Goal: Information Seeking & Learning: Learn about a topic

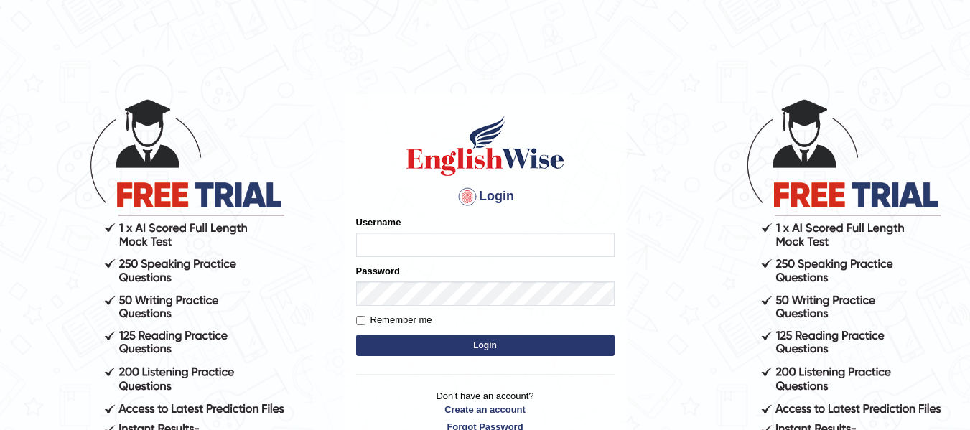
type input "natalie_parramatta"
click at [511, 343] on button "Login" at bounding box center [485, 346] width 259 height 22
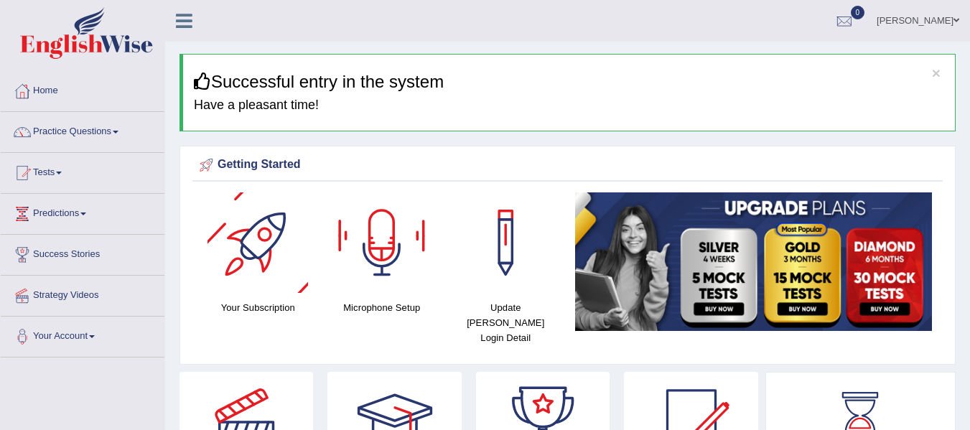
click at [272, 241] on div at bounding box center [258, 243] width 101 height 101
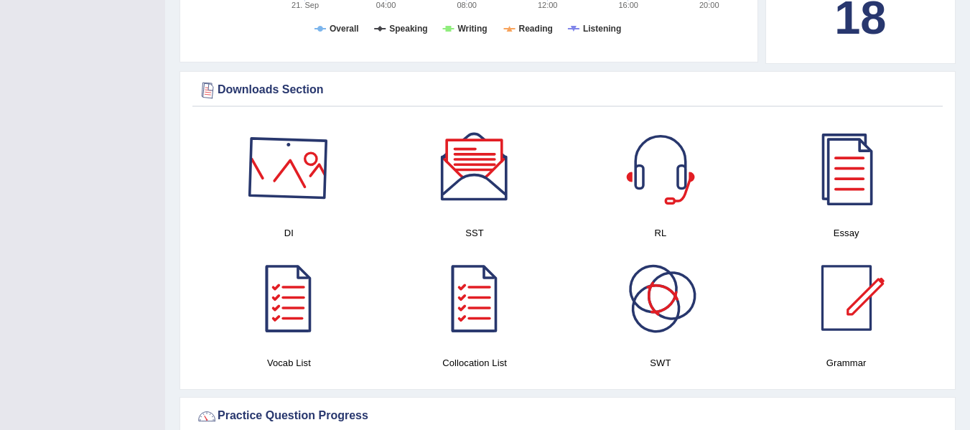
scroll to position [718, 0]
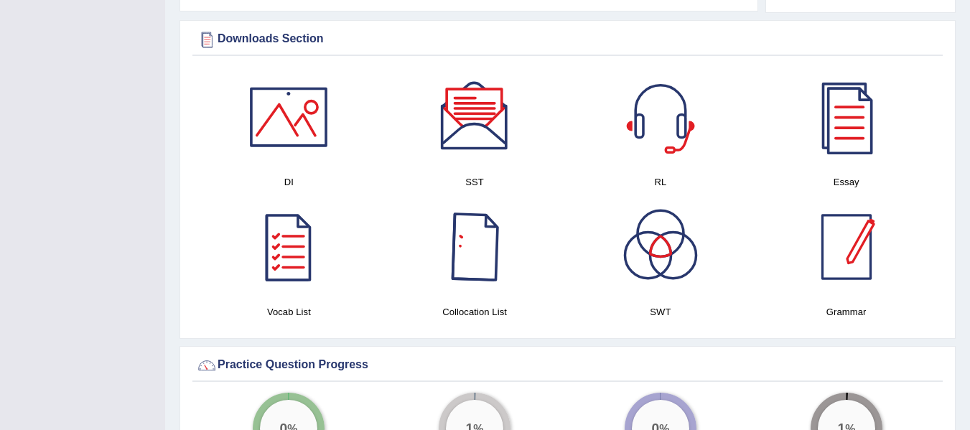
click at [860, 251] on div at bounding box center [847, 247] width 101 height 101
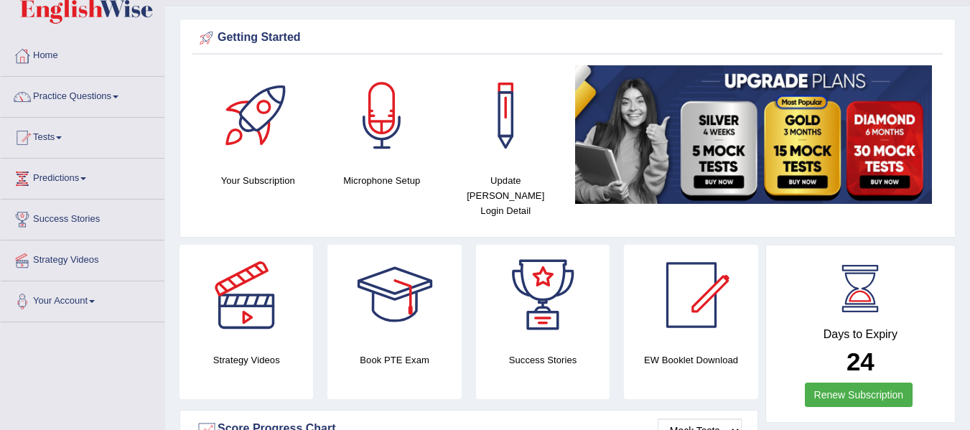
scroll to position [0, 0]
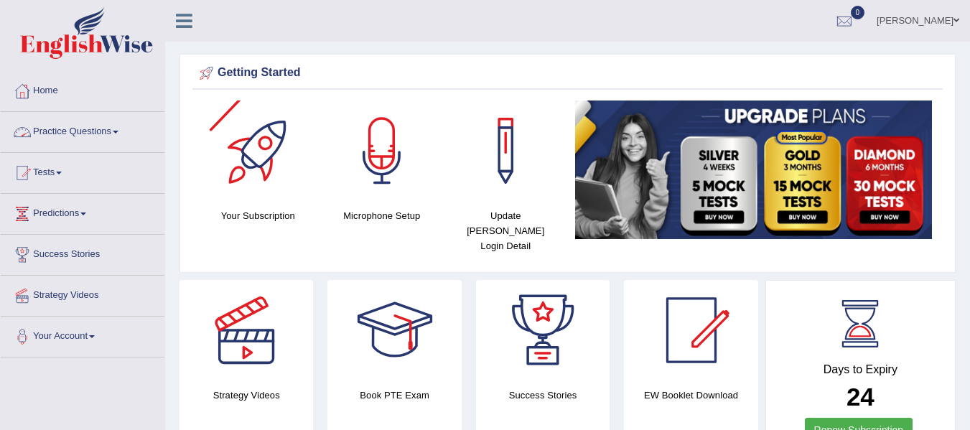
click at [91, 130] on link "Practice Questions" at bounding box center [83, 130] width 164 height 36
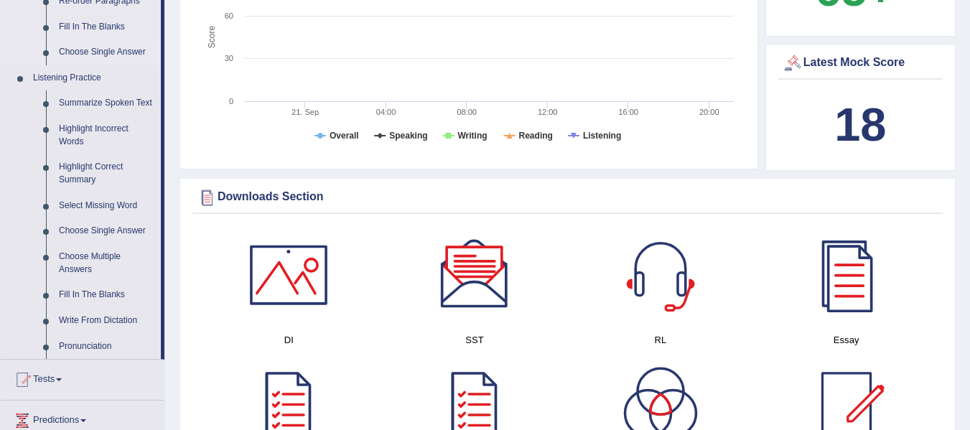
scroll to position [598, 0]
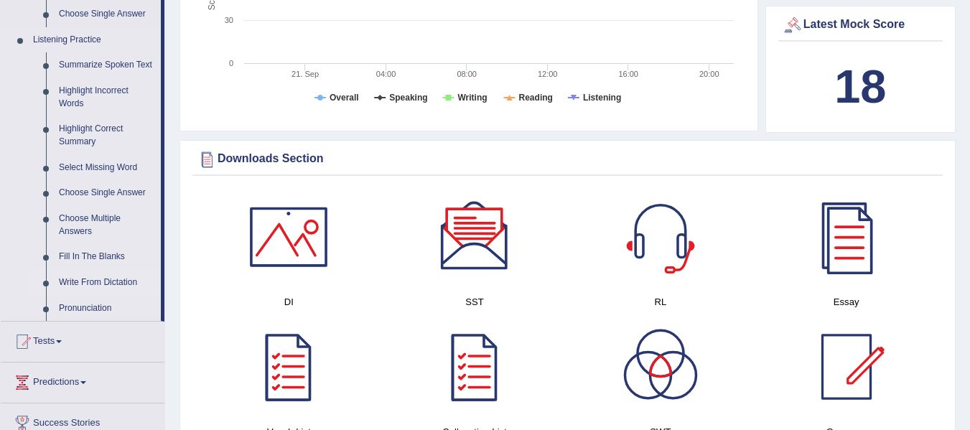
click at [108, 281] on link "Write From Dictation" at bounding box center [106, 283] width 108 height 26
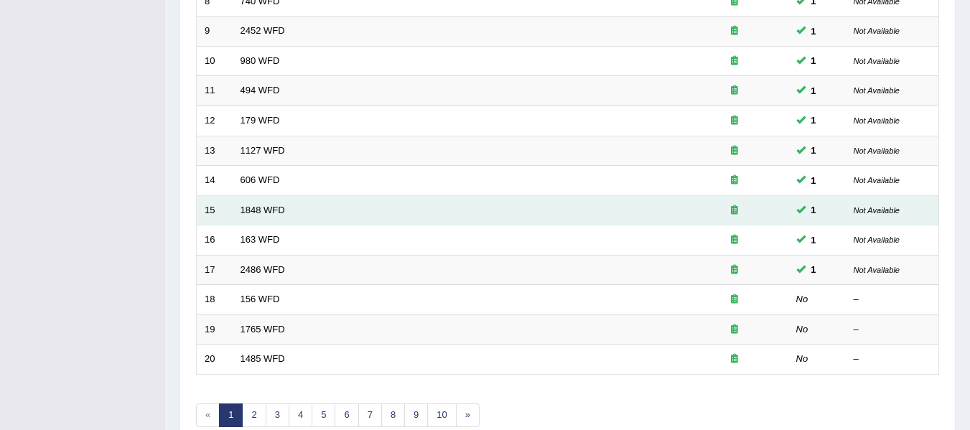
scroll to position [503, 0]
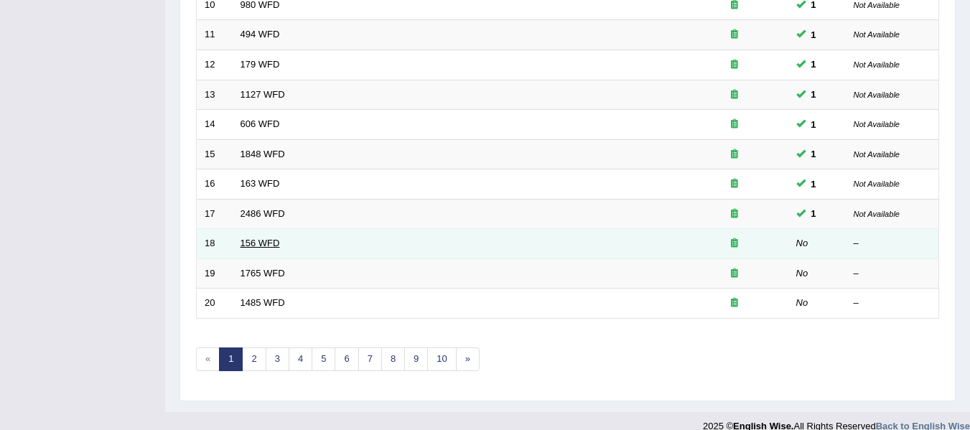
click at [259, 244] on link "156 WFD" at bounding box center [261, 243] width 40 height 11
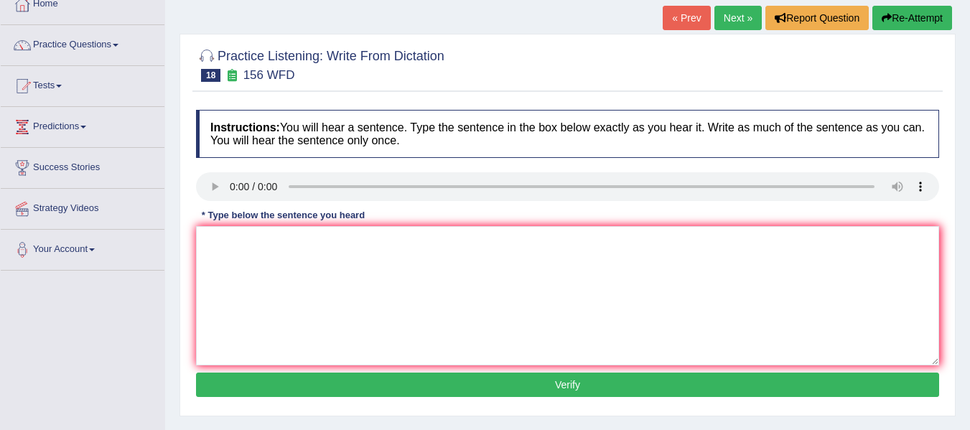
scroll to position [96, 0]
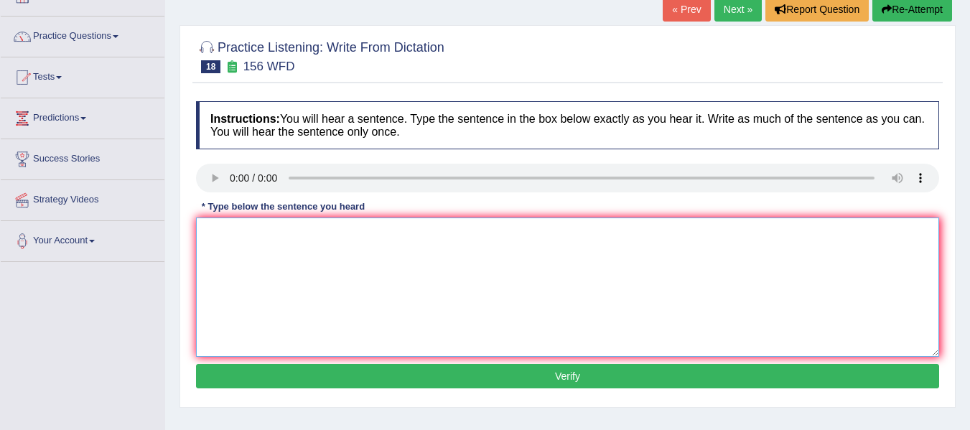
click at [818, 300] on textarea at bounding box center [567, 287] width 743 height 139
click at [291, 268] on textarea at bounding box center [567, 287] width 743 height 139
click at [599, 274] on textarea "All of" at bounding box center [567, 287] width 743 height 139
type textarea "All of your assignment assignments are due by tommorrow."
click at [612, 375] on button "Verify" at bounding box center [567, 376] width 743 height 24
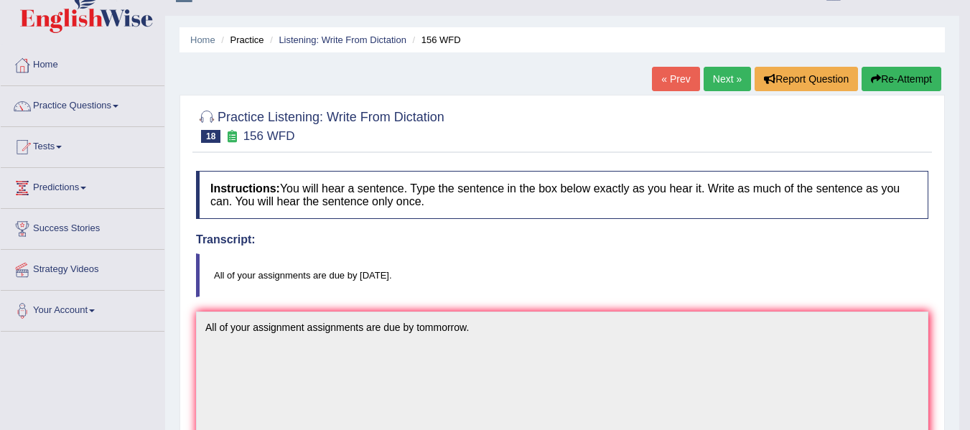
scroll to position [21, 0]
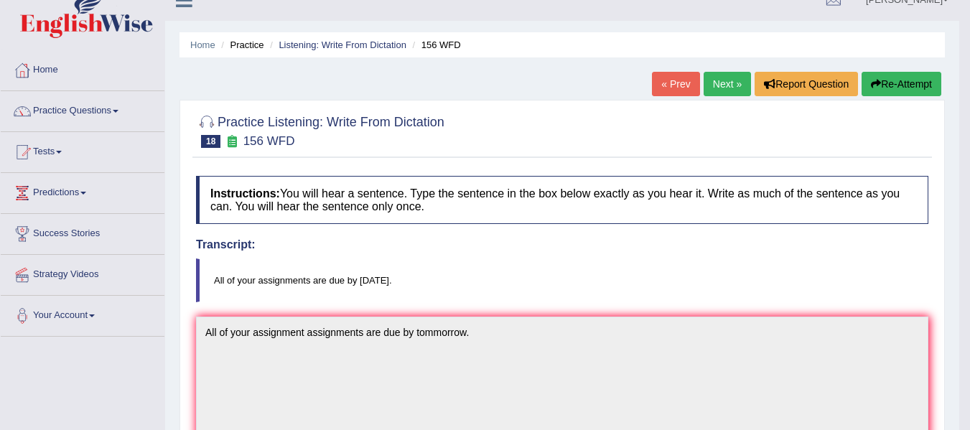
click at [723, 94] on link "Next »" at bounding box center [727, 84] width 47 height 24
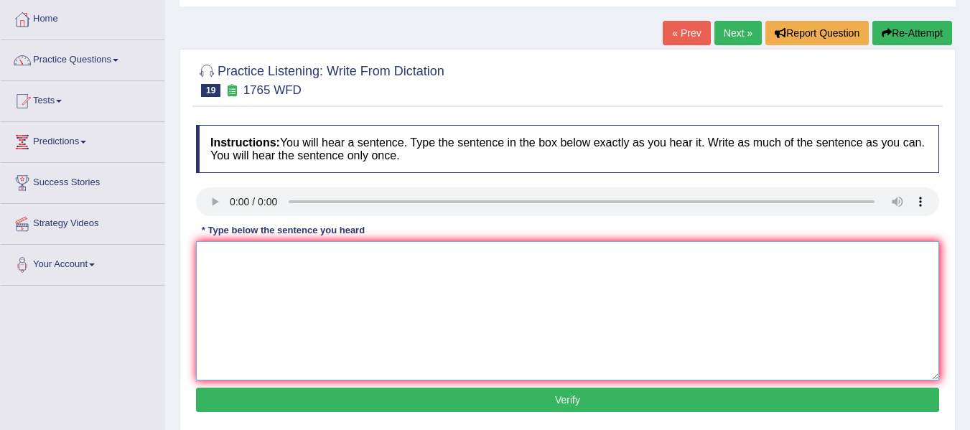
click at [231, 294] on textarea at bounding box center [567, 310] width 743 height 139
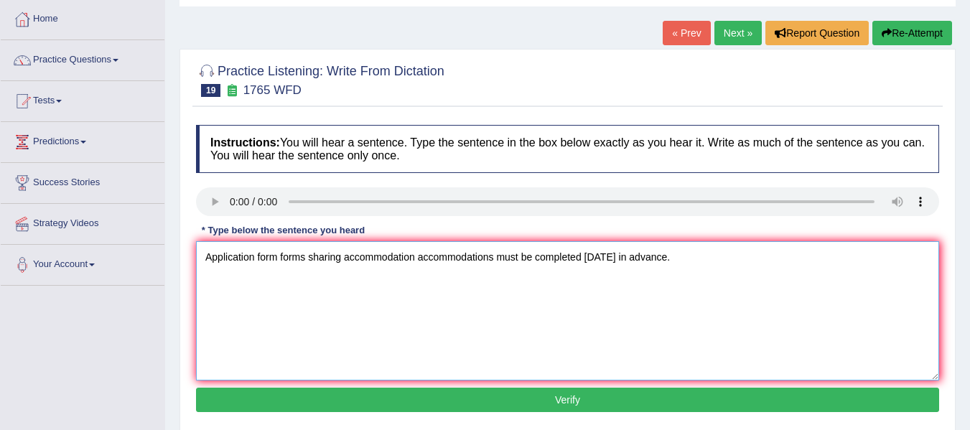
type textarea "Application form forms sharing accommodation accommodations must be completed i…"
click at [391, 397] on button "Verify" at bounding box center [567, 400] width 743 height 24
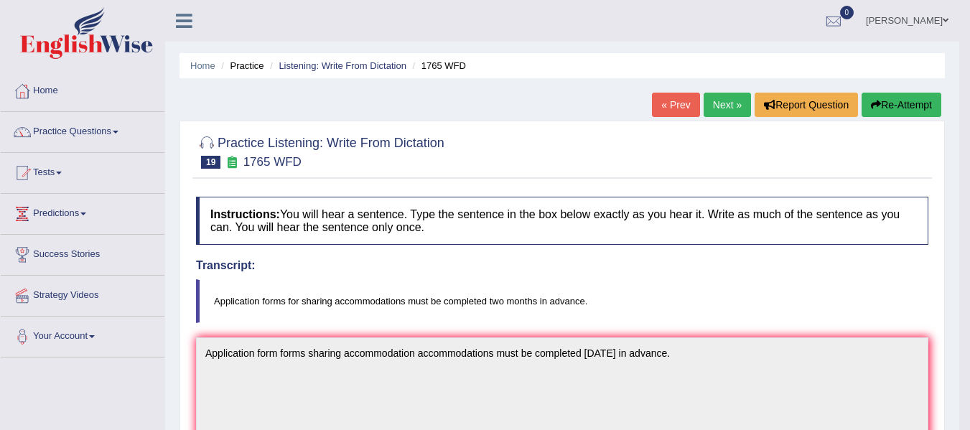
click at [728, 97] on link "Next »" at bounding box center [727, 105] width 47 height 24
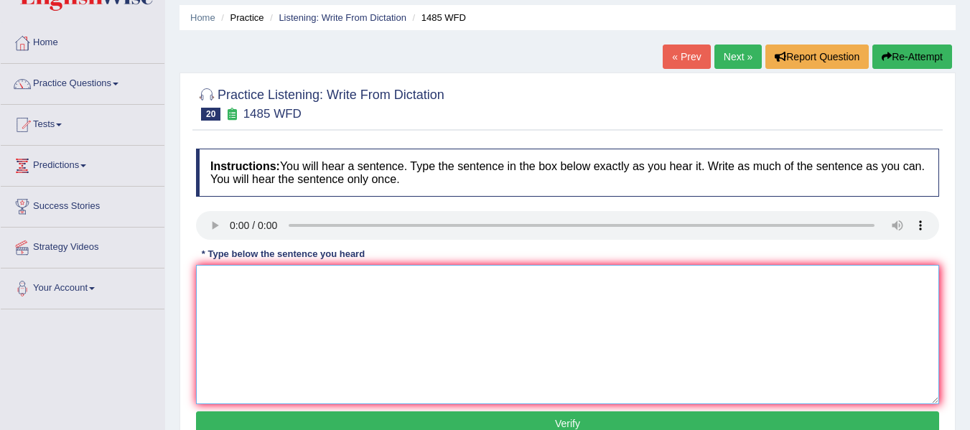
click at [244, 293] on textarea at bounding box center [567, 334] width 743 height 139
click at [352, 287] on textarea "Coursework" at bounding box center [567, 334] width 743 height 139
click at [525, 286] on textarea "Courseworks give students a chance to throughoutly explore" at bounding box center [567, 334] width 743 height 139
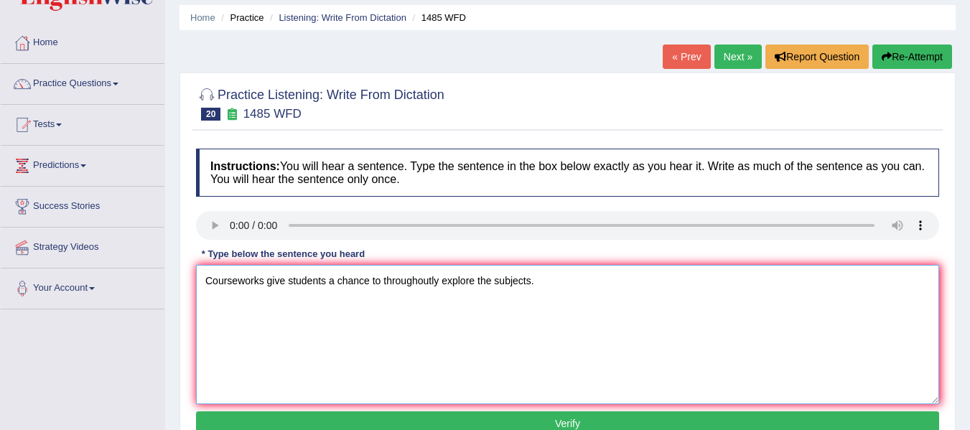
click at [403, 282] on textarea "Courseworks give students a chance to throughoutly explore the subjects." at bounding box center [567, 334] width 743 height 139
click at [410, 279] on textarea "Courseworks give students a chance to throughoutly explore the subjects." at bounding box center [567, 334] width 743 height 139
click at [396, 281] on textarea "Courseworks give students a chance to throughoutly explore the subjects." at bounding box center [567, 334] width 743 height 139
click at [400, 282] on textarea "Courseworks give students a chance to thoughoutly explore the subjects." at bounding box center [567, 334] width 743 height 139
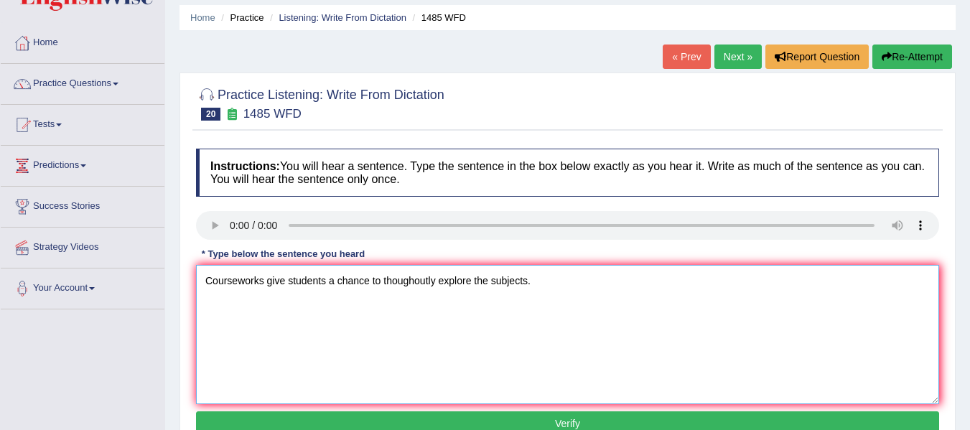
click at [400, 282] on textarea "Courseworks give students a chance to thoughoutly explore the subjects." at bounding box center [567, 334] width 743 height 139
type textarea "Courseworks give students a chance to thoroughly explore the subjects."
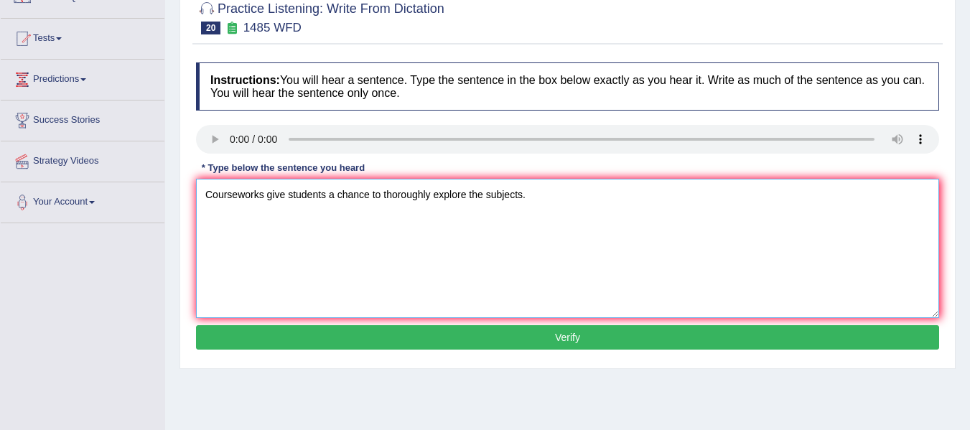
scroll to position [144, 0]
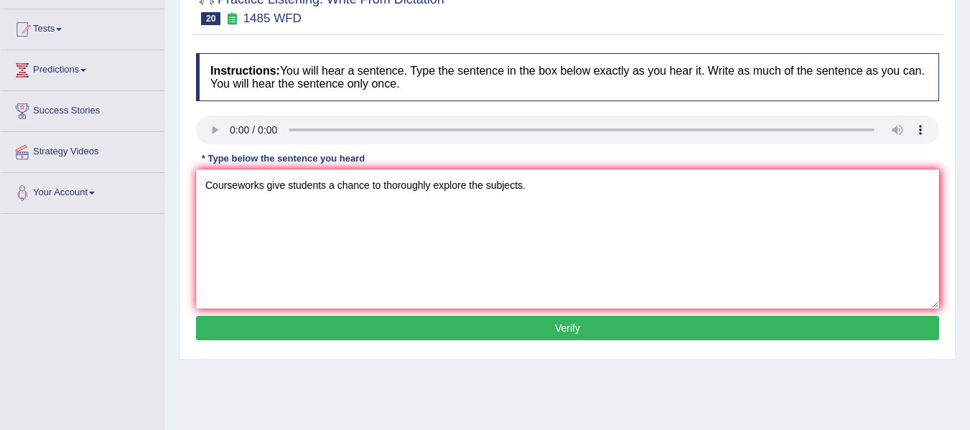
click at [470, 333] on button "Verify" at bounding box center [567, 328] width 743 height 24
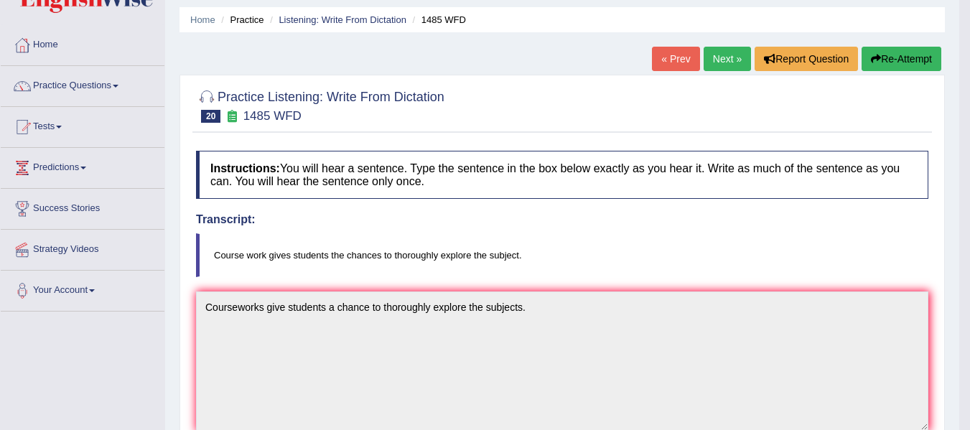
scroll to position [45, 0]
click at [909, 62] on button "Re-Attempt" at bounding box center [902, 59] width 80 height 24
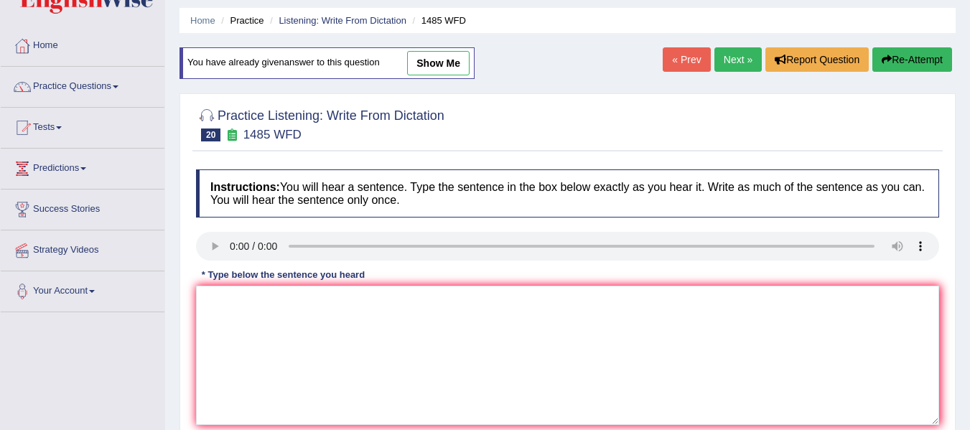
click at [741, 57] on link "Next »" at bounding box center [738, 59] width 47 height 24
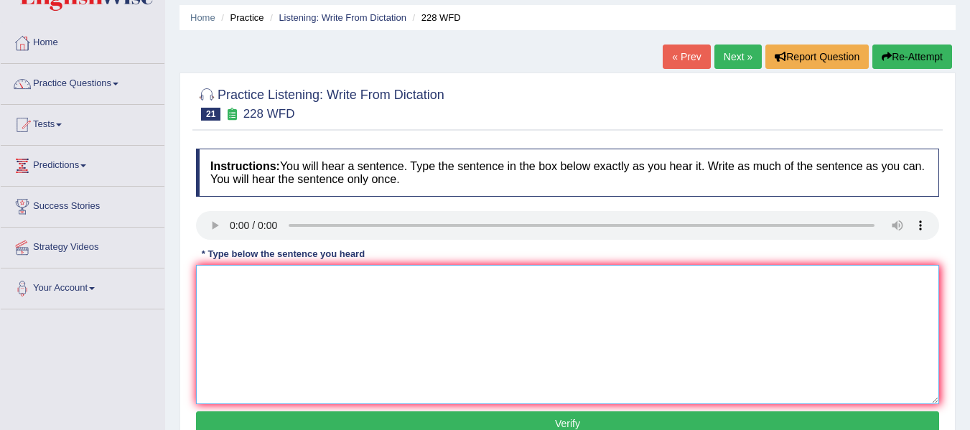
click at [288, 338] on textarea at bounding box center [567, 334] width 743 height 139
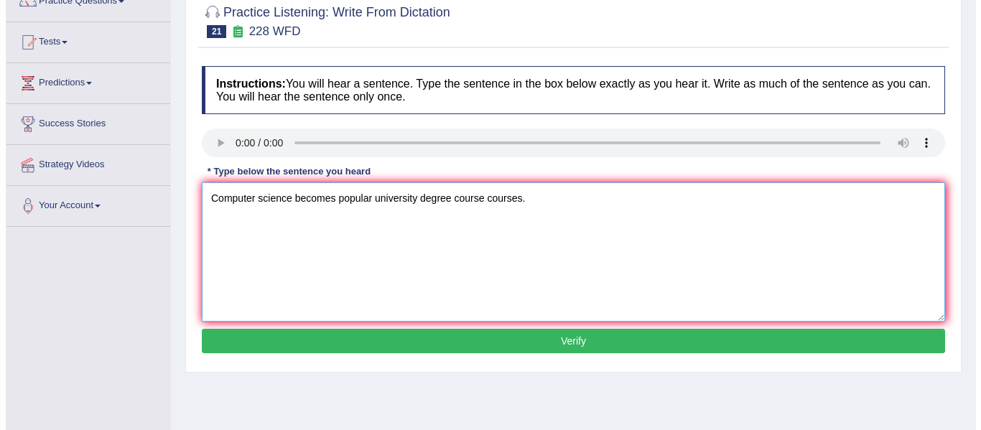
scroll to position [144, 0]
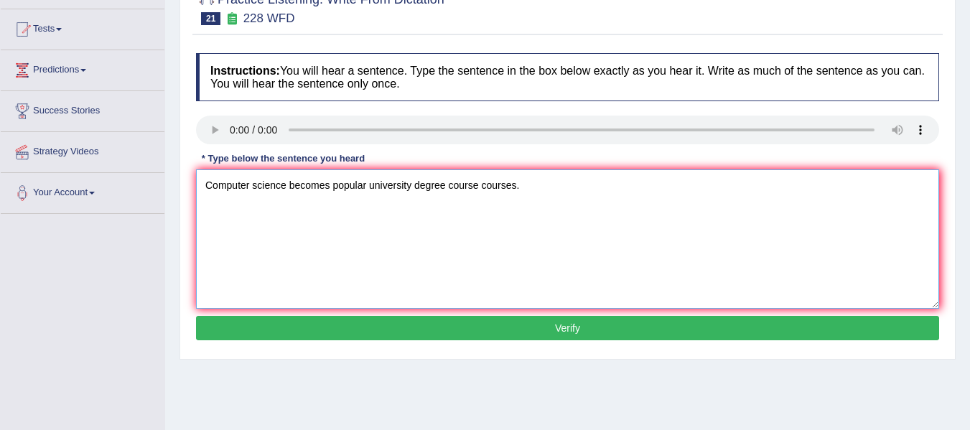
click at [310, 192] on textarea "Computer science becomes popular university degree course courses." at bounding box center [567, 239] width 743 height 139
type textarea "Computer science have become popular university degree course courses."
click at [475, 330] on button "Verify" at bounding box center [567, 328] width 743 height 24
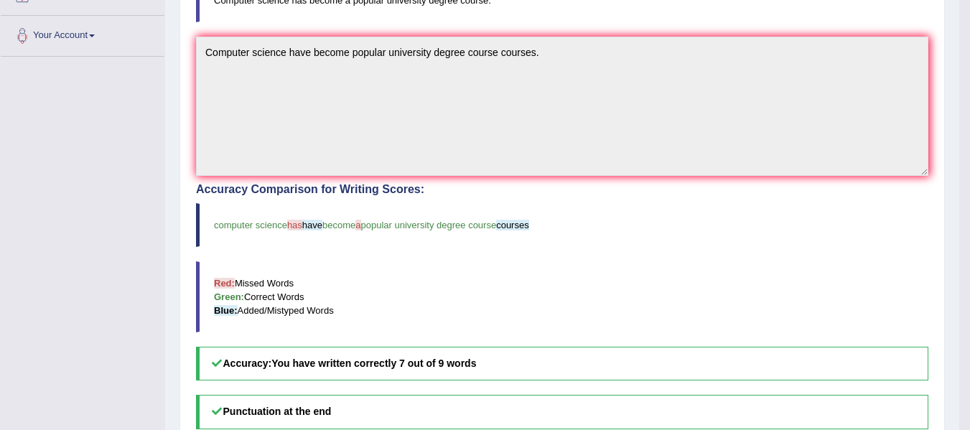
scroll to position [213, 0]
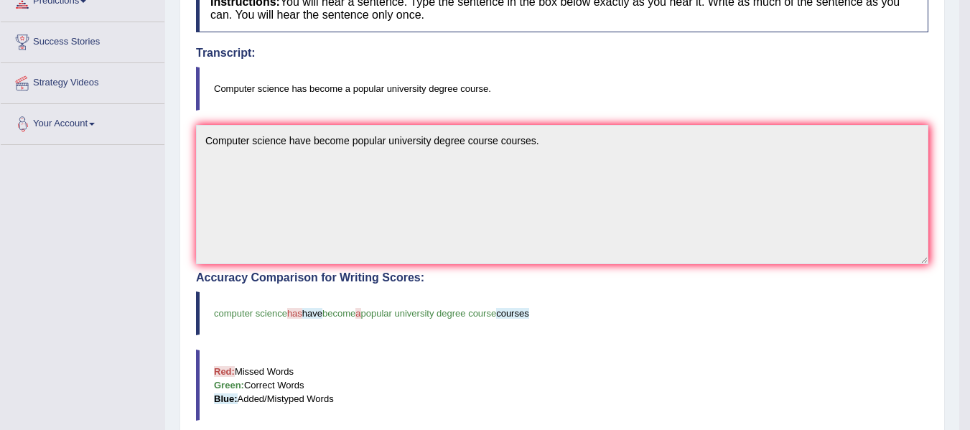
click at [149, 108] on div "Toggle navigation Home Practice Questions Speaking Practice Read Aloud Repeat S…" at bounding box center [480, 248] width 960 height 923
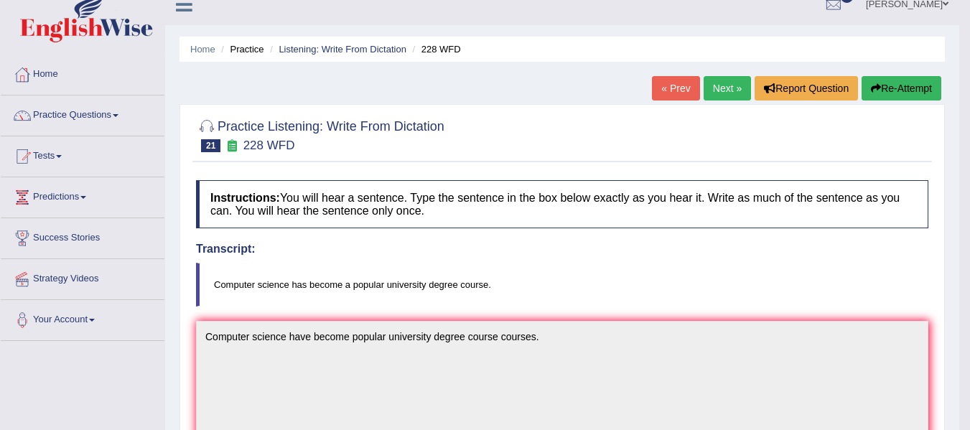
scroll to position [0, 0]
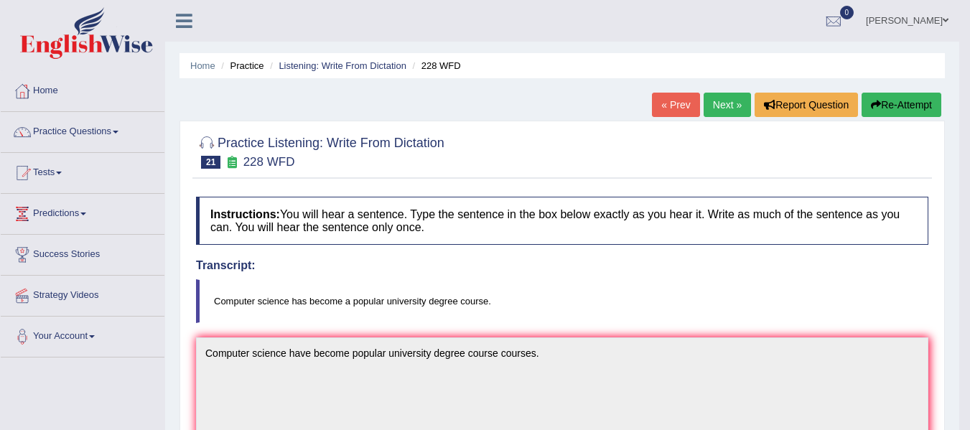
click at [672, 99] on link "« Prev" at bounding box center [675, 105] width 47 height 24
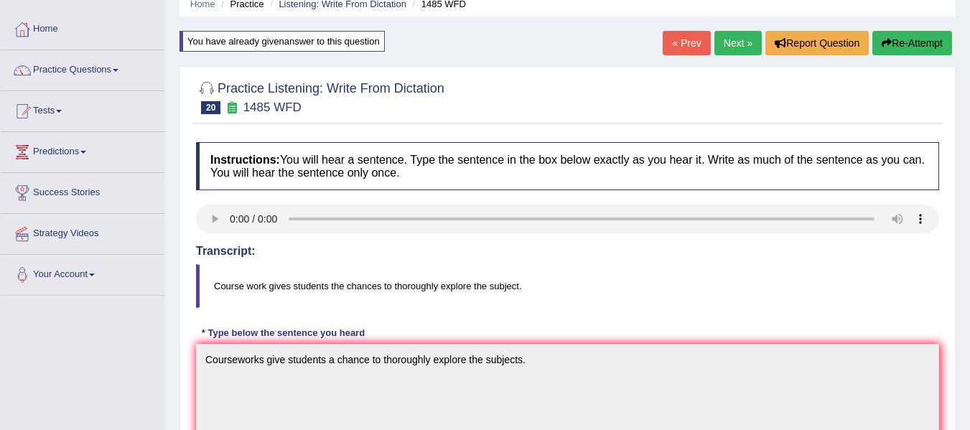
scroll to position [72, 0]
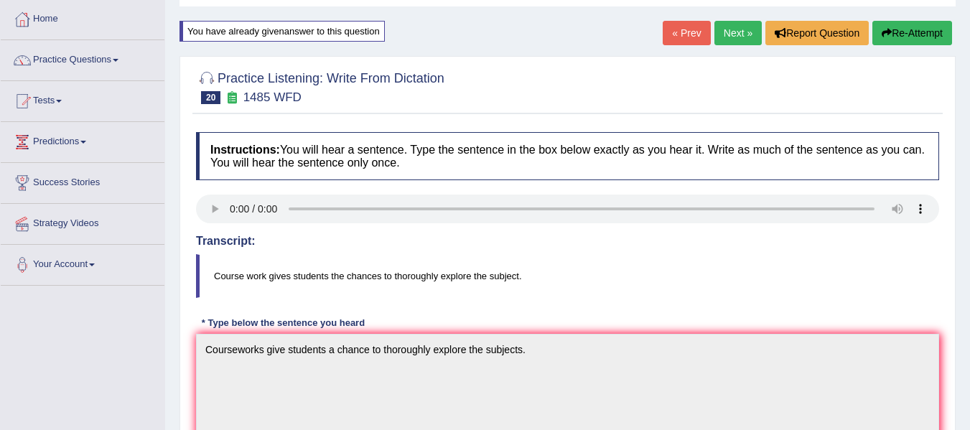
drag, startPoint x: 210, startPoint y: 272, endPoint x: 475, endPoint y: 284, distance: 264.6
click at [473, 284] on blockquote "Course work gives students the chances to thoroughly explore the subject." at bounding box center [567, 276] width 743 height 44
drag, startPoint x: 532, startPoint y: 272, endPoint x: 298, endPoint y: 253, distance: 234.9
click at [298, 253] on div "Transcript: Course work gives students the chances to thoroughly explore the su…" at bounding box center [567, 267] width 743 height 64
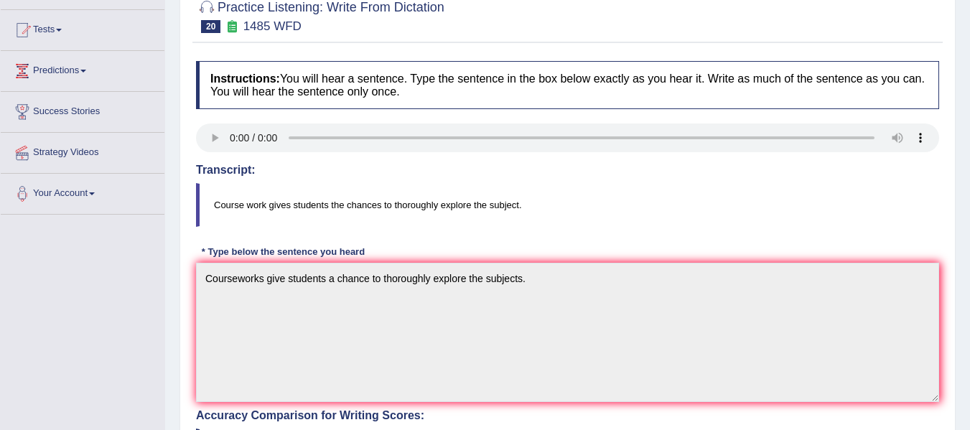
scroll to position [144, 0]
click at [199, 256] on div "Instructions: You will hear a sentence. Type the sentence in the box below exac…" at bounding box center [568, 426] width 751 height 746
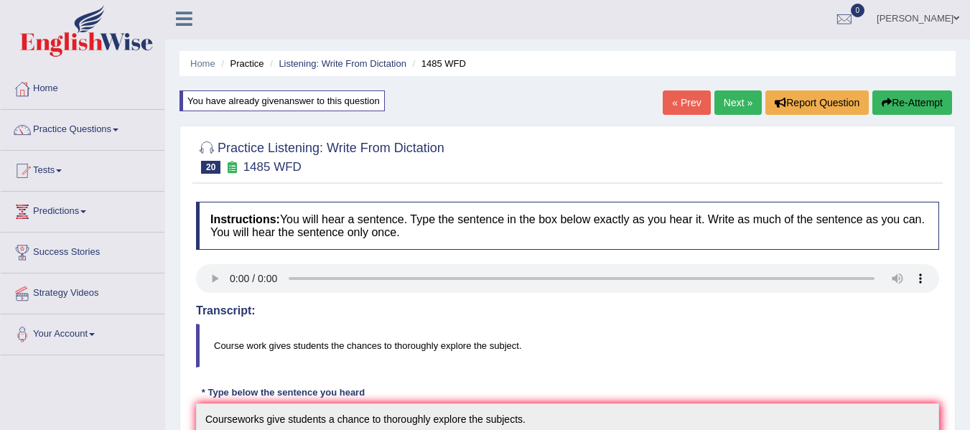
scroll to position [0, 0]
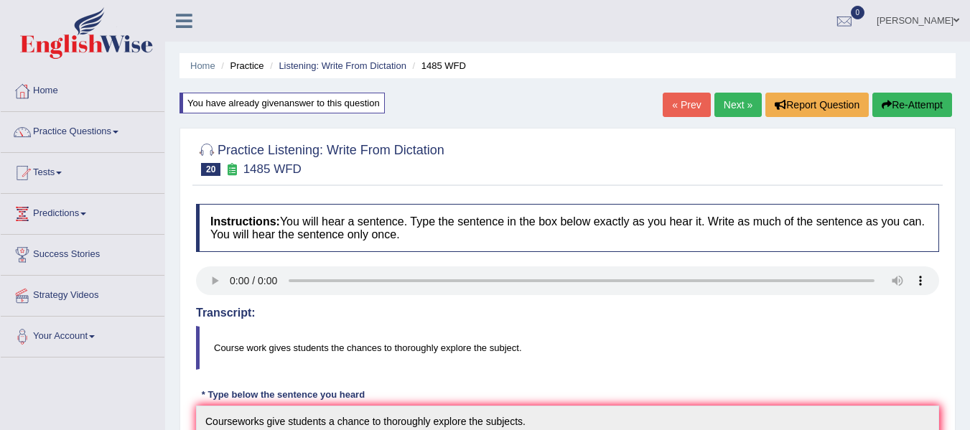
click at [741, 104] on link "Next »" at bounding box center [738, 105] width 47 height 24
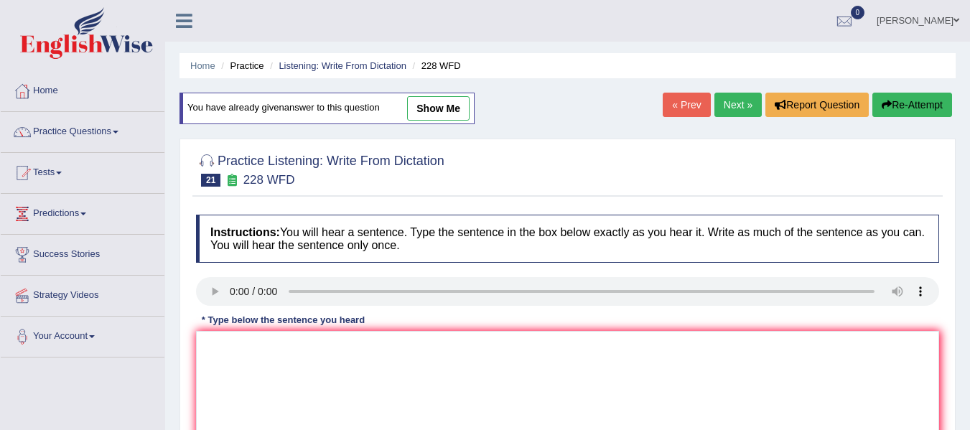
click at [463, 108] on link "show me" at bounding box center [438, 108] width 62 height 24
type textarea "Computer science have become popular university degree course courses."
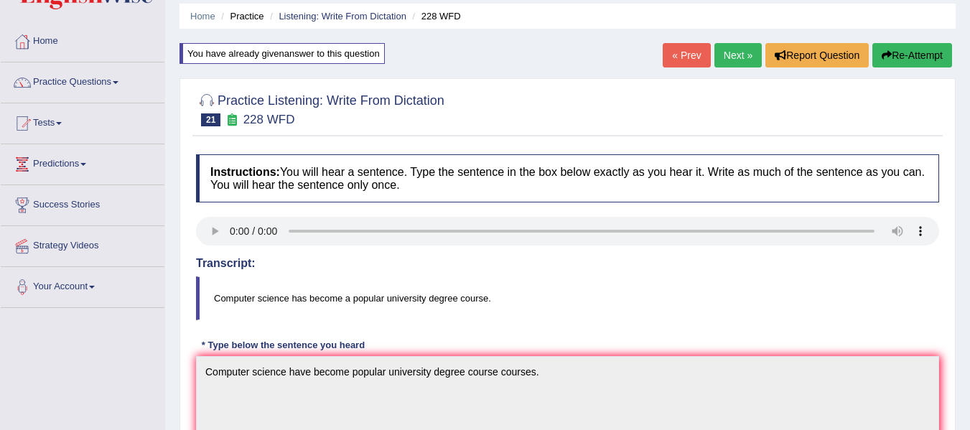
scroll to position [48, 0]
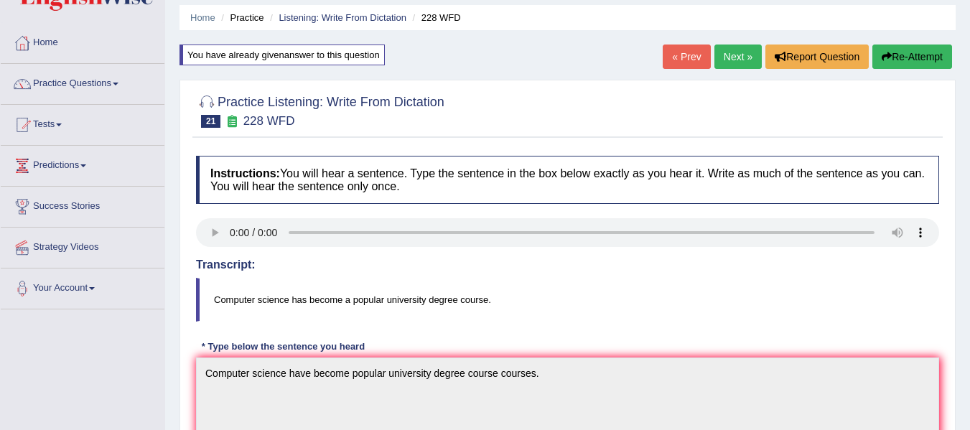
click at [730, 57] on link "Next »" at bounding box center [738, 57] width 47 height 24
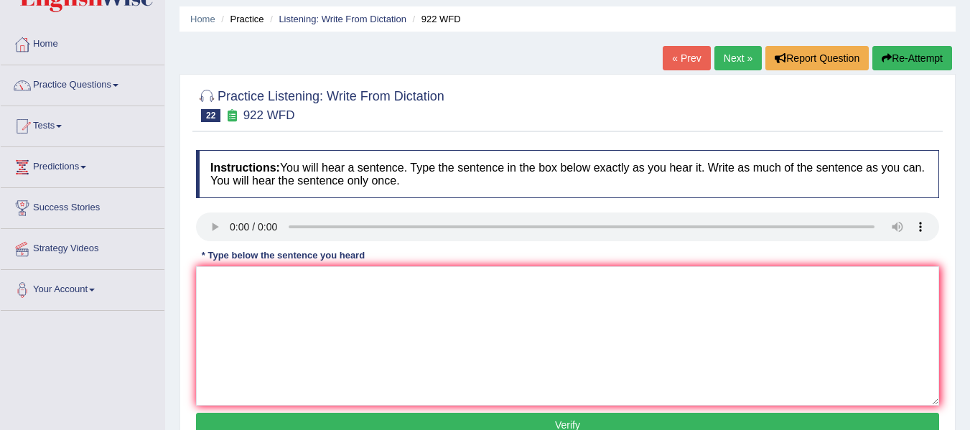
scroll to position [48, 0]
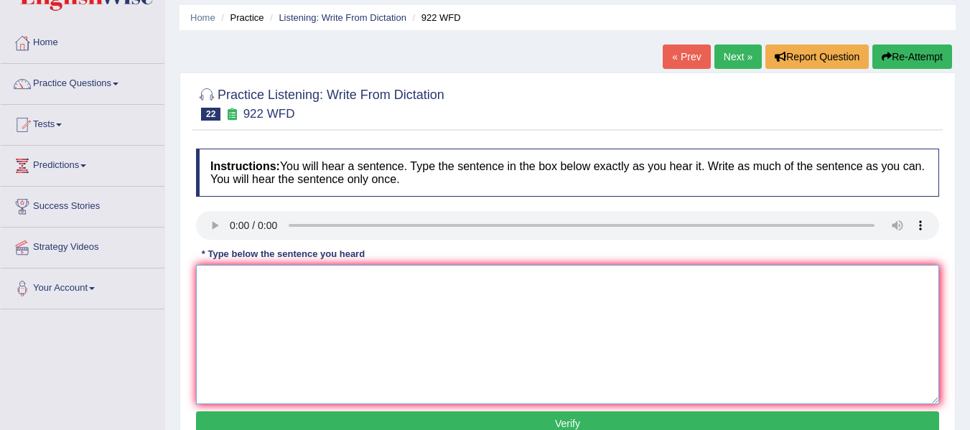
click at [254, 282] on textarea at bounding box center [567, 334] width 743 height 139
click at [441, 279] on textarea "Students intend attending conference must wear attire" at bounding box center [567, 334] width 743 height 139
click at [244, 283] on textarea "Students intend attending conference must wear attire" at bounding box center [567, 334] width 743 height 139
click at [247, 284] on textarea "Students intend attending conference must wear attire" at bounding box center [567, 334] width 743 height 139
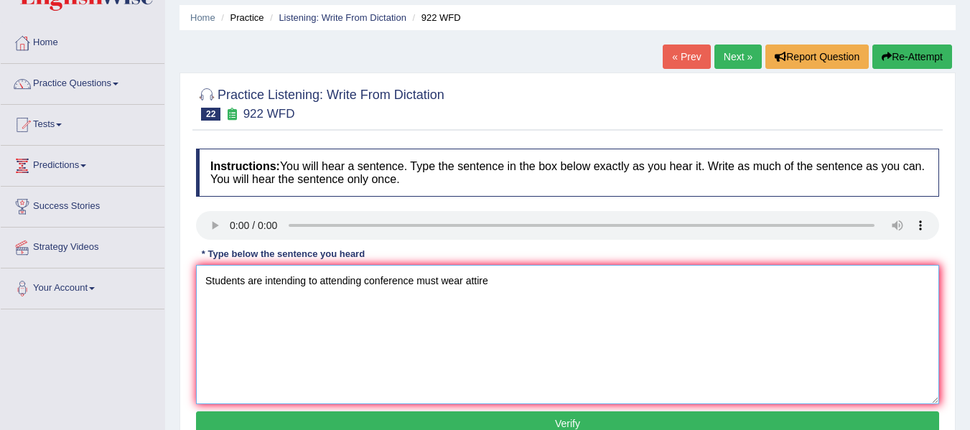
click at [325, 285] on textarea "Students are intending to attending conference must wear attire" at bounding box center [567, 334] width 743 height 139
click at [483, 286] on textarea "Students are intending to attend conference must wear attire" at bounding box center [567, 334] width 743 height 139
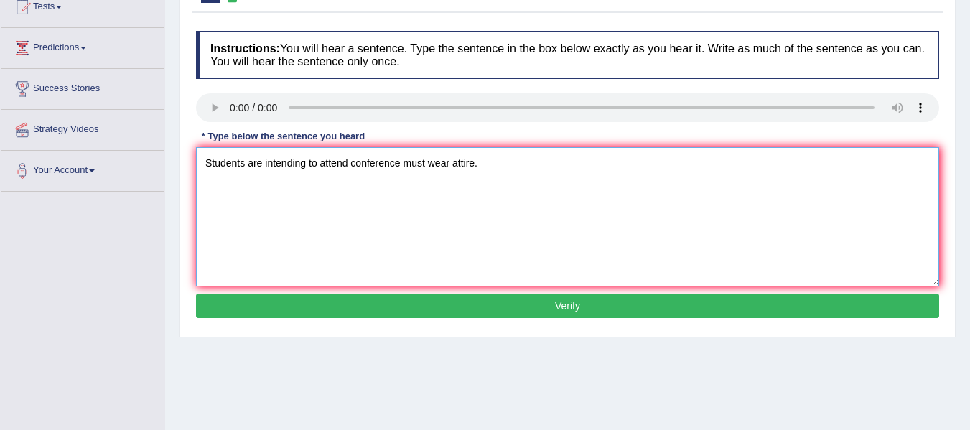
scroll to position [167, 0]
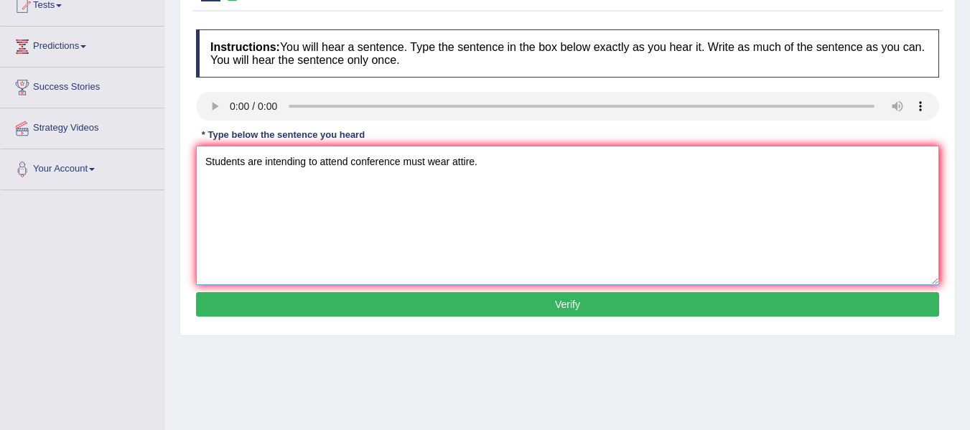
type textarea "Students are intending to attend conference must wear attire."
click at [486, 301] on button "Verify" at bounding box center [567, 304] width 743 height 24
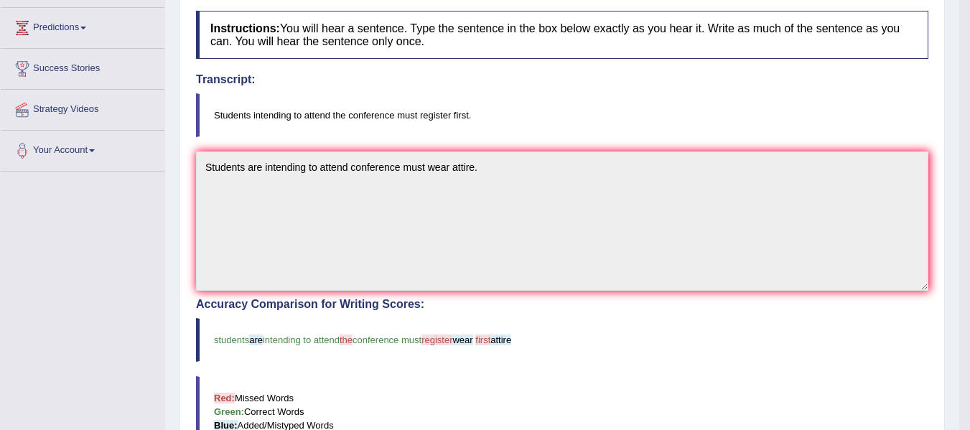
scroll to position [164, 0]
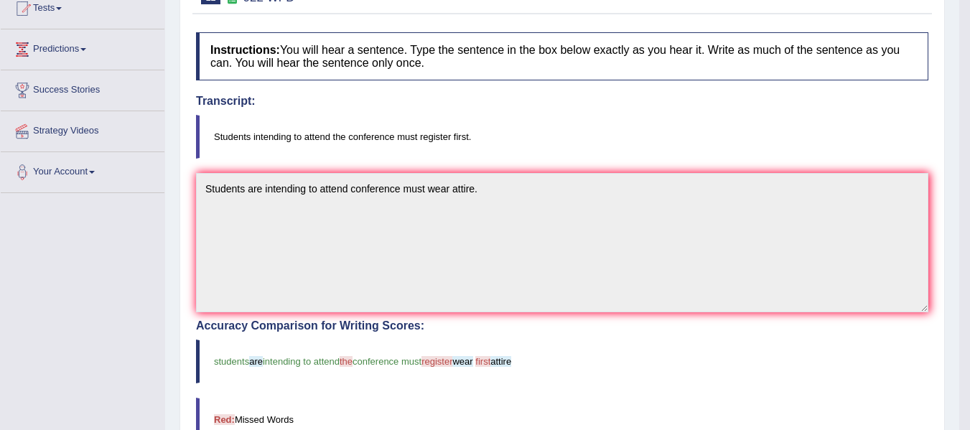
drag, startPoint x: 236, startPoint y: 139, endPoint x: 423, endPoint y: 164, distance: 189.3
click at [447, 156] on blockquote "Students intending to attend the conference must register first." at bounding box center [562, 137] width 733 height 44
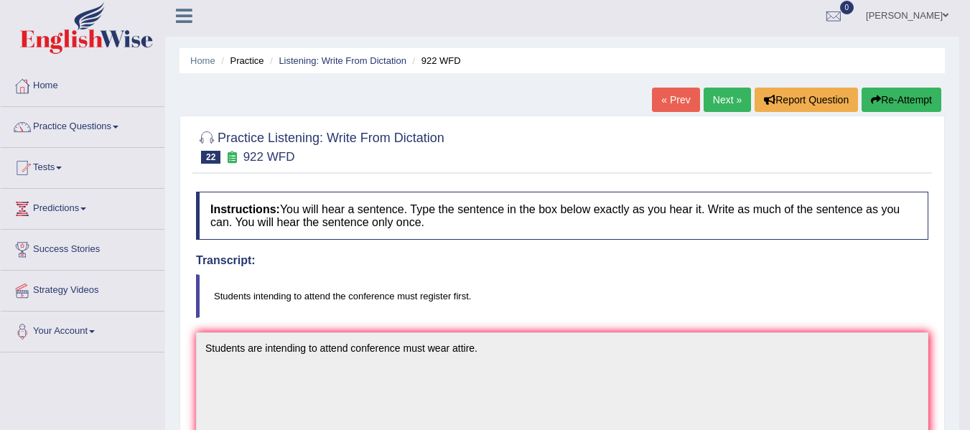
scroll to position [0, 0]
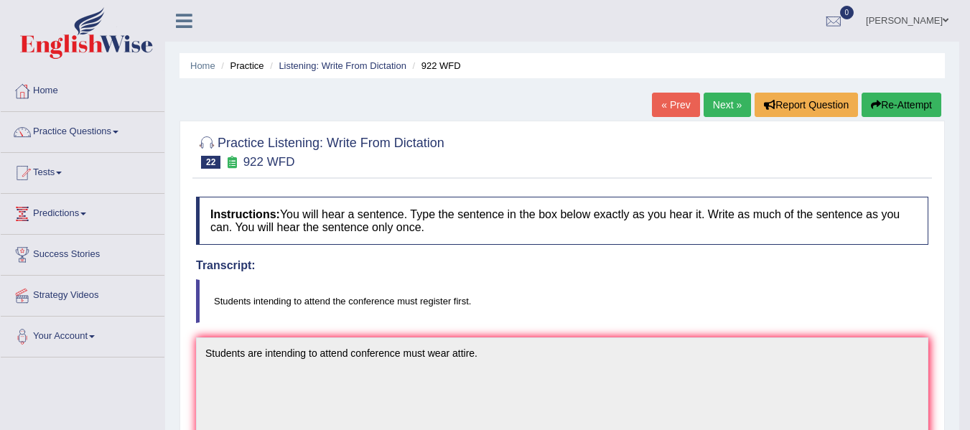
click at [728, 101] on link "Next »" at bounding box center [727, 105] width 47 height 24
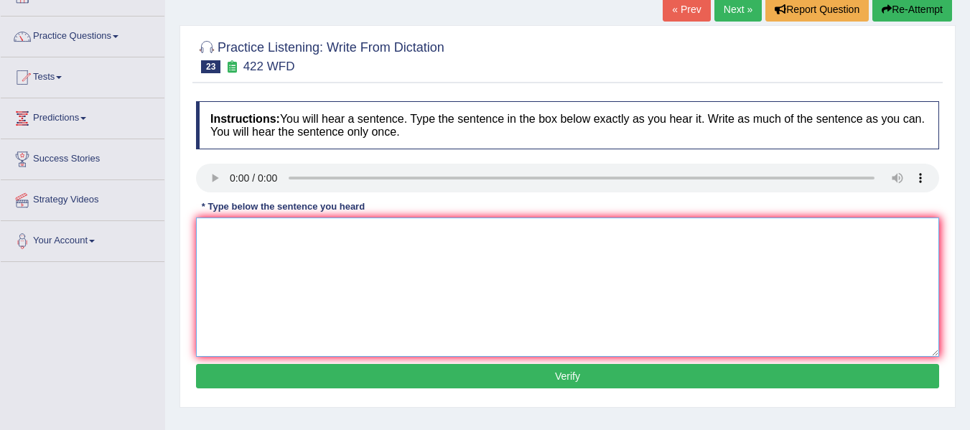
click at [295, 295] on textarea at bounding box center [567, 287] width 743 height 139
type textarea "t"
type textarea "The most important details in argument are missing."
click at [353, 369] on button "Verify" at bounding box center [567, 376] width 743 height 24
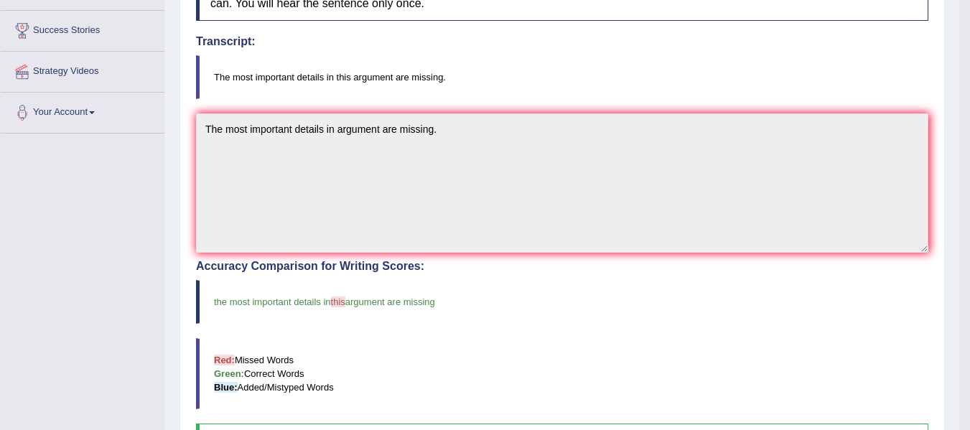
scroll to position [215, 0]
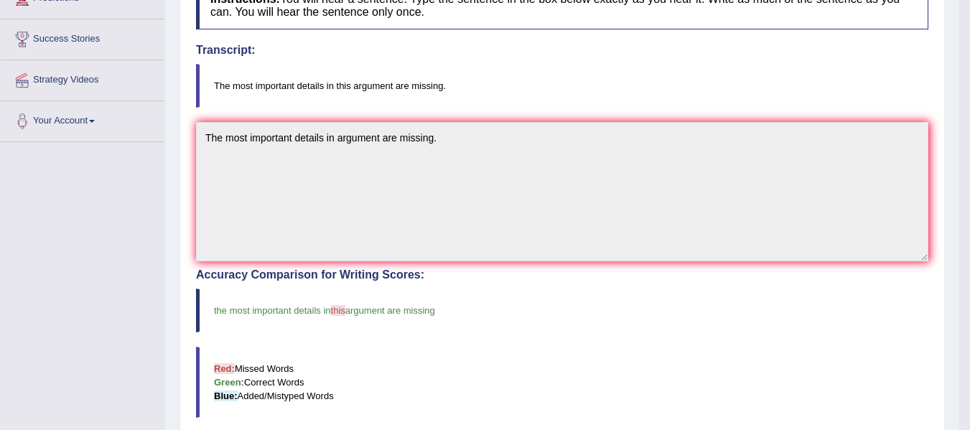
click at [200, 119] on div "Instructions: You will hear a sentence. Type the sentence in the box below exac…" at bounding box center [563, 317] width 740 height 686
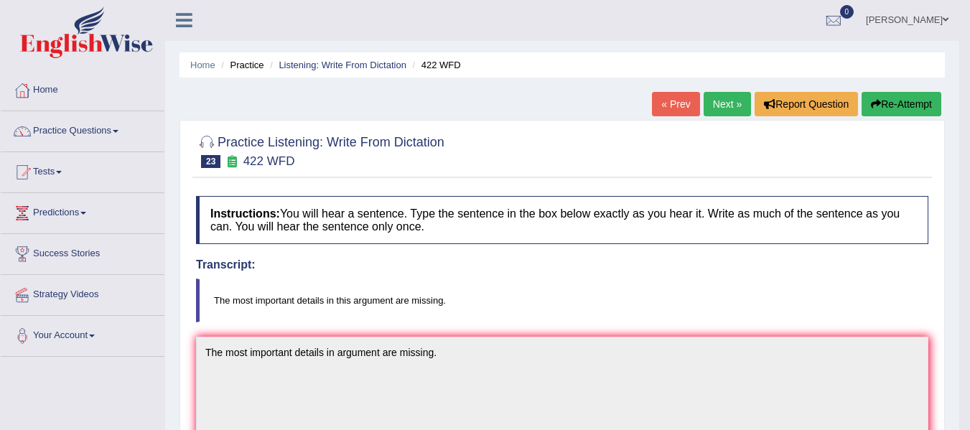
scroll to position [0, 0]
drag, startPoint x: 340, startPoint y: 144, endPoint x: 457, endPoint y: 142, distance: 116.4
click at [457, 142] on div "Practice Listening: Write From Dictation 23 422 WFD" at bounding box center [563, 154] width 740 height 50
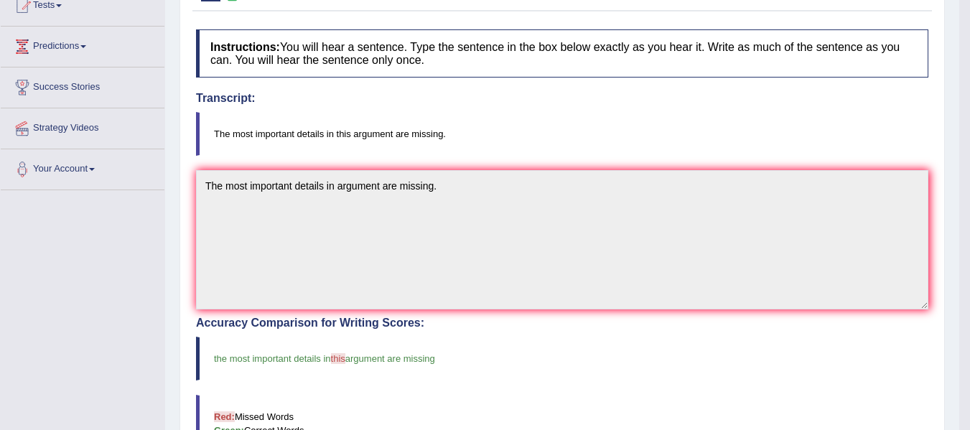
scroll to position [48, 0]
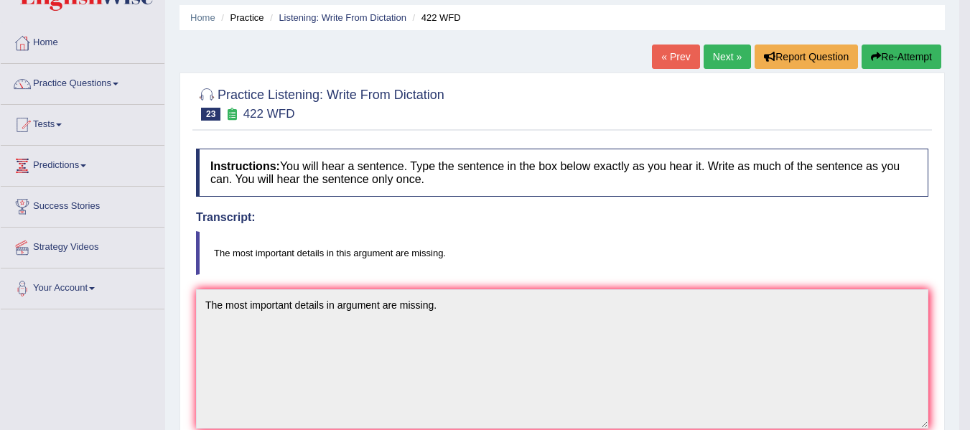
click at [710, 57] on link "Next »" at bounding box center [727, 57] width 47 height 24
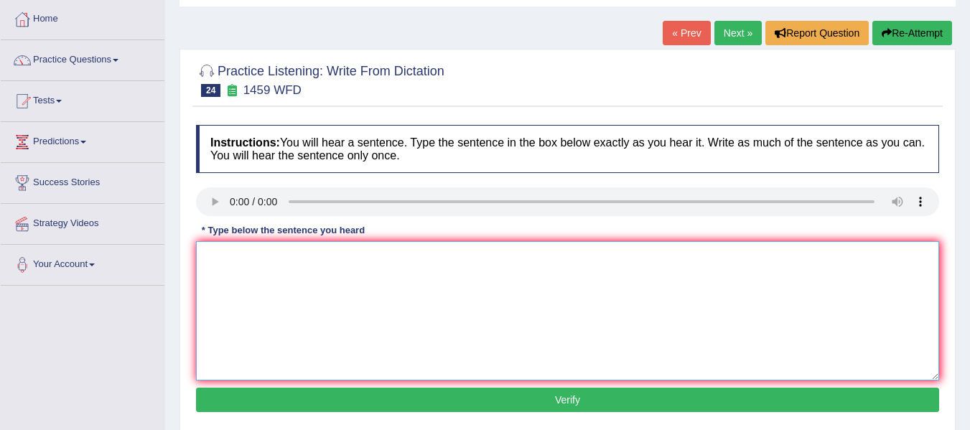
click at [352, 320] on textarea at bounding box center [567, 310] width 743 height 139
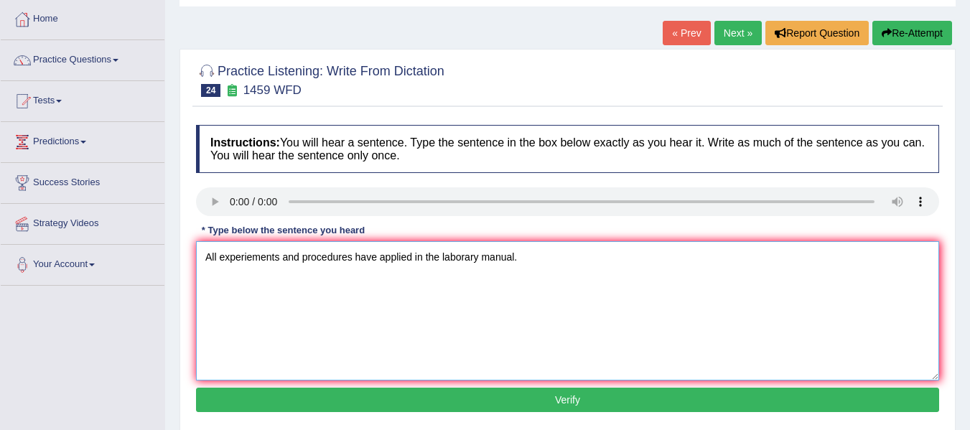
drag, startPoint x: 462, startPoint y: 256, endPoint x: 464, endPoint y: 267, distance: 11.7
click at [462, 255] on textarea "All experiements and procedures have applied in the laborary manual." at bounding box center [567, 310] width 743 height 139
click at [382, 256] on textarea "All experiements and procedures have applied in the laborary manual." at bounding box center [567, 310] width 743 height 139
click at [473, 264] on textarea "All experiements and procedures have been applied in the laborary manual." at bounding box center [567, 310] width 743 height 139
click at [471, 254] on textarea "All experiements and procedures have been applied in the laborary manual." at bounding box center [567, 310] width 743 height 139
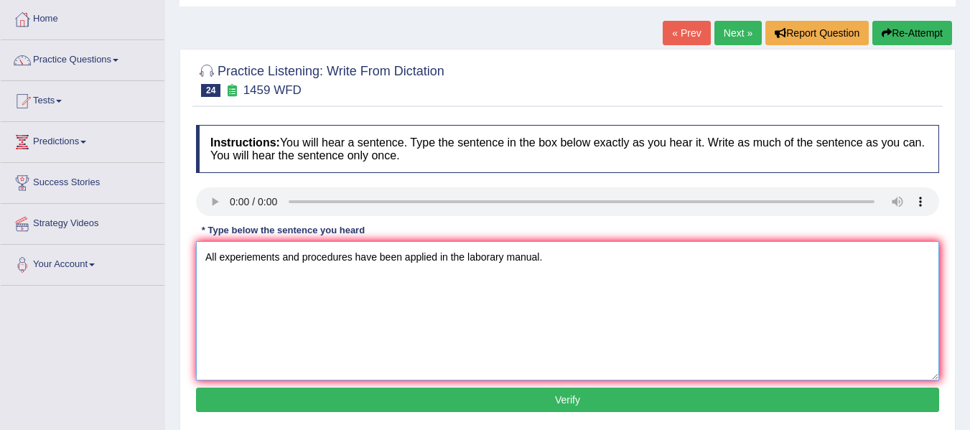
click at [471, 254] on textarea "All experiements and procedures have been applied in the laborary manual." at bounding box center [567, 310] width 743 height 139
click at [481, 260] on textarea "All experiements and procedures have been applied in the lab manual." at bounding box center [567, 310] width 743 height 139
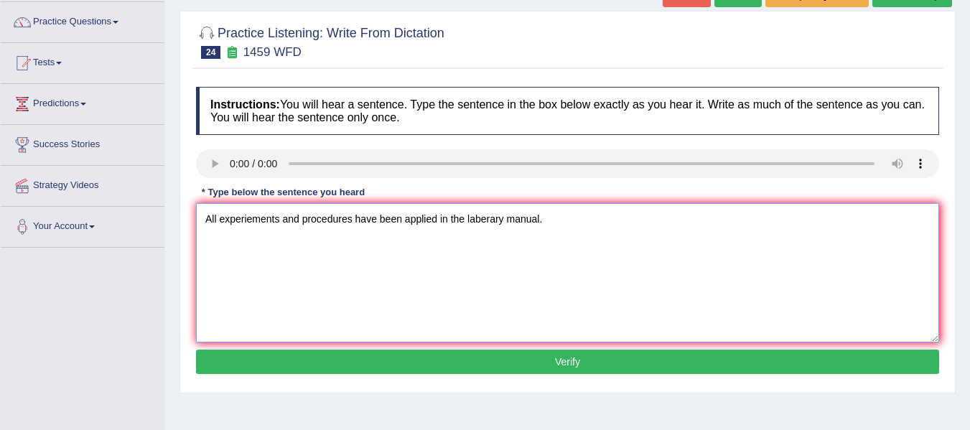
scroll to position [120, 0]
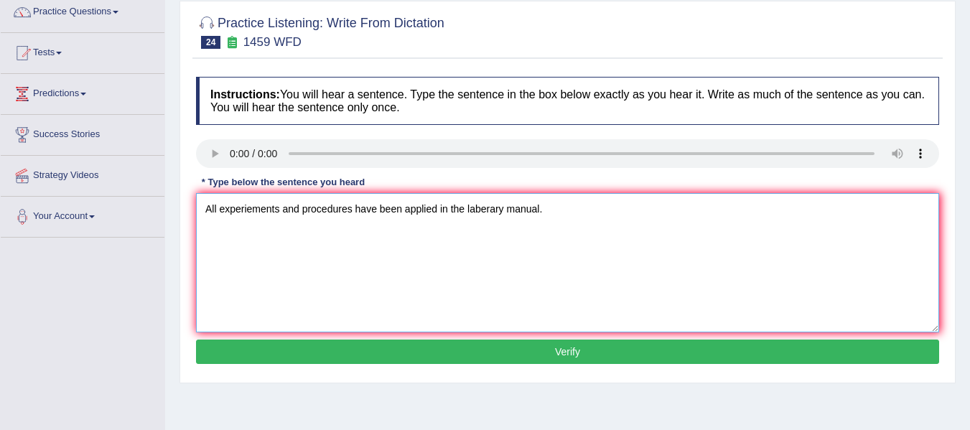
type textarea "All experiements and procedures have been applied in the laberary manual."
click at [511, 345] on button "Verify" at bounding box center [567, 352] width 743 height 24
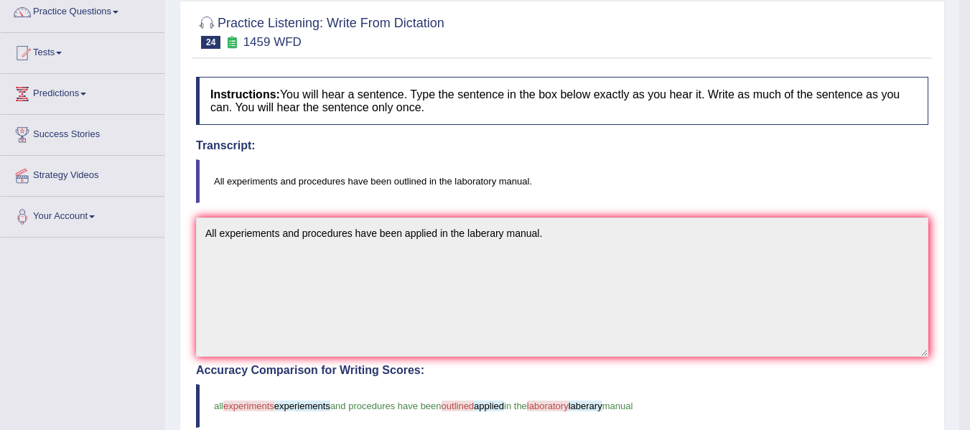
click at [186, 207] on div "Practice Listening: Write From Dictation 24 1459 WFD Instructions: You will hea…" at bounding box center [563, 382] width 766 height 763
click at [630, 177] on blockquote "All experiments and procedures have been outlined in the laboratory manual." at bounding box center [562, 181] width 733 height 44
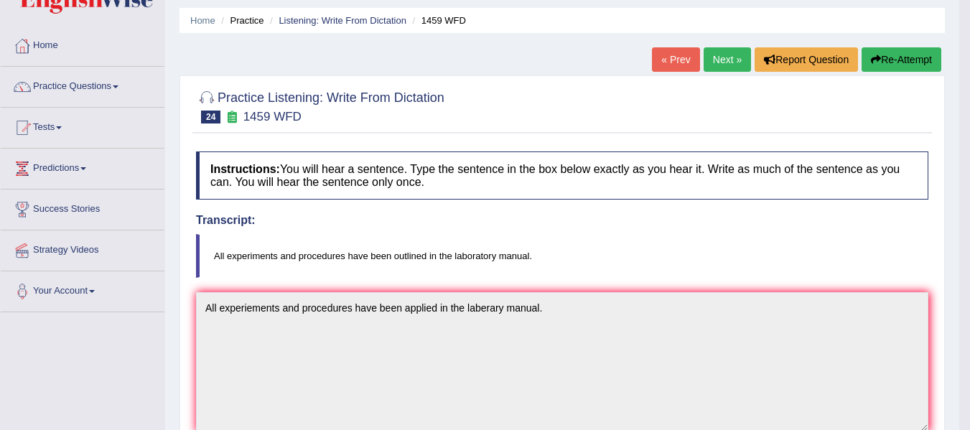
scroll to position [24, 0]
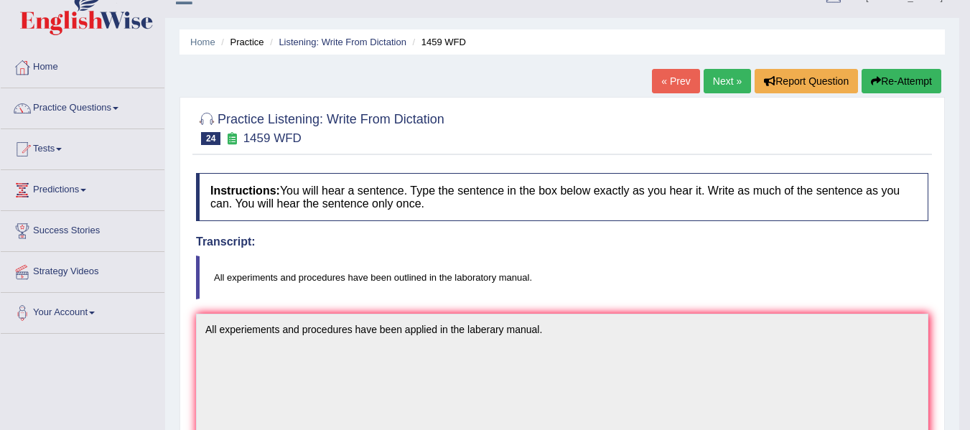
click at [876, 78] on icon "button" at bounding box center [876, 81] width 10 height 10
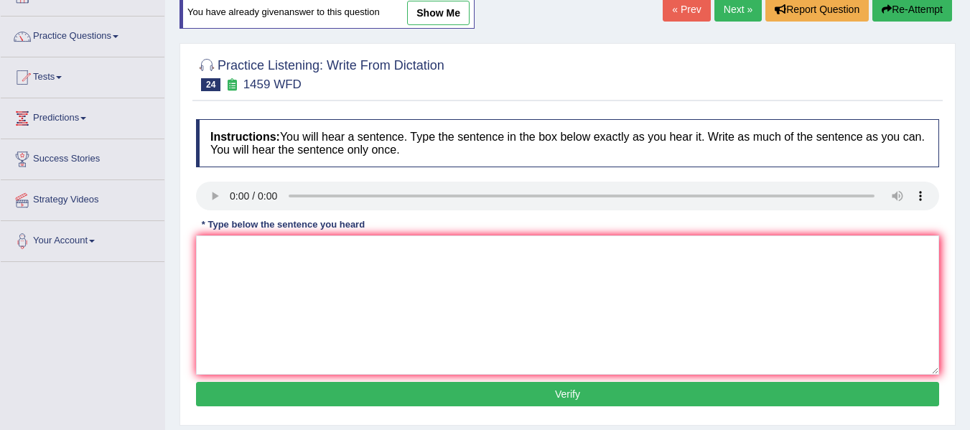
scroll to position [96, 0]
click at [733, 10] on link "Next »" at bounding box center [738, 9] width 47 height 24
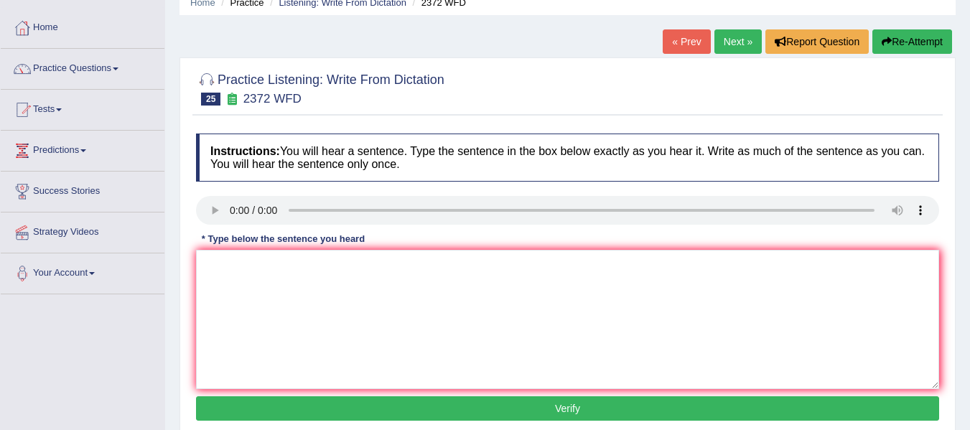
scroll to position [72, 0]
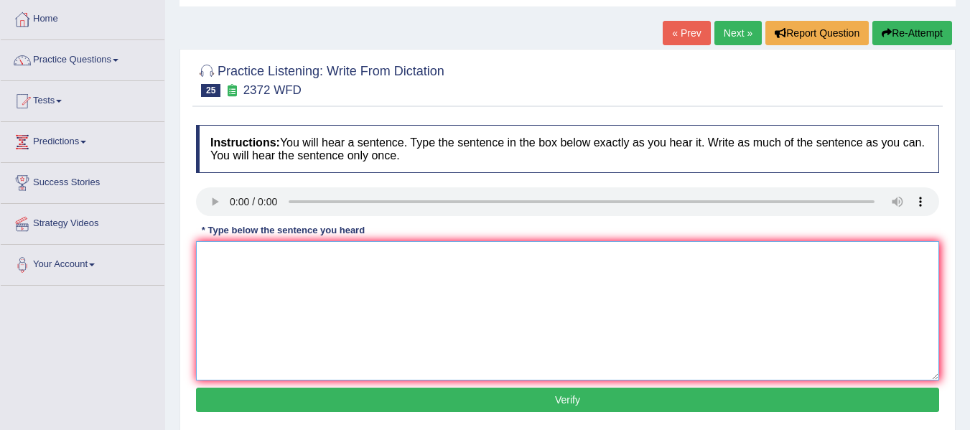
click at [269, 278] on textarea at bounding box center [567, 310] width 743 height 139
click at [264, 261] on textarea "We must attempt all assignment by the end of semester." at bounding box center [567, 310] width 743 height 139
click at [281, 261] on textarea "We must handed all assignment by the end of semester." at bounding box center [567, 310] width 743 height 139
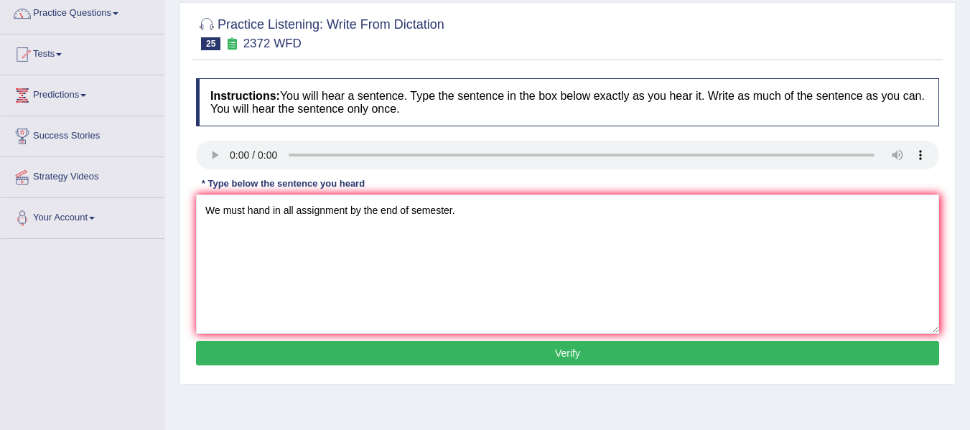
scroll to position [120, 0]
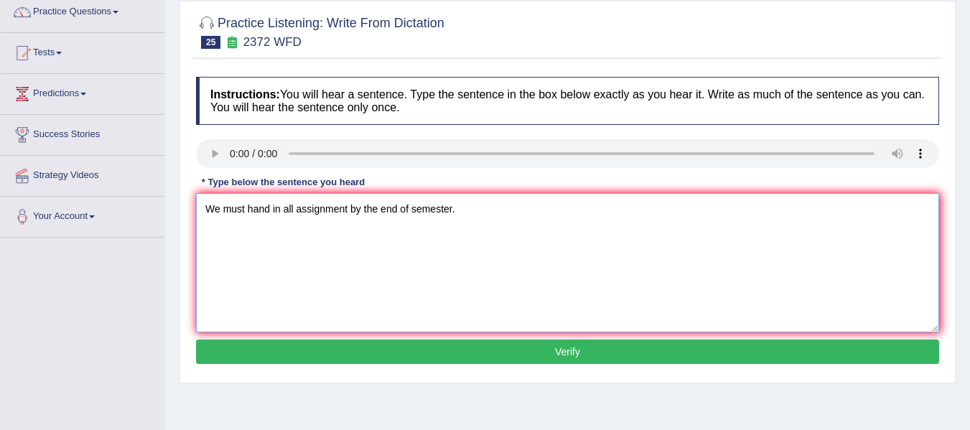
click at [351, 215] on textarea "We must hand in all assignment by the end of semester." at bounding box center [567, 262] width 743 height 139
click at [414, 213] on textarea "We must hand in all assignments by the end of semester." at bounding box center [567, 262] width 743 height 139
type textarea "We must hand in all assignments by the end of the semester."
click at [527, 358] on button "Verify" at bounding box center [567, 352] width 743 height 24
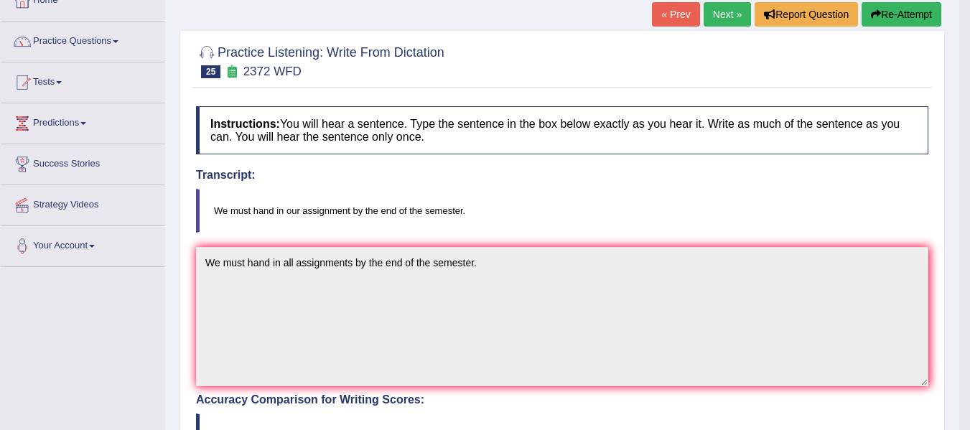
scroll to position [96, 0]
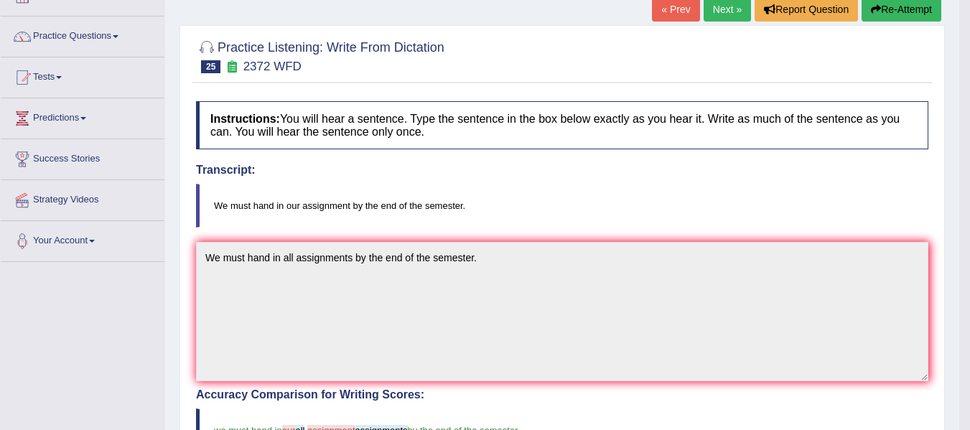
click at [187, 235] on div "Practice Listening: Write From Dictation 25 2372 WFD Instructions: You will hea…" at bounding box center [563, 406] width 766 height 763
click at [586, 189] on blockquote "We must hand in our assignment by the end of the semester." at bounding box center [562, 206] width 733 height 44
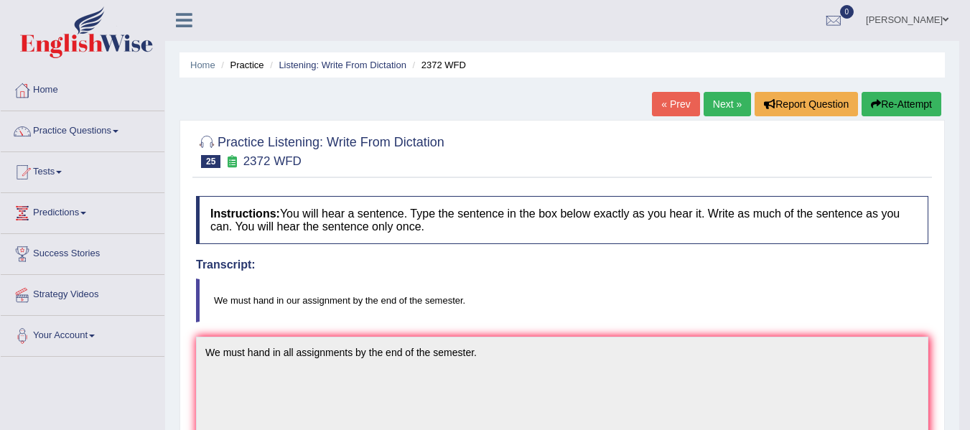
scroll to position [0, 0]
click at [892, 106] on button "Re-Attempt" at bounding box center [902, 105] width 80 height 24
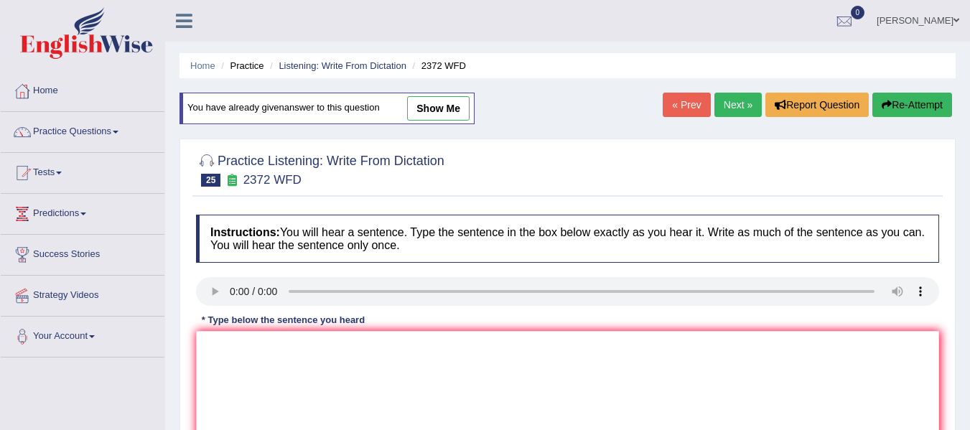
click at [738, 104] on link "Next »" at bounding box center [738, 105] width 47 height 24
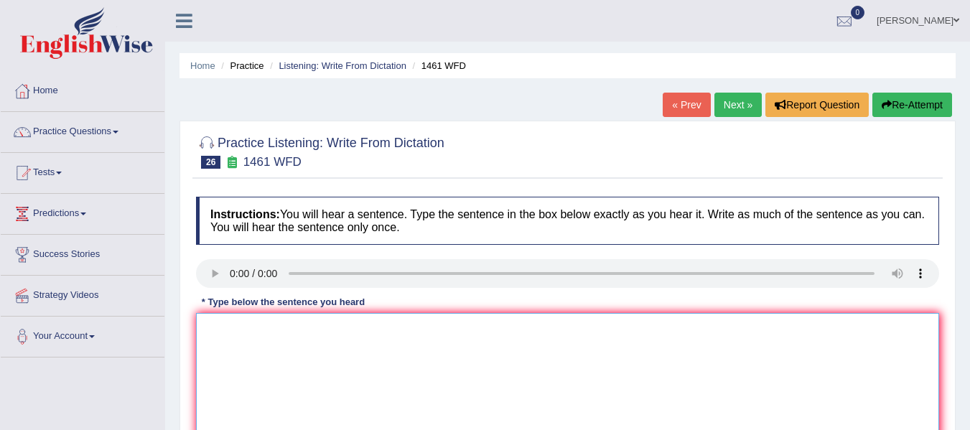
click at [274, 384] on textarea at bounding box center [567, 382] width 743 height 139
type textarea "My sister runs a business about small toys."
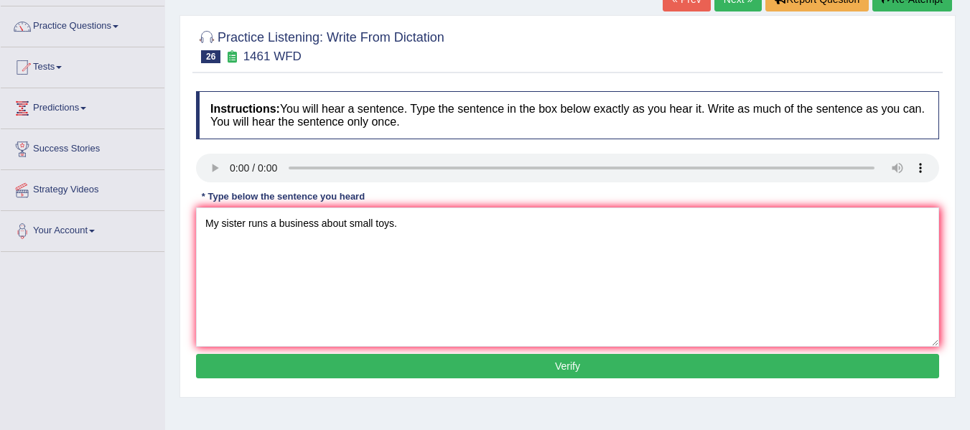
scroll to position [120, 0]
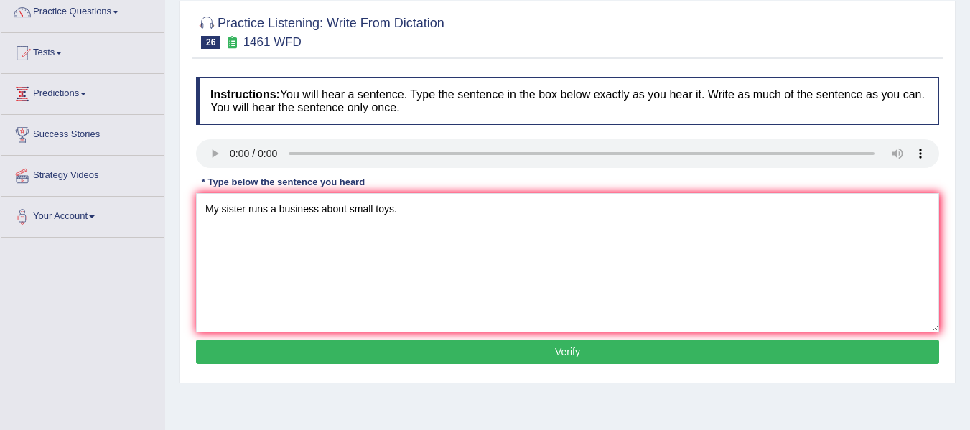
click at [359, 350] on button "Verify" at bounding box center [567, 352] width 743 height 24
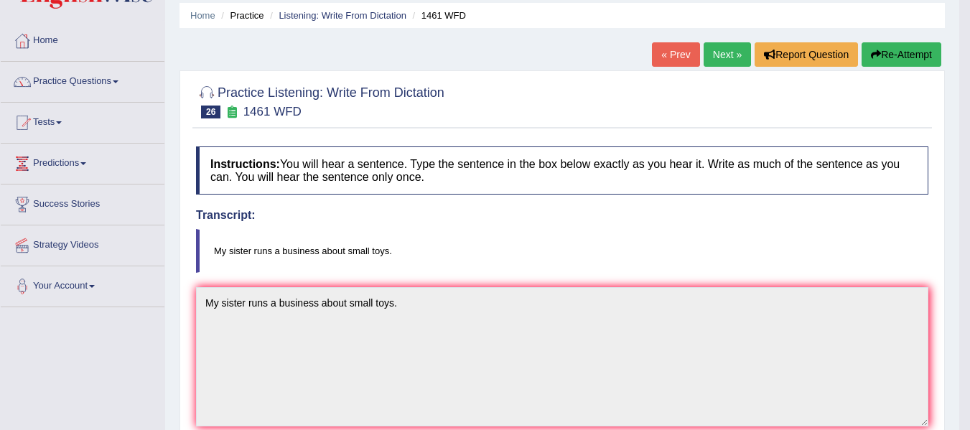
scroll to position [0, 0]
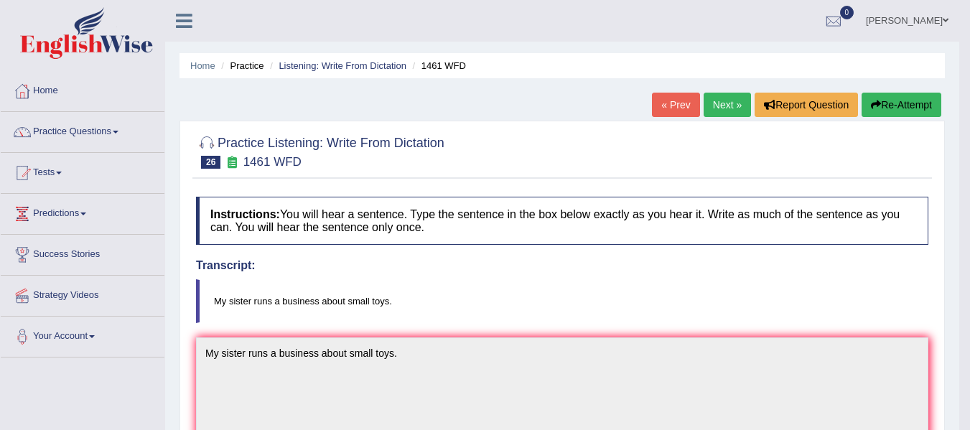
click at [727, 108] on link "Next »" at bounding box center [727, 105] width 47 height 24
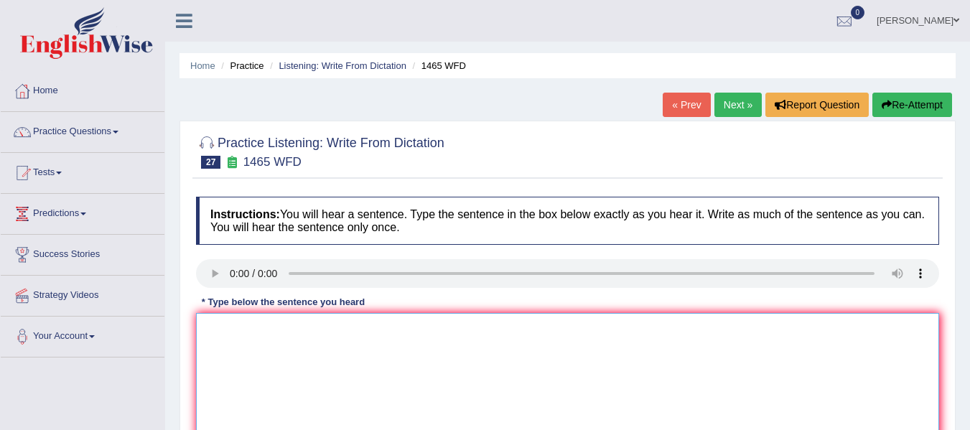
click at [272, 361] on textarea at bounding box center [567, 382] width 743 height 139
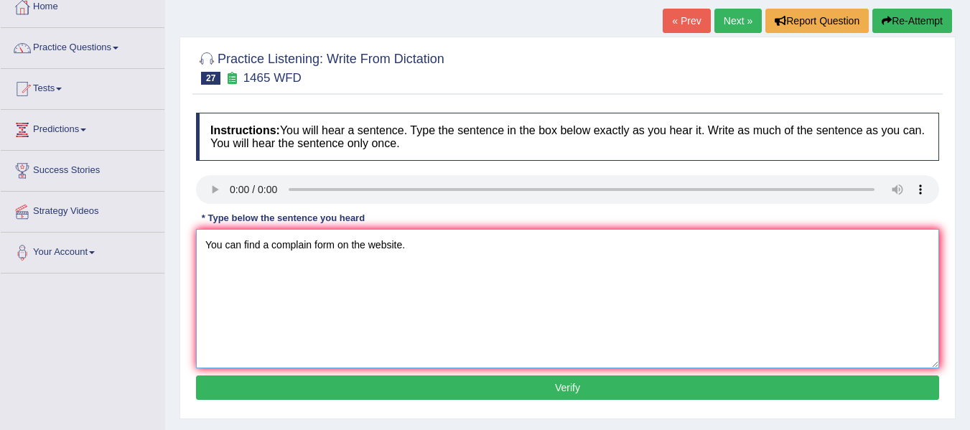
scroll to position [120, 0]
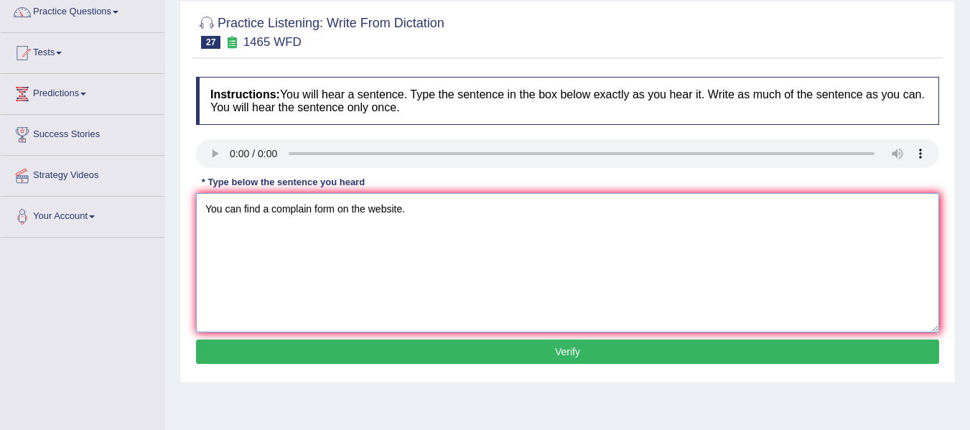
type textarea "You can find a complain form on the website."
click at [490, 356] on button "Verify" at bounding box center [567, 352] width 743 height 24
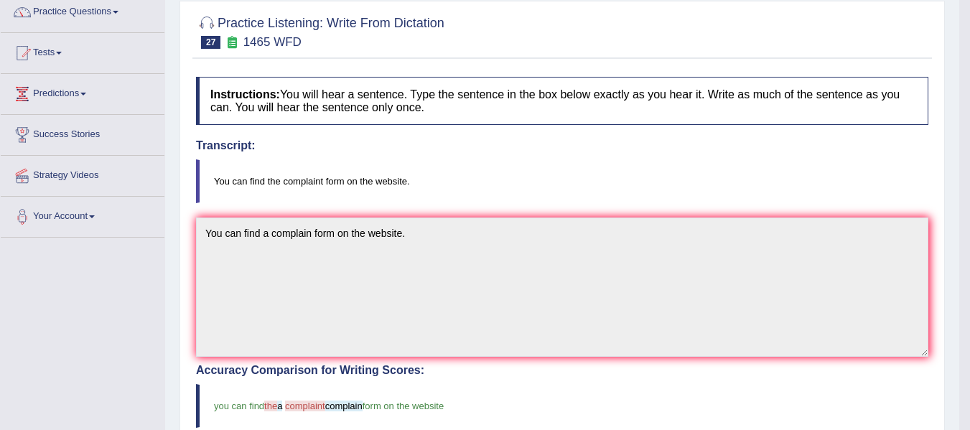
click at [176, 218] on div "Home Practice Listening: Write From Dictation 1465 WFD « Prev Next » Report Que…" at bounding box center [562, 327] width 794 height 894
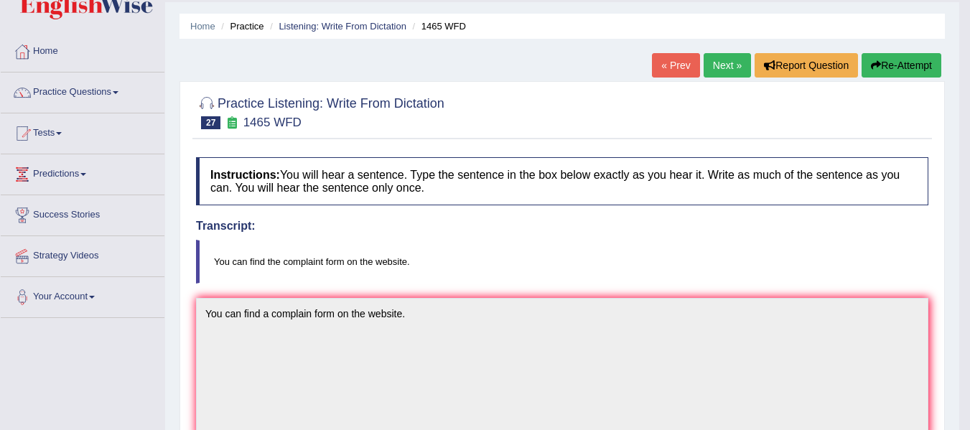
scroll to position [24, 0]
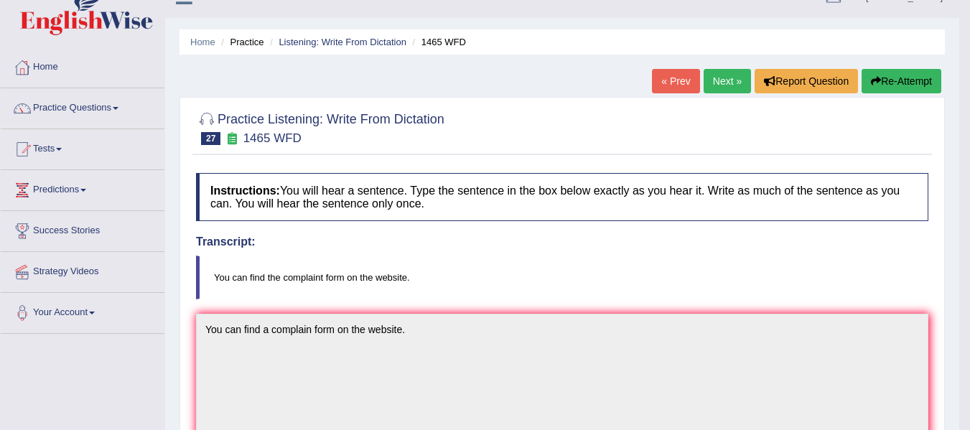
click at [897, 82] on button "Re-Attempt" at bounding box center [902, 81] width 80 height 24
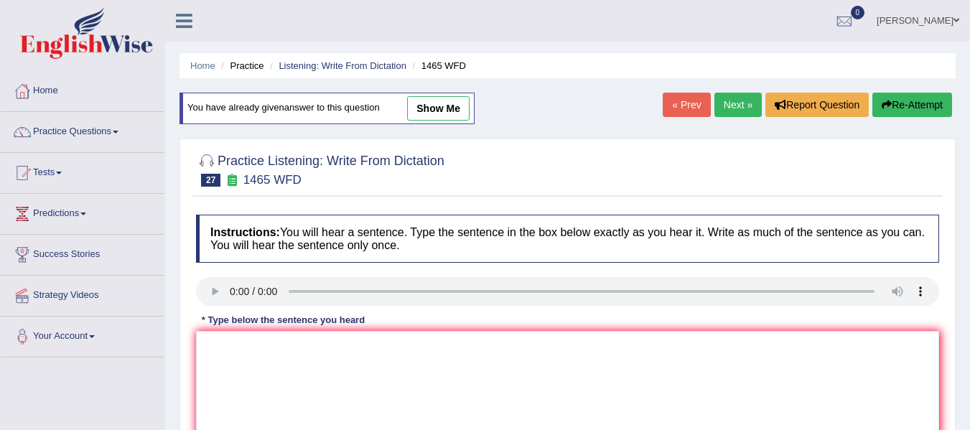
click at [727, 110] on link "Next »" at bounding box center [738, 105] width 47 height 24
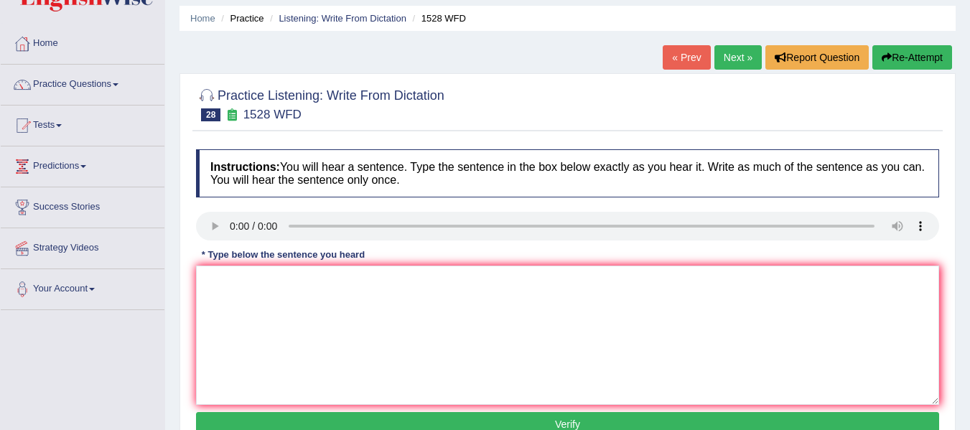
scroll to position [48, 0]
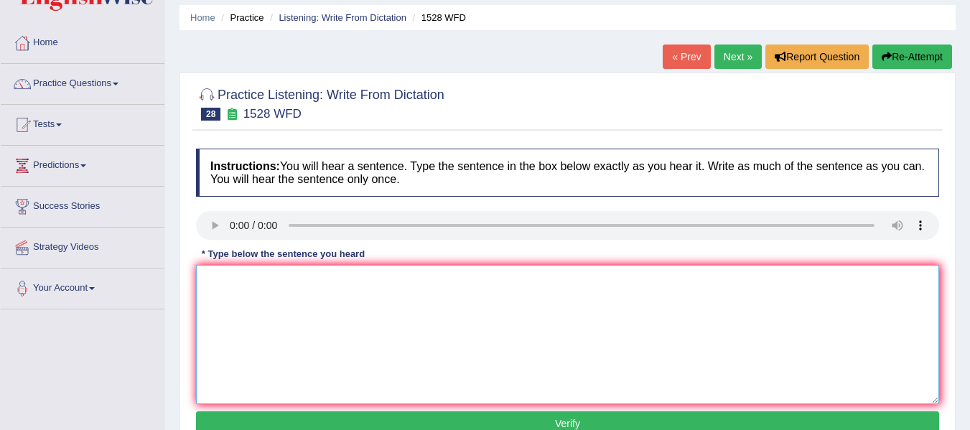
click at [238, 310] on textarea at bounding box center [567, 334] width 743 height 139
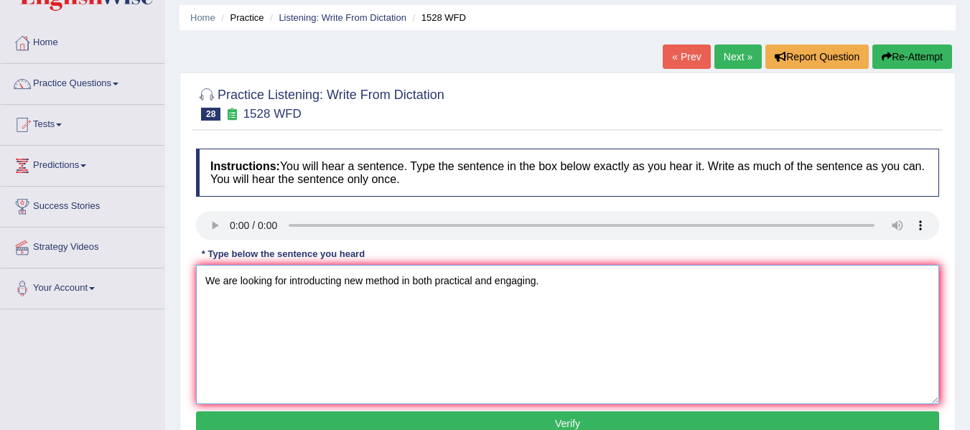
click at [343, 283] on textarea "We are looking for introducting new method in both practical and engaging." at bounding box center [567, 334] width 743 height 139
click at [392, 297] on textarea "We are looking for introducting a new method in both practical and engaging." at bounding box center [567, 334] width 743 height 139
click at [279, 282] on textarea "We are looking for introducting a new method in both practical and engaging." at bounding box center [567, 334] width 743 height 139
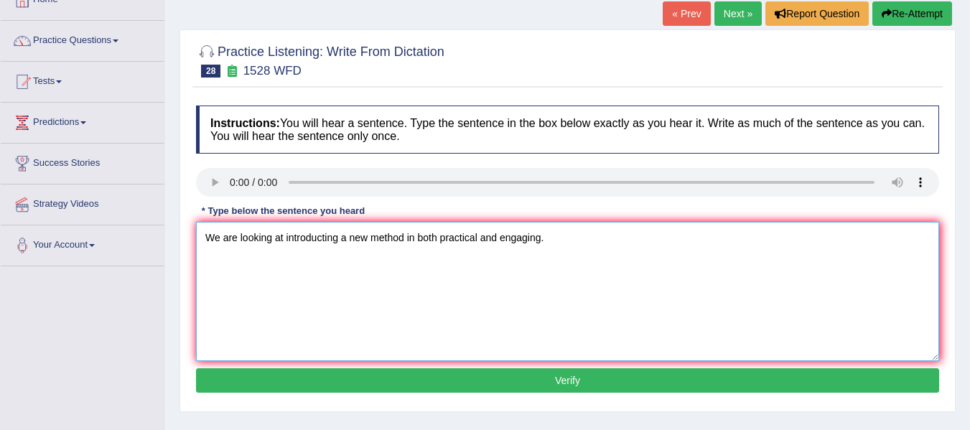
scroll to position [96, 0]
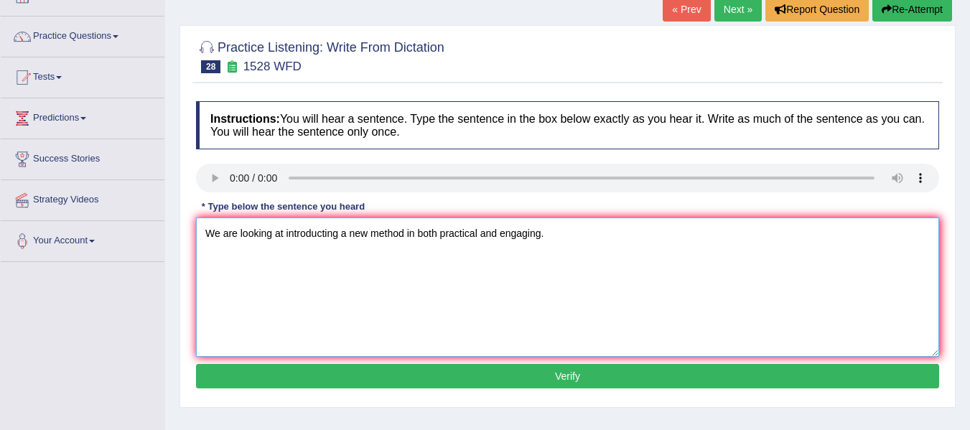
type textarea "We are looking at introducting a new method in both practical and engaging."
click at [366, 380] on button "Verify" at bounding box center [567, 376] width 743 height 24
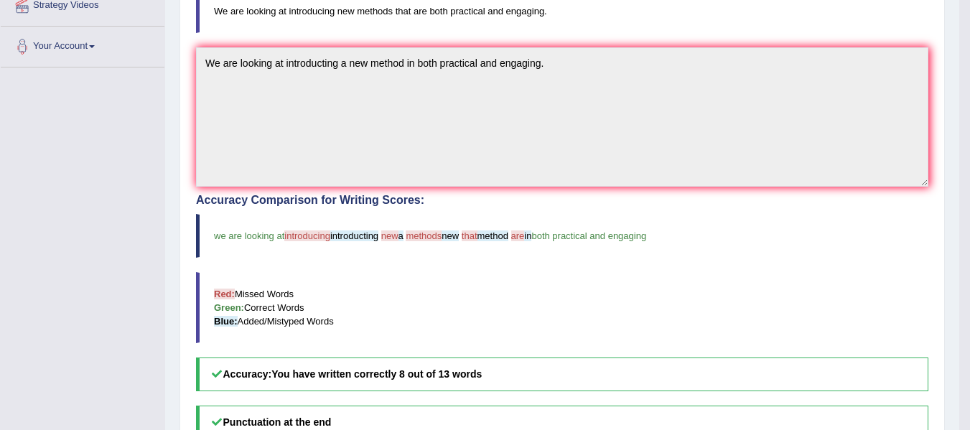
scroll to position [144, 0]
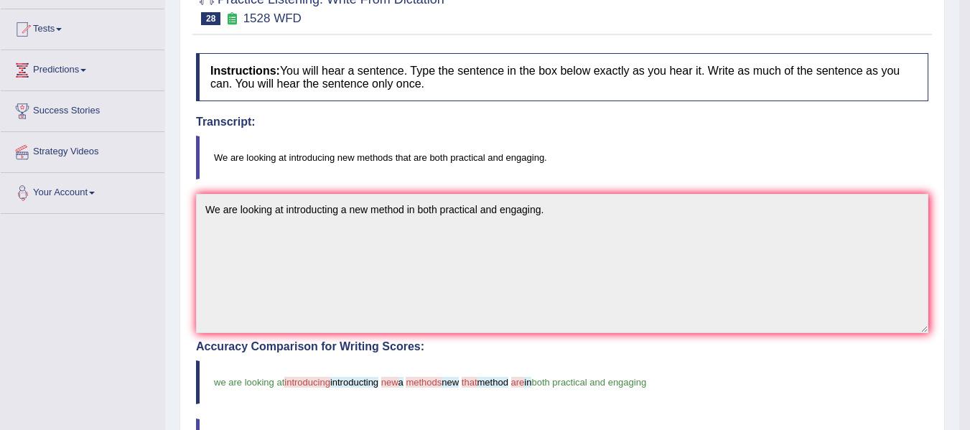
click at [152, 175] on div "Toggle navigation Home Practice Questions Speaking Practice Read Aloud Repeat S…" at bounding box center [480, 317] width 960 height 923
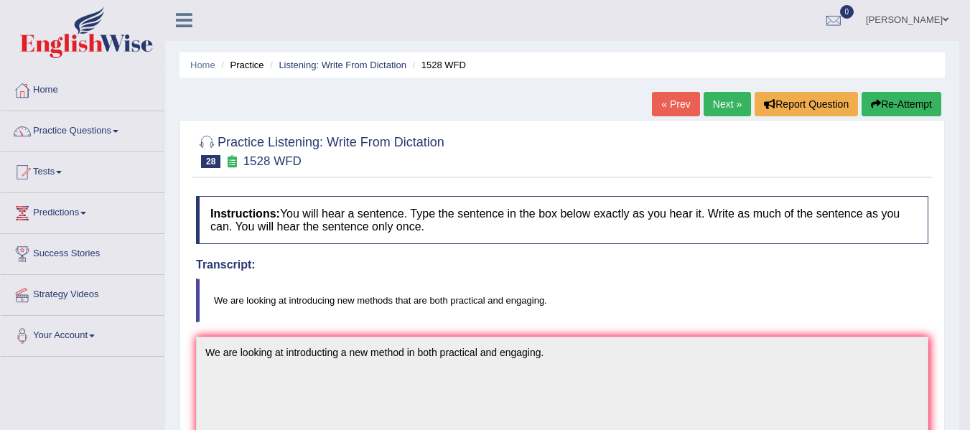
scroll to position [0, 0]
click at [887, 103] on button "Re-Attempt" at bounding box center [902, 105] width 80 height 24
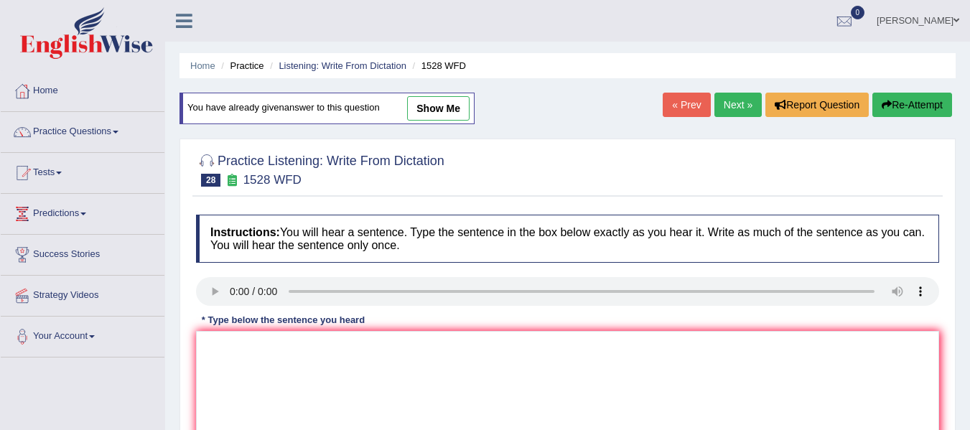
click at [729, 93] on link "Next »" at bounding box center [738, 105] width 47 height 24
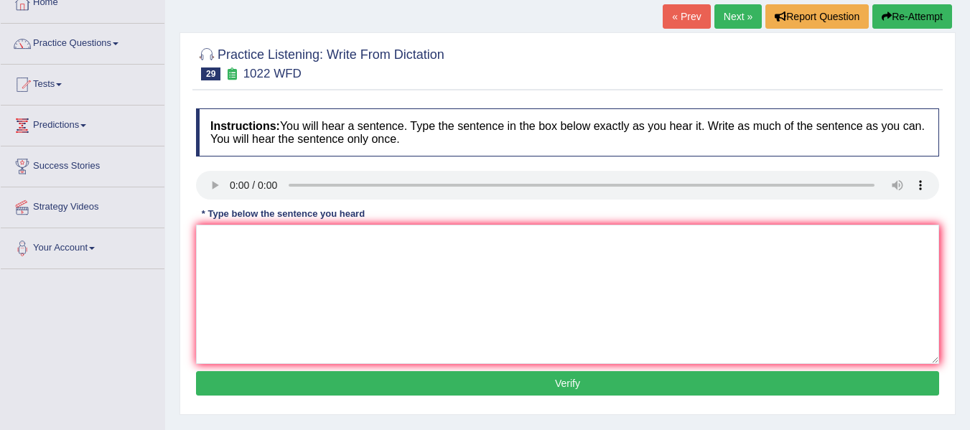
scroll to position [96, 0]
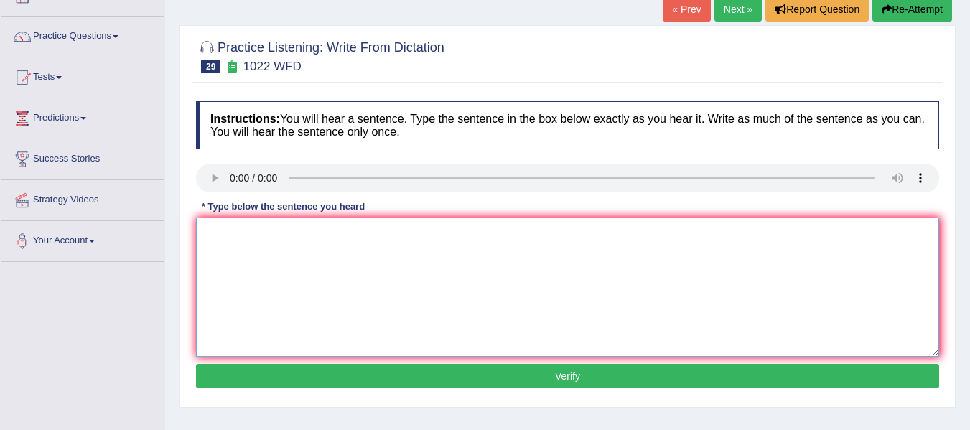
click at [274, 258] on textarea at bounding box center [567, 287] width 743 height 139
click at [358, 236] on textarea "Mathematics provide a foundation in understanding and analysing data." at bounding box center [567, 287] width 743 height 139
click at [358, 235] on textarea "Mathematics provide a foundation in understanding and analysing data." at bounding box center [567, 287] width 743 height 139
type textarea "Mathematics provide a foundation for understanding and analysing data."
click at [537, 369] on button "Verify" at bounding box center [567, 376] width 743 height 24
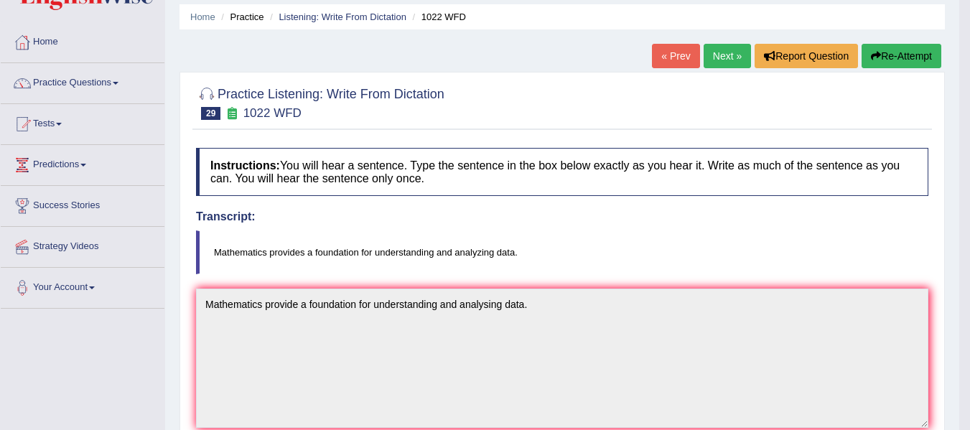
scroll to position [24, 0]
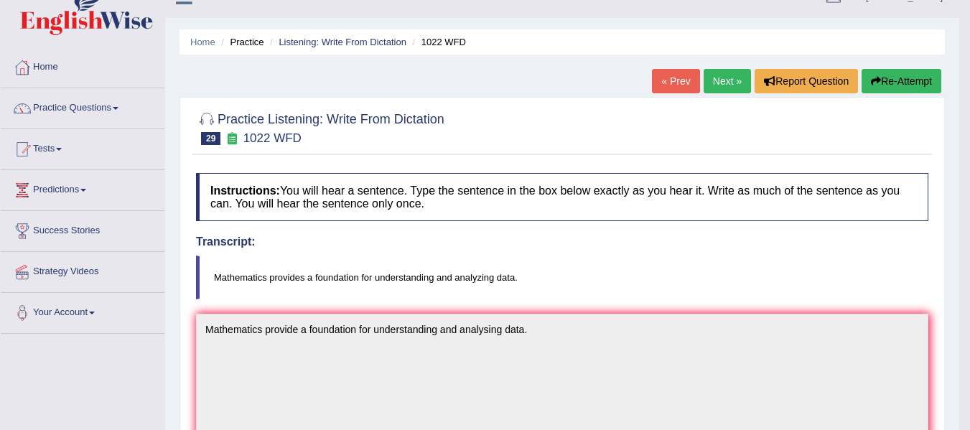
click at [710, 80] on link "Next »" at bounding box center [727, 81] width 47 height 24
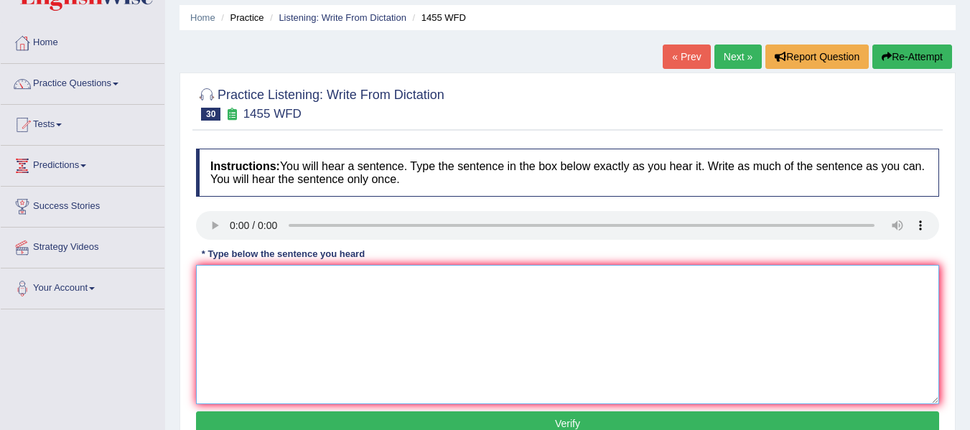
click at [435, 389] on textarea at bounding box center [567, 334] width 743 height 139
type textarea "You must wear a half hat in the construction site."
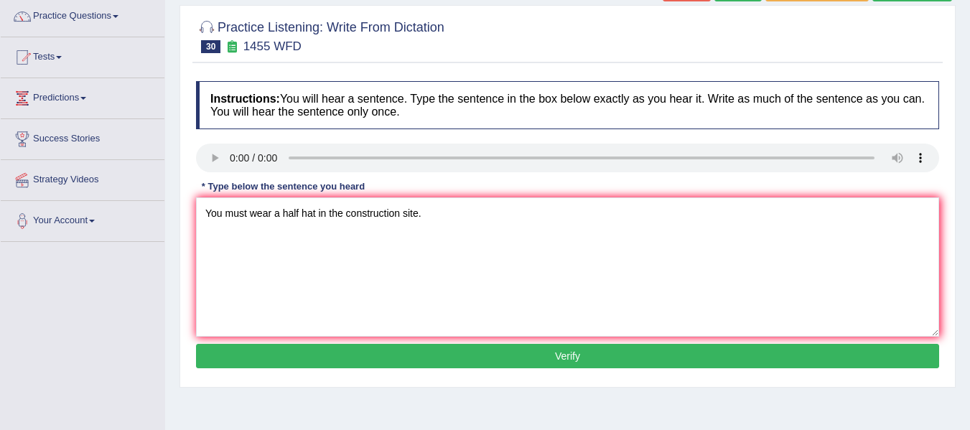
scroll to position [120, 0]
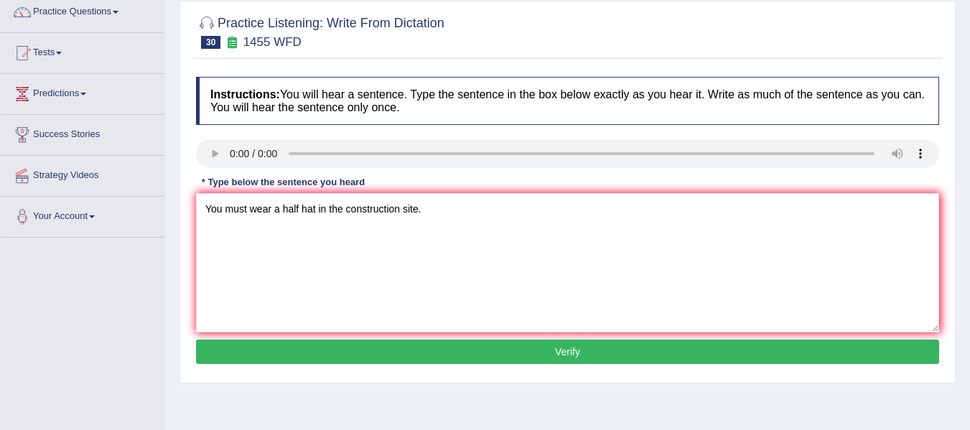
click at [382, 340] on button "Verify" at bounding box center [567, 352] width 743 height 24
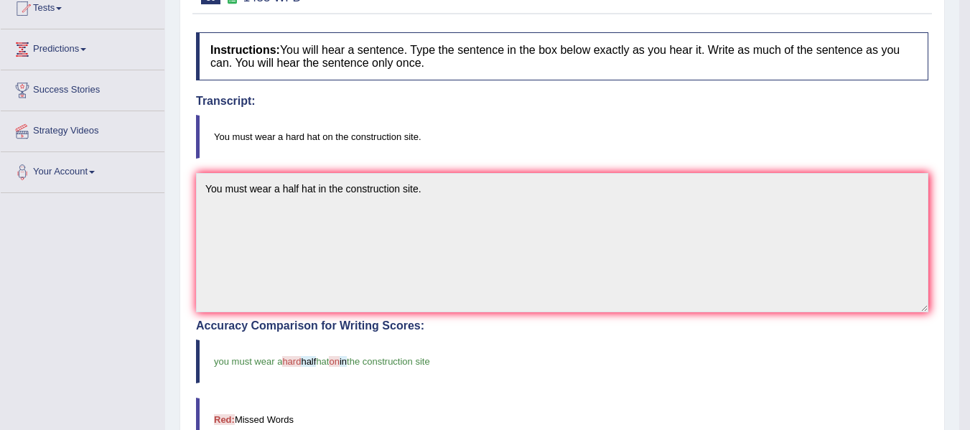
scroll to position [144, 0]
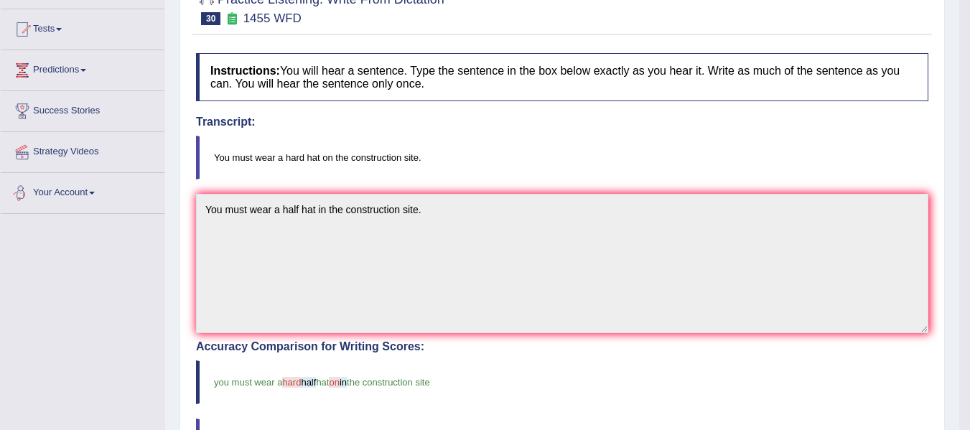
click at [134, 205] on div "Toggle navigation Home Practice Questions Speaking Practice Read Aloud Repeat S…" at bounding box center [480, 317] width 960 height 923
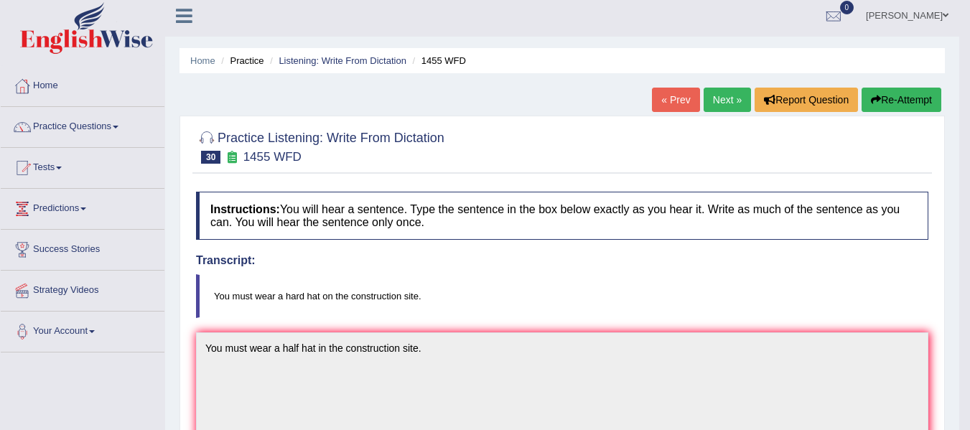
scroll to position [0, 0]
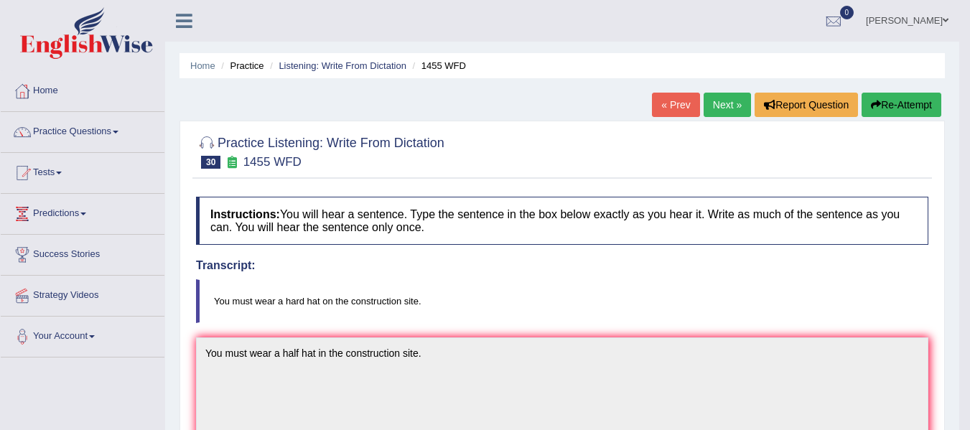
click at [728, 103] on link "Next »" at bounding box center [727, 105] width 47 height 24
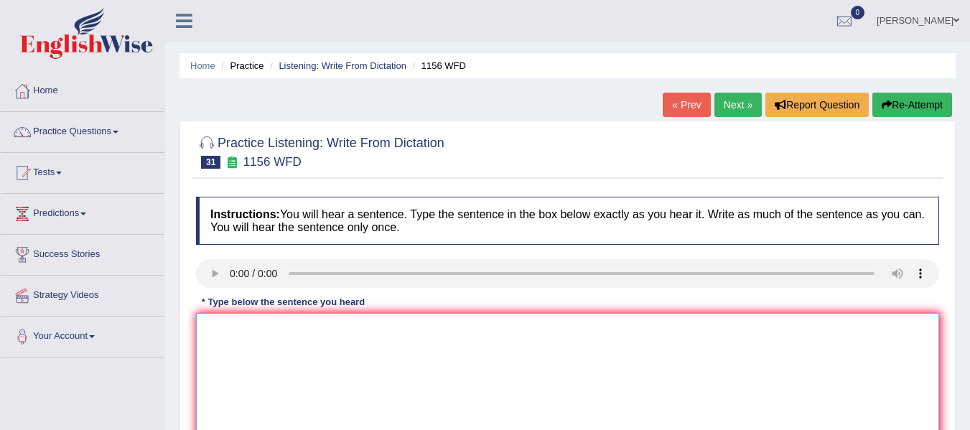
click at [335, 370] on textarea at bounding box center [567, 382] width 743 height 139
click at [290, 331] on textarea "Chemiscal reaction when subsequences can fade or change." at bounding box center [567, 382] width 743 height 139
type textarea "Chemiscal reaction occurs when subsequences can fade or change."
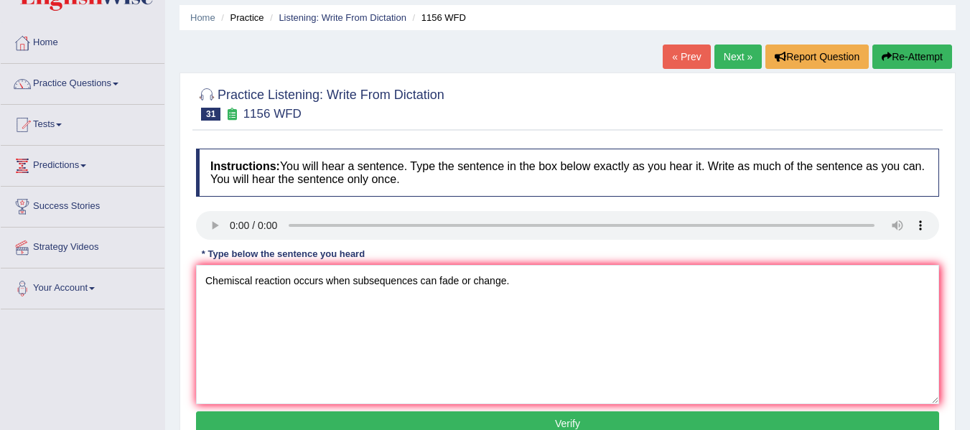
scroll to position [167, 0]
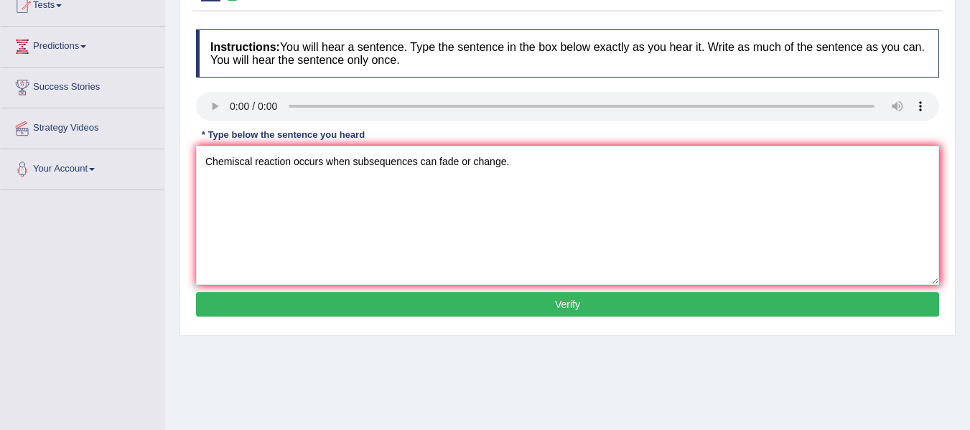
click at [481, 304] on button "Verify" at bounding box center [567, 304] width 743 height 24
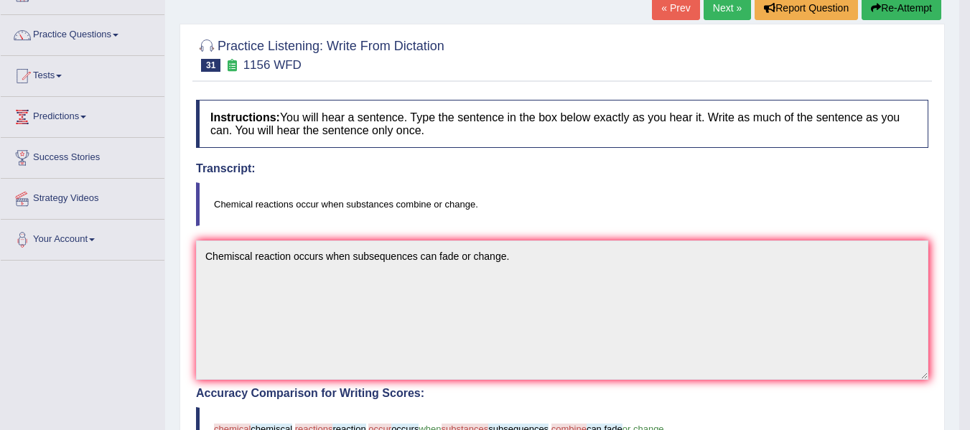
scroll to position [96, 0]
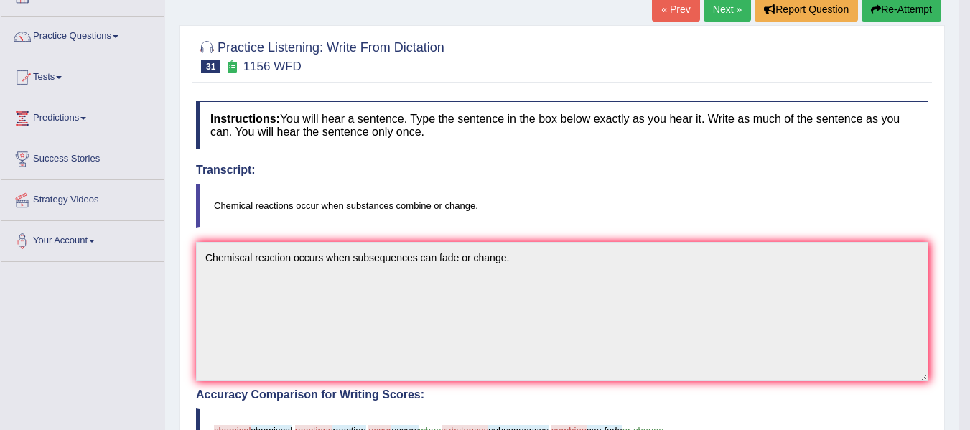
click at [129, 265] on div "Toggle navigation Home Practice Questions Speaking Practice Read Aloud Repeat S…" at bounding box center [480, 365] width 960 height 923
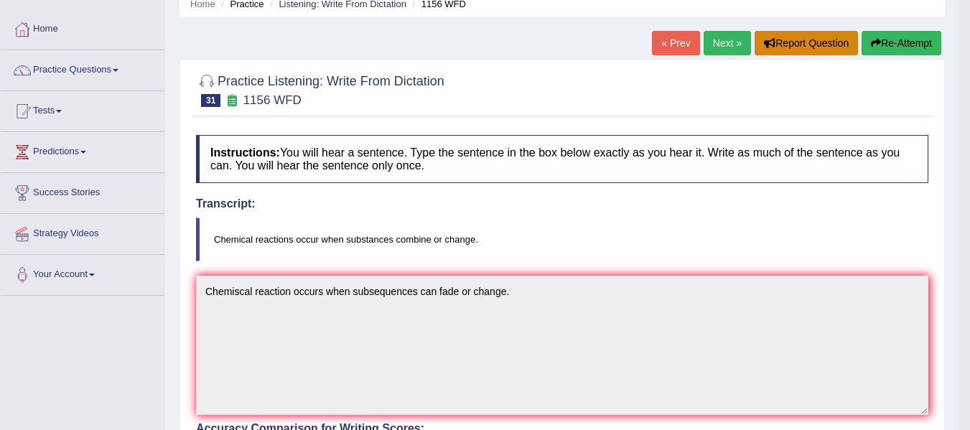
scroll to position [24, 0]
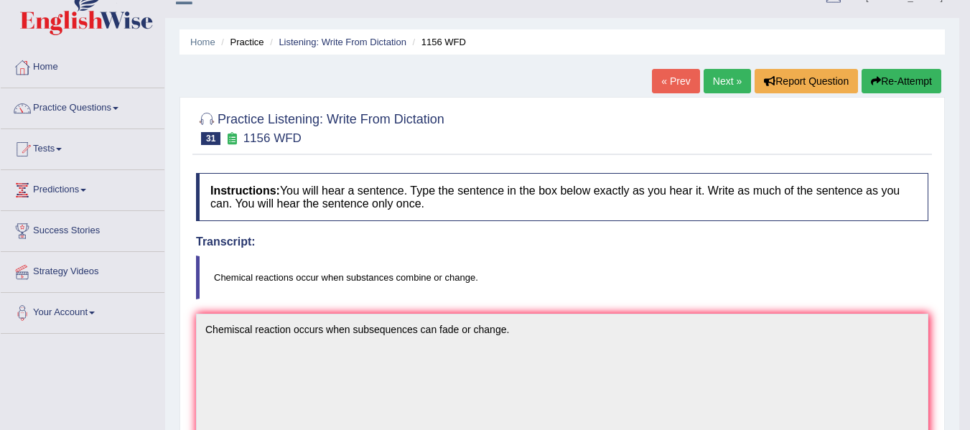
click at [907, 77] on button "Re-Attempt" at bounding box center [902, 81] width 80 height 24
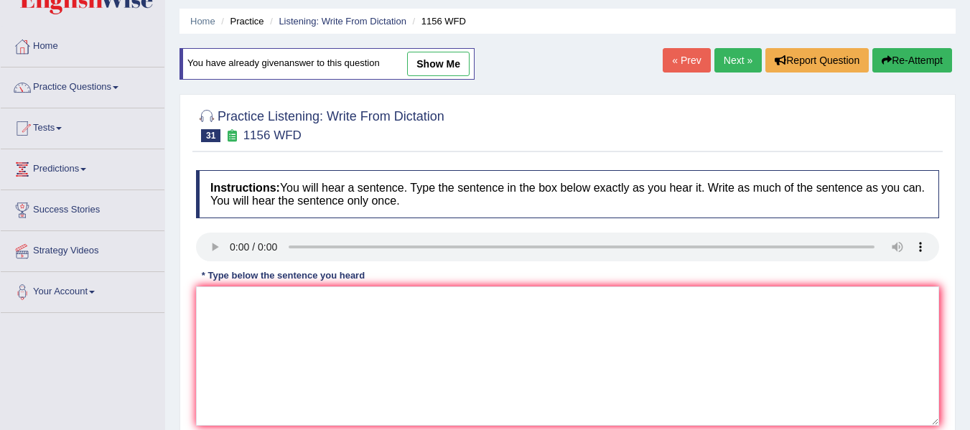
scroll to position [72, 0]
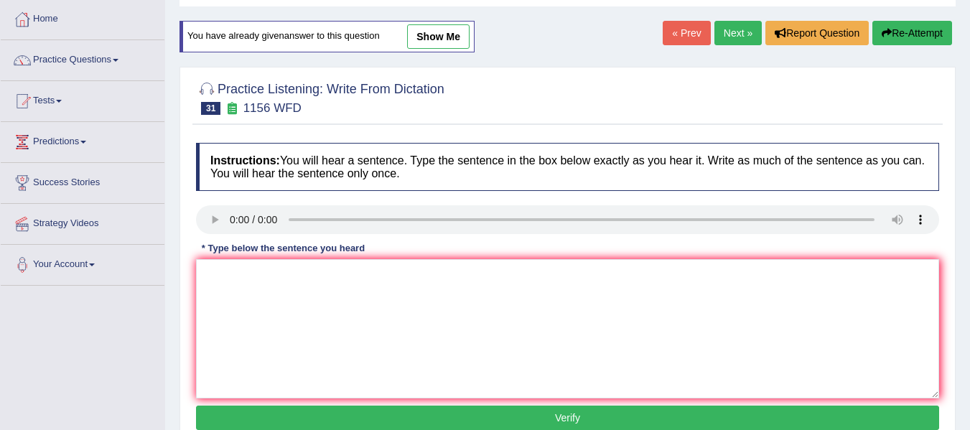
click at [715, 32] on link "Next »" at bounding box center [738, 33] width 47 height 24
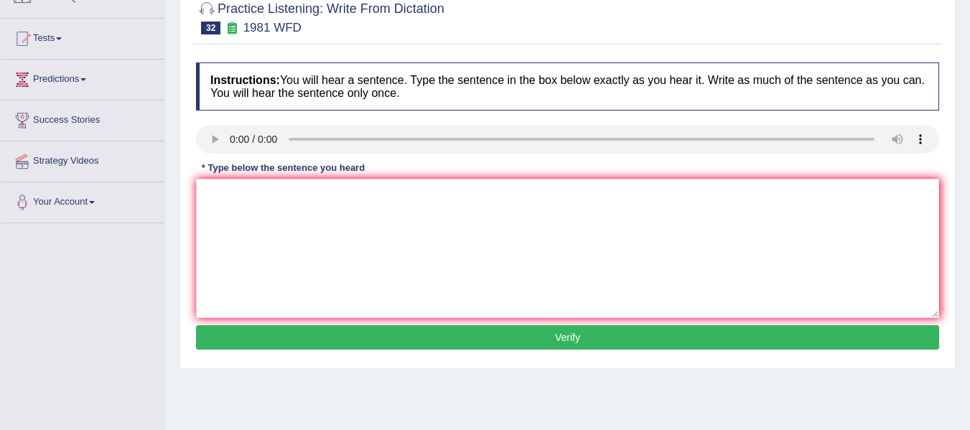
scroll to position [144, 0]
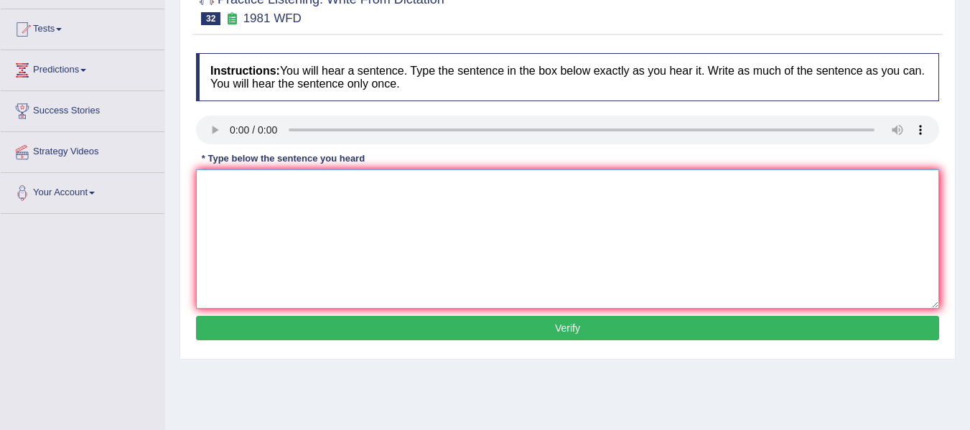
click at [403, 279] on textarea at bounding box center [567, 239] width 743 height 139
click at [303, 186] on textarea "All of your arguments submit by evidence and relevant theory." at bounding box center [567, 239] width 743 height 139
type textarea "All of your arguments must be supported by evidence and relevant theory."
click at [467, 338] on button "Verify" at bounding box center [567, 328] width 743 height 24
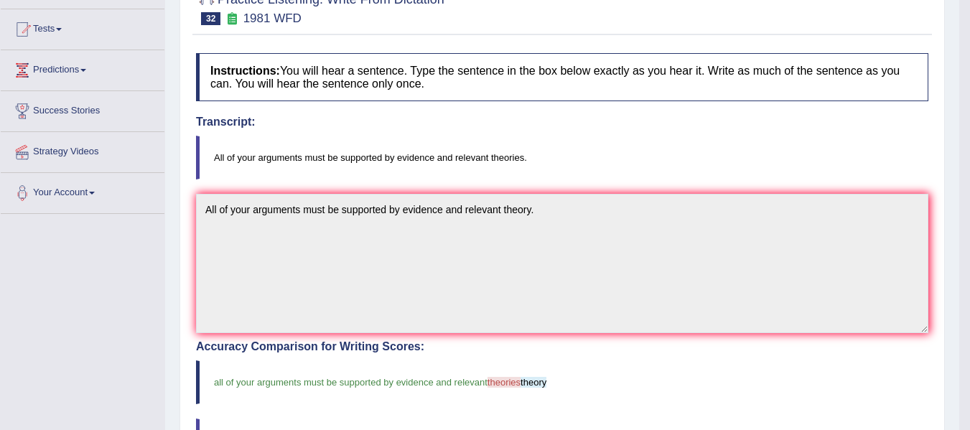
click at [186, 209] on div "Practice Listening: Write From Dictation 32 1981 WFD Instructions: You will hea…" at bounding box center [563, 358] width 766 height 763
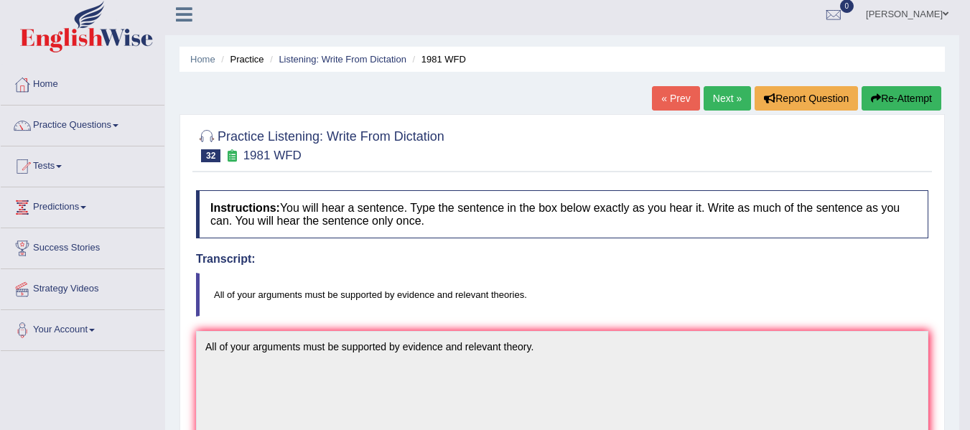
scroll to position [0, 0]
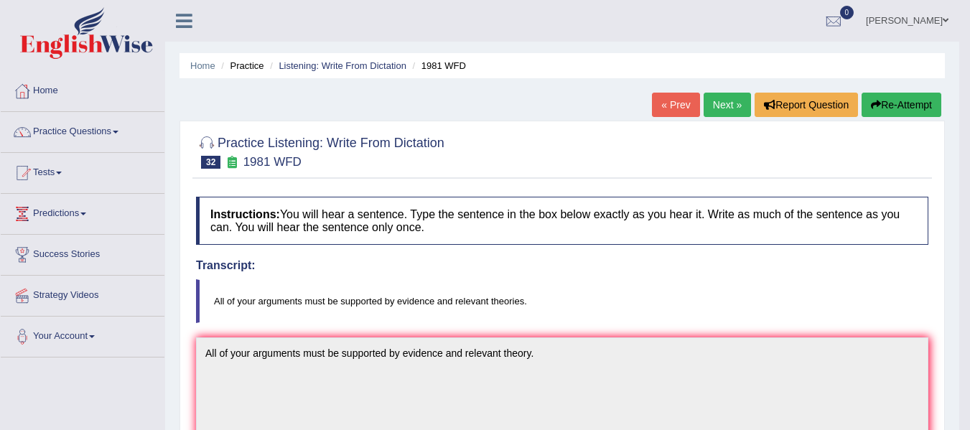
click at [737, 107] on link "Next »" at bounding box center [727, 105] width 47 height 24
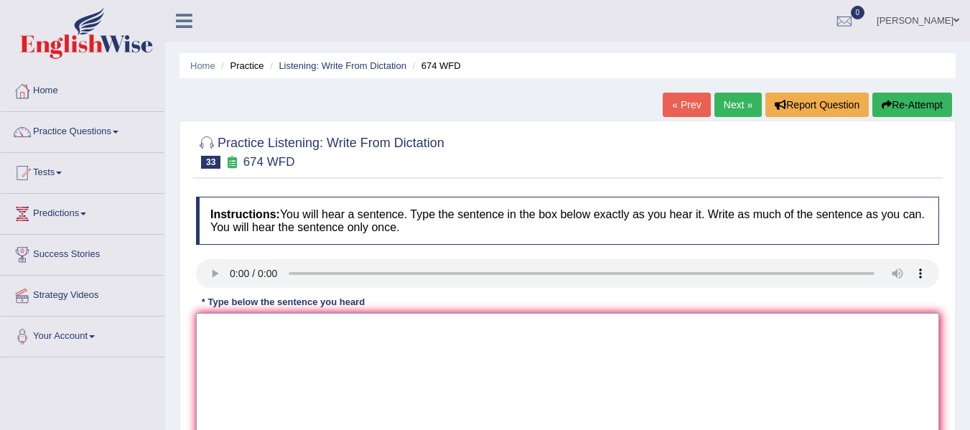
click at [278, 364] on textarea at bounding box center [567, 382] width 743 height 139
click at [256, 333] on textarea "All employeers employer rate has" at bounding box center [567, 382] width 743 height 139
click at [281, 323] on textarea "All employee employer rate has" at bounding box center [567, 382] width 743 height 139
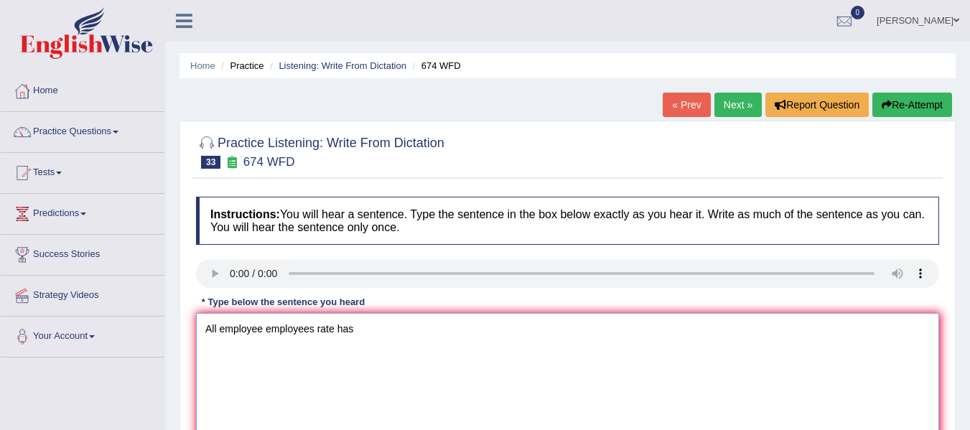
click at [384, 330] on textarea "All employee employees rate has" at bounding box center [567, 382] width 743 height 139
click at [335, 330] on textarea "All employee employees rate has" at bounding box center [567, 382] width 743 height 139
click at [353, 328] on textarea "All employee employees rates has" at bounding box center [567, 382] width 743 height 139
click at [430, 335] on textarea "All employee employees rates have fallen at the loewst point for year." at bounding box center [567, 382] width 743 height 139
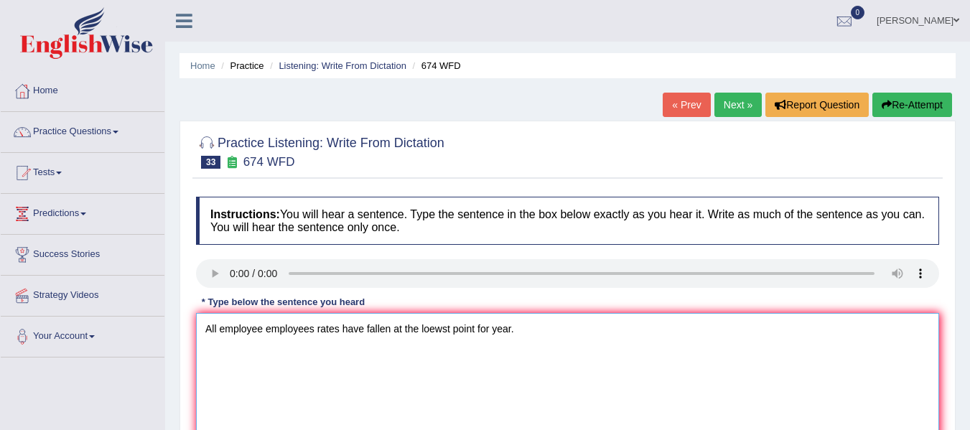
click at [430, 335] on textarea "All employee employees rates have fallen at the loewst point for year." at bounding box center [567, 382] width 743 height 139
click at [364, 328] on textarea "All employee employees rates have fallen at the lowest point for year." at bounding box center [567, 382] width 743 height 139
click at [371, 333] on textarea "All employee employees rates have fallen at the lowest point for year." at bounding box center [567, 382] width 743 height 139
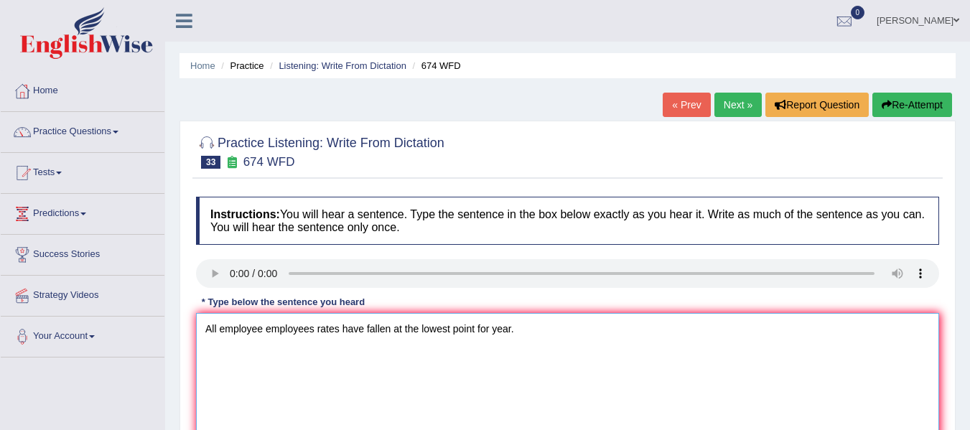
click at [397, 329] on textarea "All employee employees rates have fallen at the lowest point for year." at bounding box center [567, 382] width 743 height 139
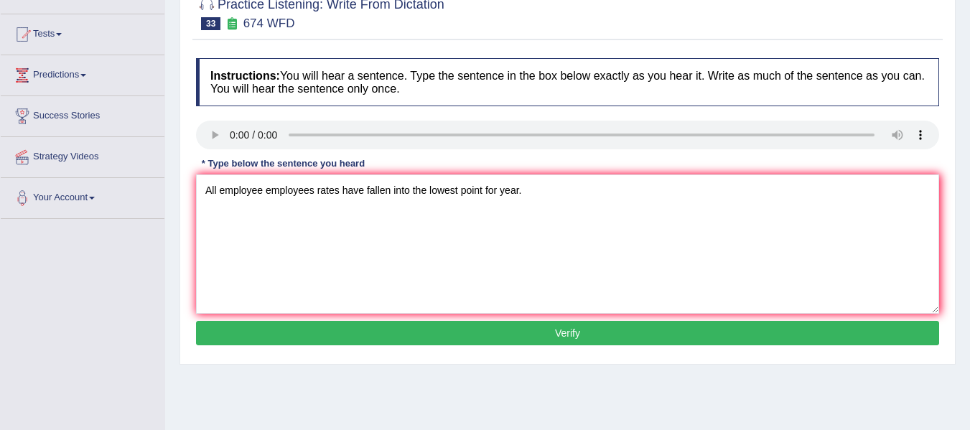
scroll to position [144, 0]
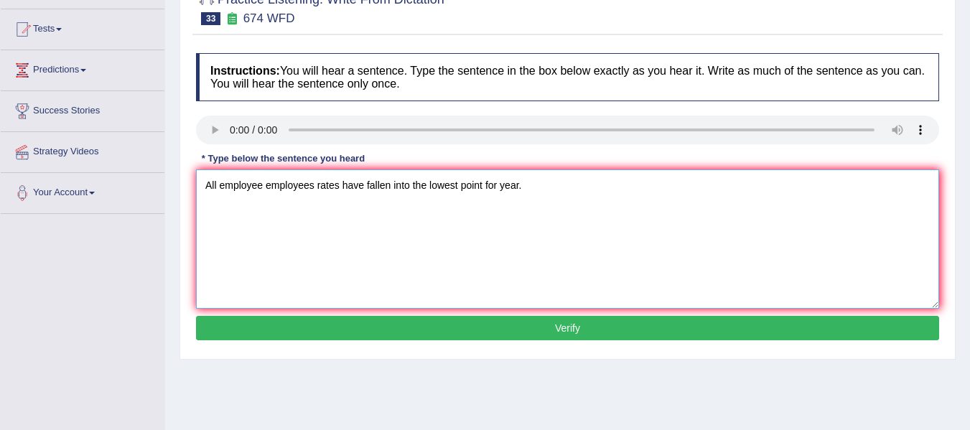
click at [487, 187] on textarea "All employee employees rates have fallen into the lowest point for year." at bounding box center [567, 239] width 743 height 139
drag, startPoint x: 514, startPoint y: 183, endPoint x: 526, endPoint y: 221, distance: 39.8
click at [516, 191] on textarea "All employee employees rates have fallen into the lowest point in year." at bounding box center [567, 239] width 743 height 139
type textarea "All employee employees rates have fallen into the lowest point in years."
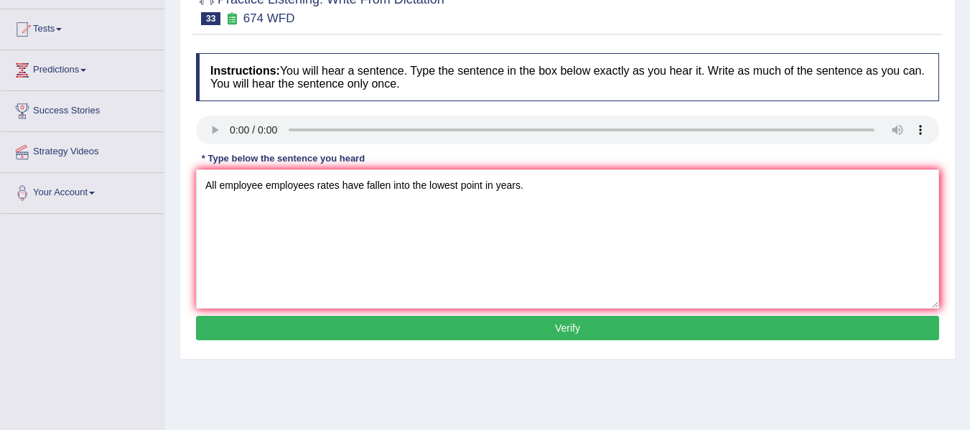
click at [534, 320] on button "Verify" at bounding box center [567, 328] width 743 height 24
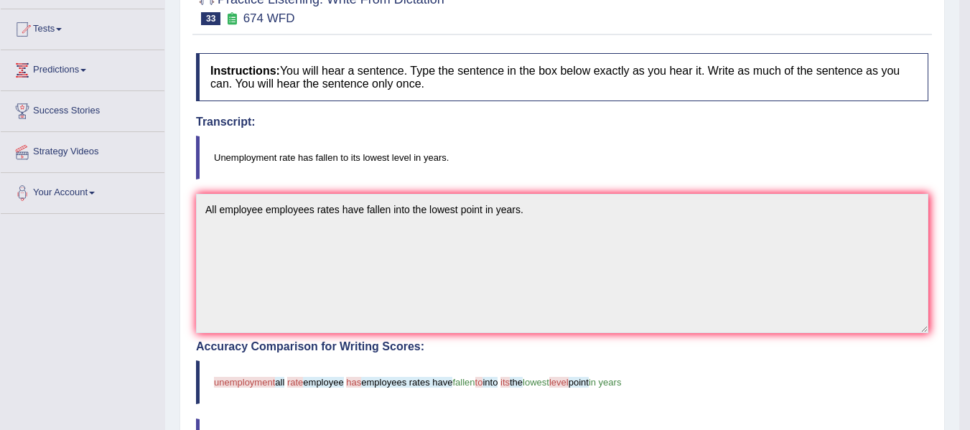
click at [190, 190] on div "Practice Listening: Write From Dictation 33 674 WFD Instructions: You will hear…" at bounding box center [563, 358] width 766 height 763
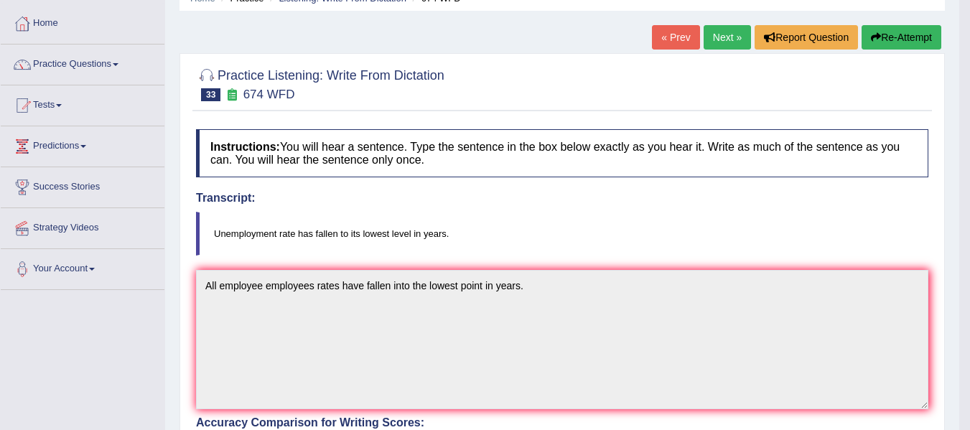
scroll to position [0, 0]
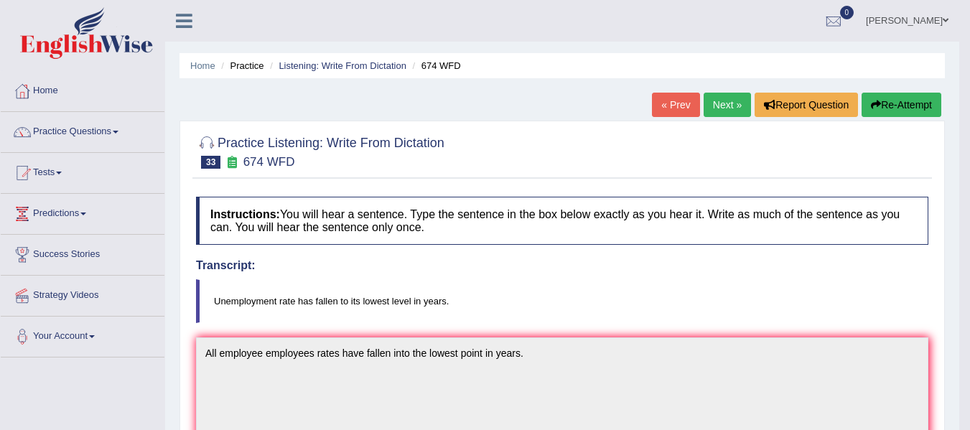
click at [889, 106] on button "Re-Attempt" at bounding box center [902, 105] width 80 height 24
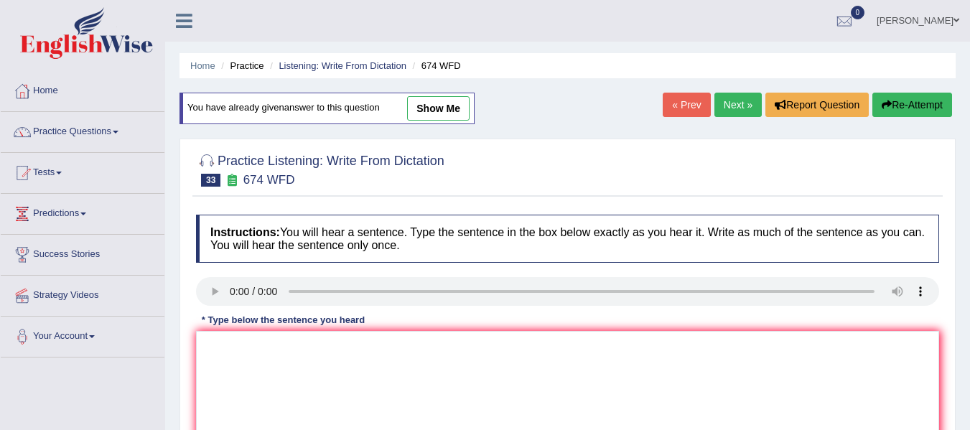
click at [738, 108] on link "Next »" at bounding box center [738, 105] width 47 height 24
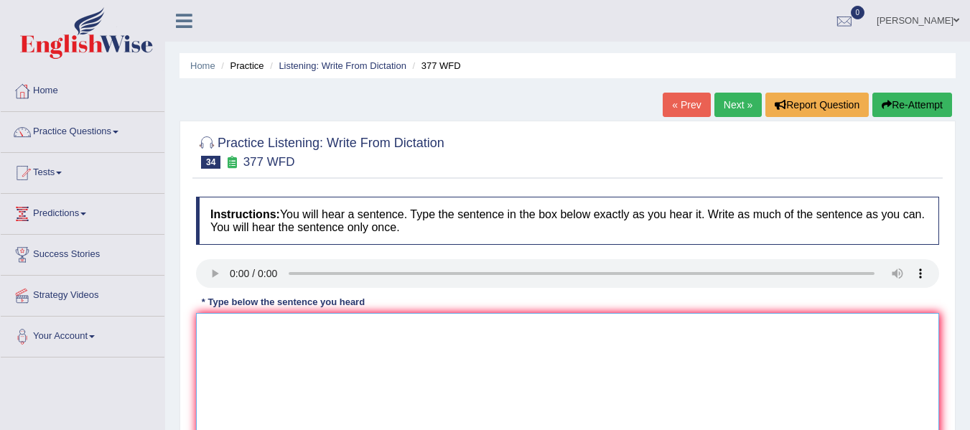
click at [289, 333] on textarea at bounding box center [567, 382] width 743 height 139
click at [399, 333] on textarea "The department has the highest portion of graduate students." at bounding box center [567, 382] width 743 height 139
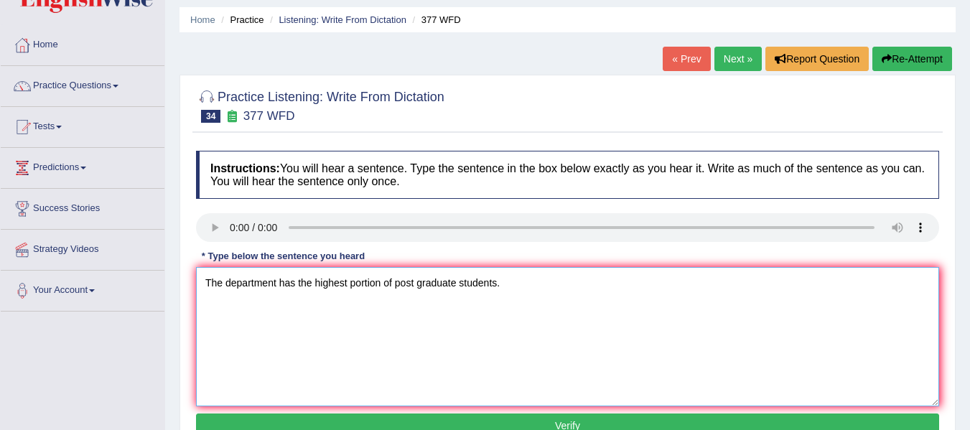
scroll to position [120, 0]
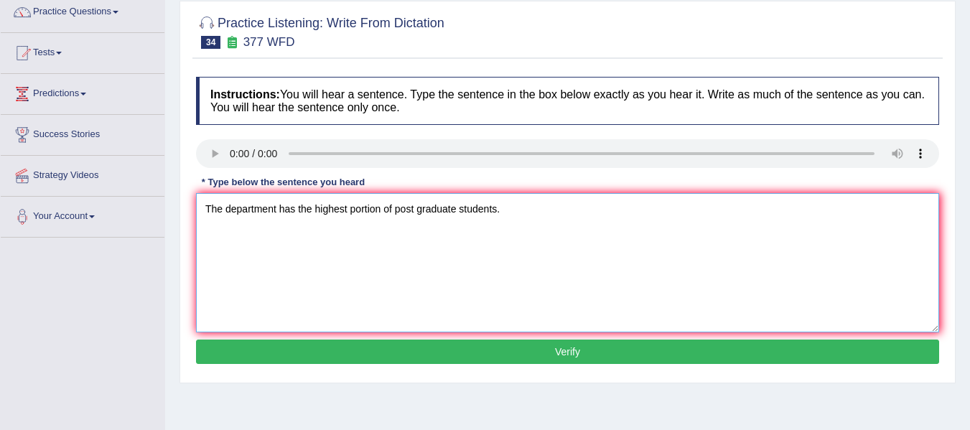
type textarea "The department has the highest portion of post graduate students."
click at [400, 353] on button "Verify" at bounding box center [567, 352] width 743 height 24
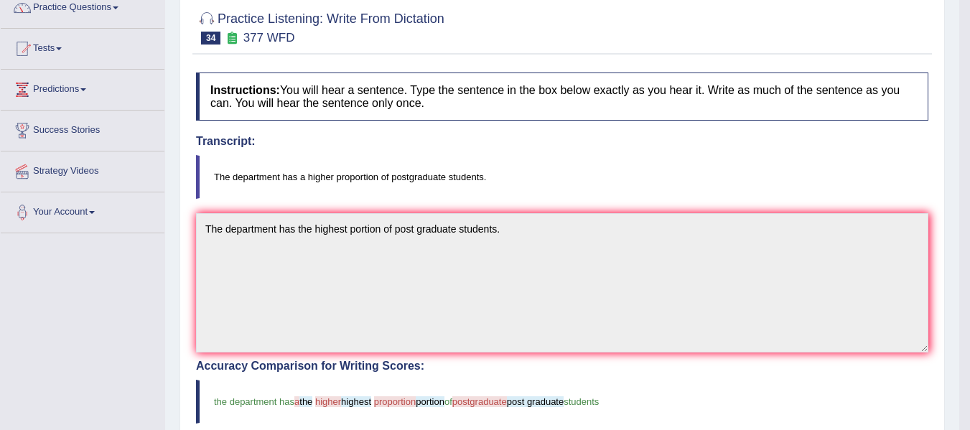
scroll to position [96, 0]
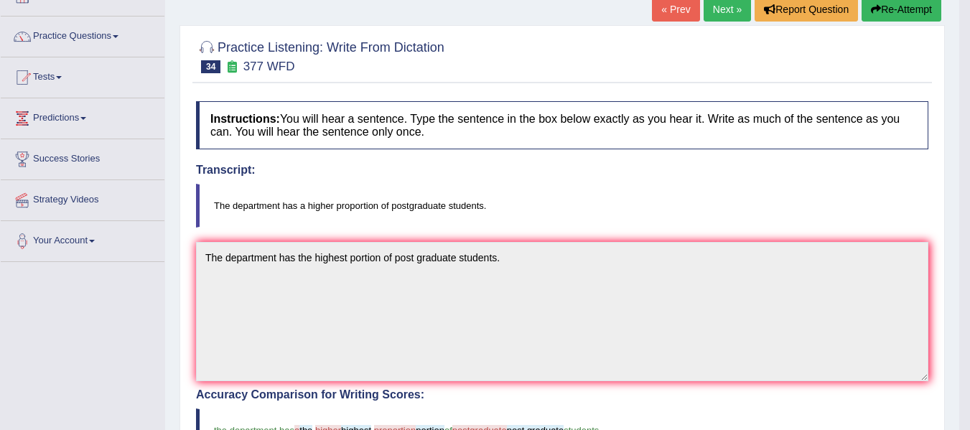
click at [130, 272] on div "Toggle navigation Home Practice Questions Speaking Practice Read Aloud Repeat S…" at bounding box center [480, 365] width 960 height 923
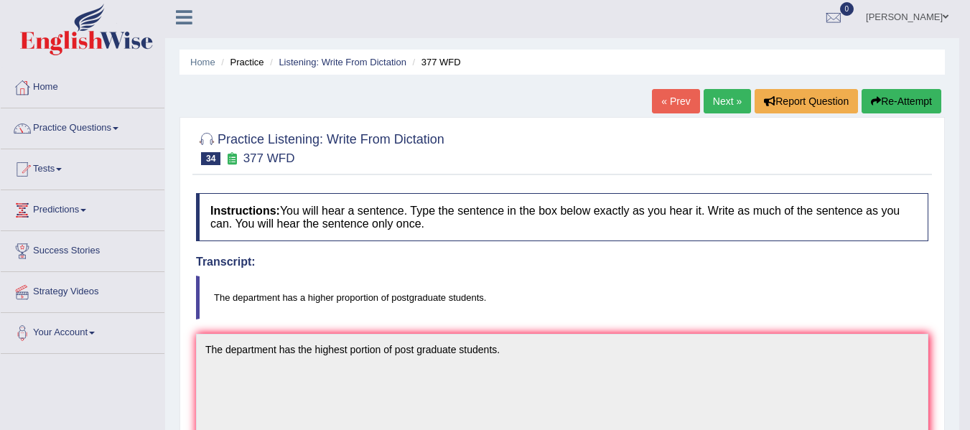
scroll to position [0, 0]
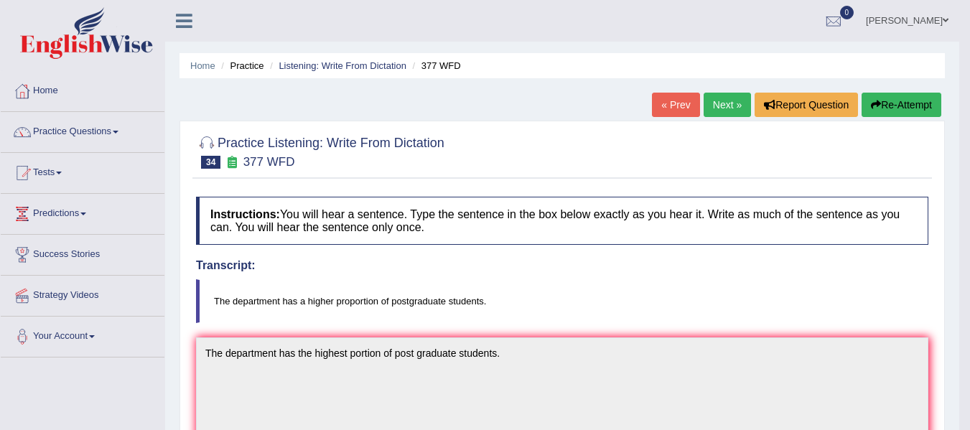
click at [902, 108] on button "Re-Attempt" at bounding box center [902, 105] width 80 height 24
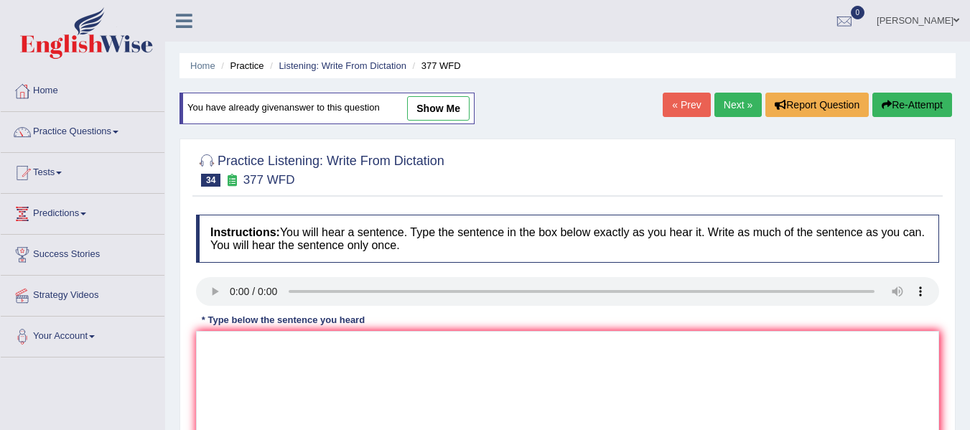
click at [731, 106] on link "Next »" at bounding box center [738, 105] width 47 height 24
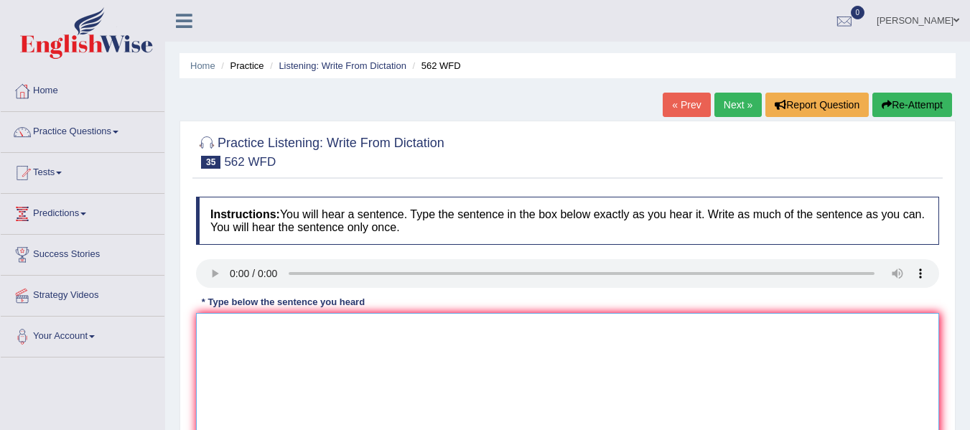
click at [273, 338] on textarea at bounding box center [567, 382] width 743 height 139
click at [495, 338] on textarea "The gap between rich and poor did not decrease" at bounding box center [567, 382] width 743 height 139
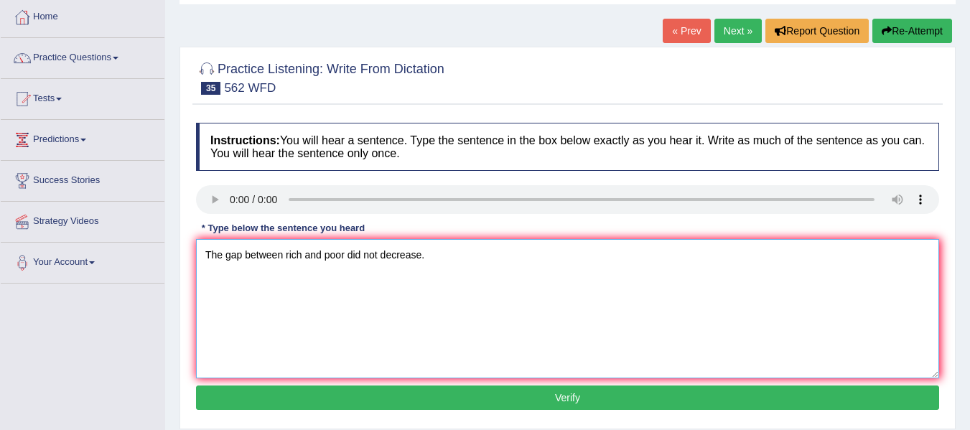
scroll to position [96, 0]
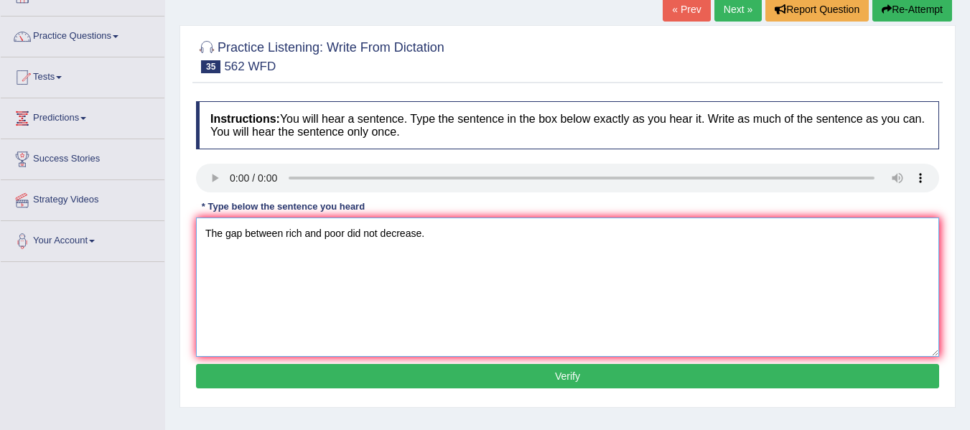
type textarea "The gap between rich and poor did not decrease."
click at [486, 376] on button "Verify" at bounding box center [567, 376] width 743 height 24
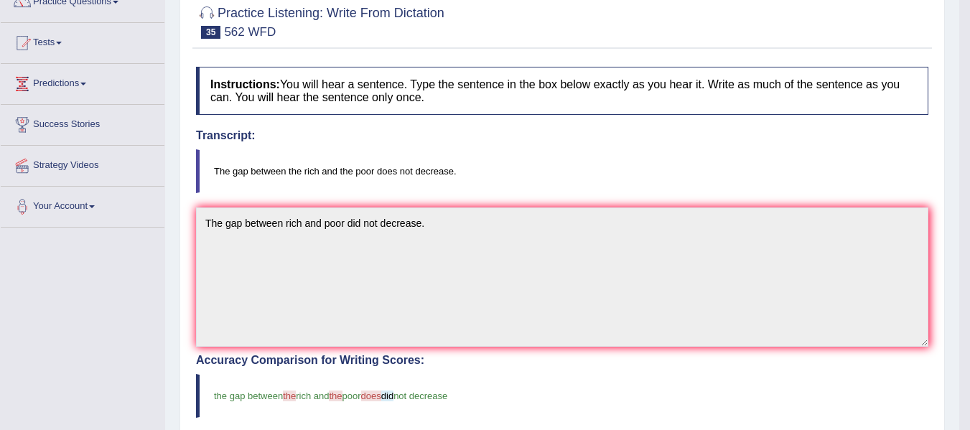
scroll to position [72, 0]
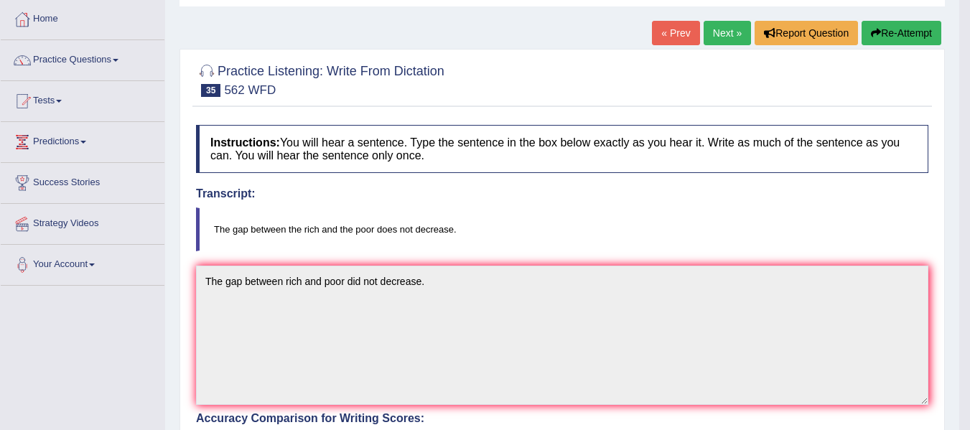
click at [95, 295] on div "Toggle navigation Home Practice Questions Speaking Practice Read Aloud Repeat S…" at bounding box center [480, 389] width 960 height 923
click at [875, 34] on icon "button" at bounding box center [876, 33] width 10 height 10
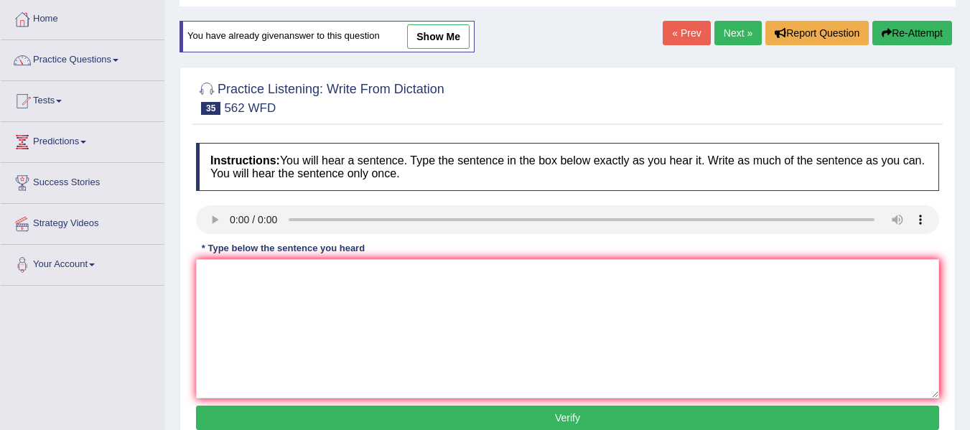
scroll to position [72, 0]
click at [733, 17] on div "Home Practice Listening: Write From Dictation 562 WFD You have already given an…" at bounding box center [567, 287] width 805 height 718
click at [738, 37] on link "Next »" at bounding box center [738, 33] width 47 height 24
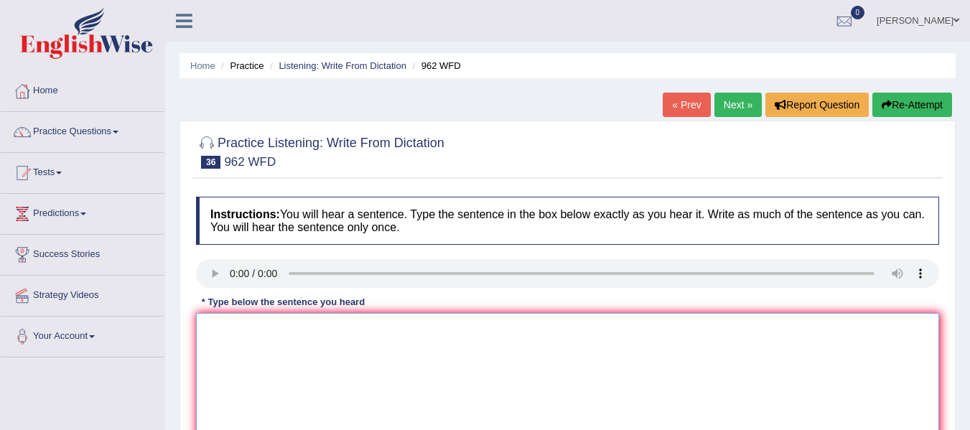
click at [249, 330] on textarea at bounding box center [567, 382] width 743 height 139
type textarea "If you have any questions about the exam please raise your hand."
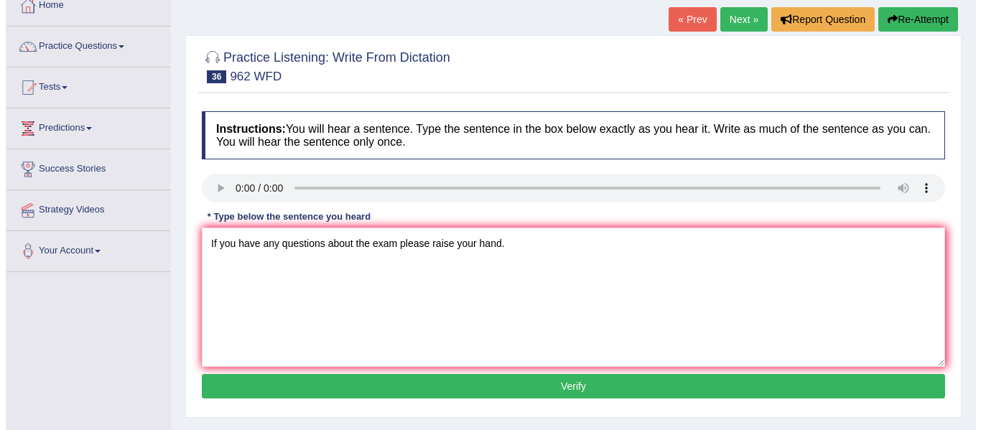
scroll to position [96, 0]
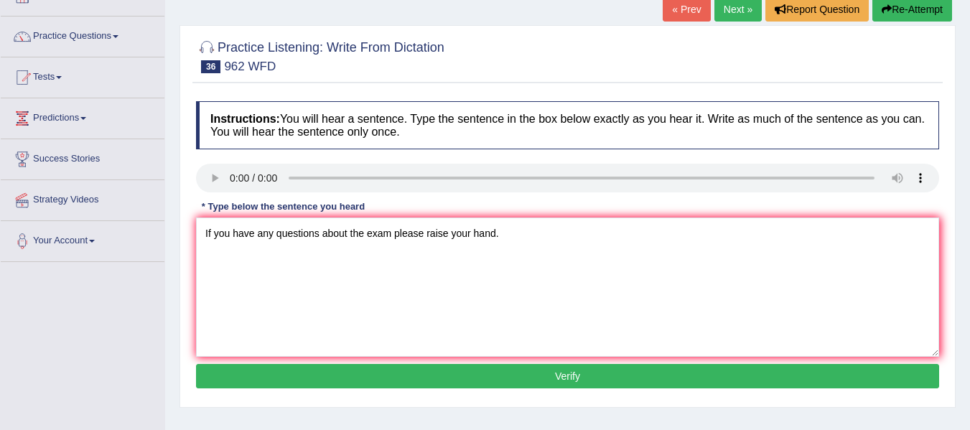
click at [586, 381] on button "Verify" at bounding box center [567, 376] width 743 height 24
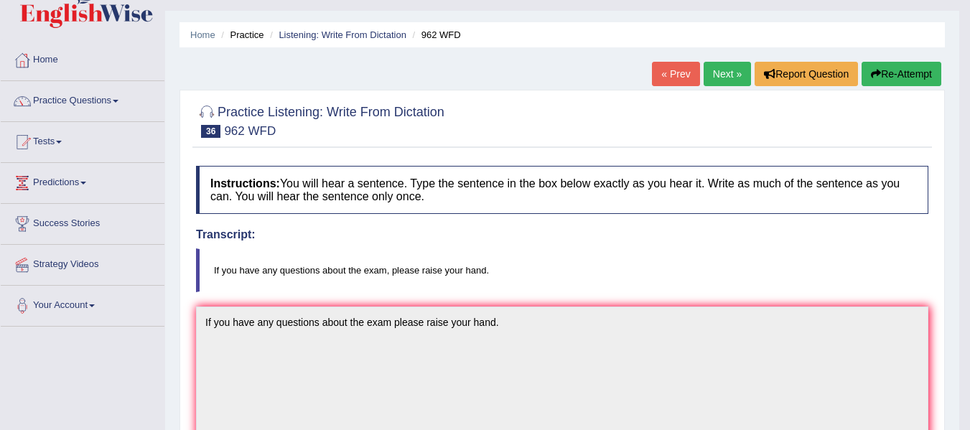
scroll to position [24, 0]
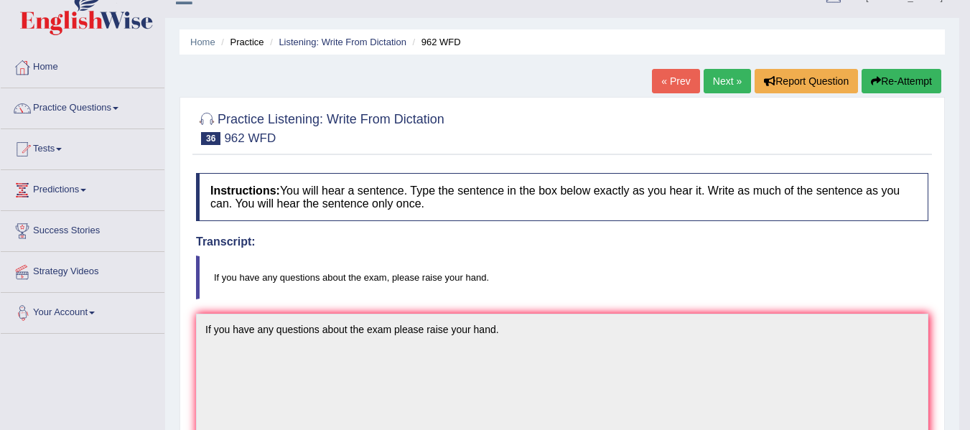
click at [115, 300] on div "Toggle navigation Home Practice Questions Speaking Practice Read Aloud Repeat S…" at bounding box center [480, 437] width 960 height 923
click at [736, 79] on link "Next »" at bounding box center [727, 81] width 47 height 24
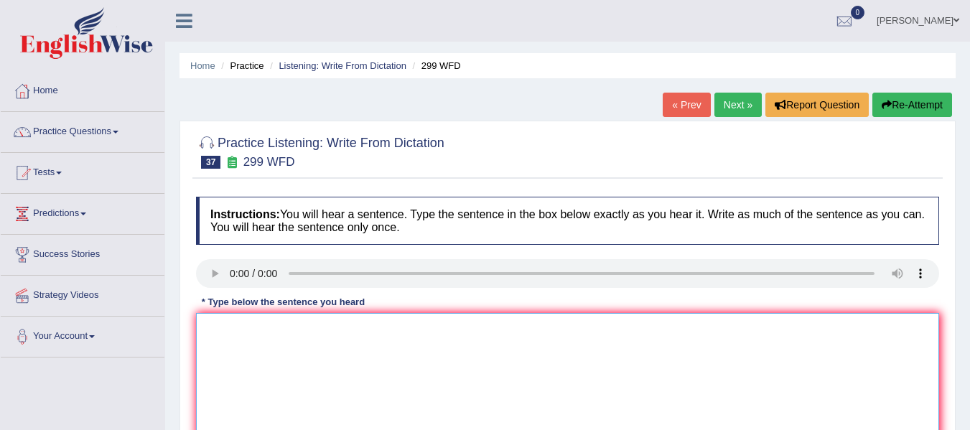
click at [319, 374] on textarea at bounding box center [567, 382] width 743 height 139
type textarea "Student preresentative will be visting classes with voting form."
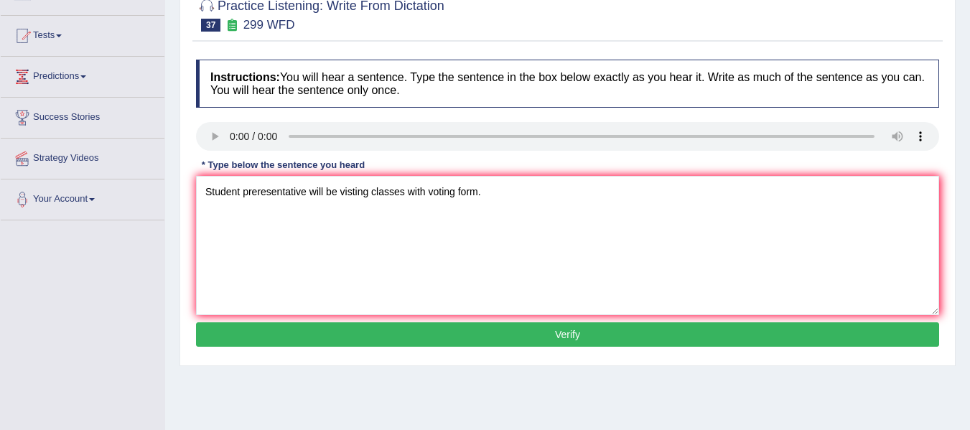
scroll to position [144, 0]
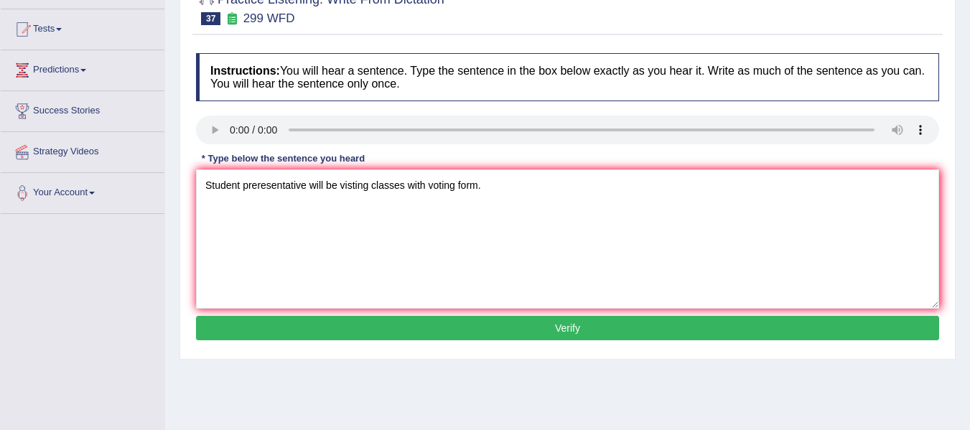
click at [463, 332] on button "Verify" at bounding box center [567, 328] width 743 height 24
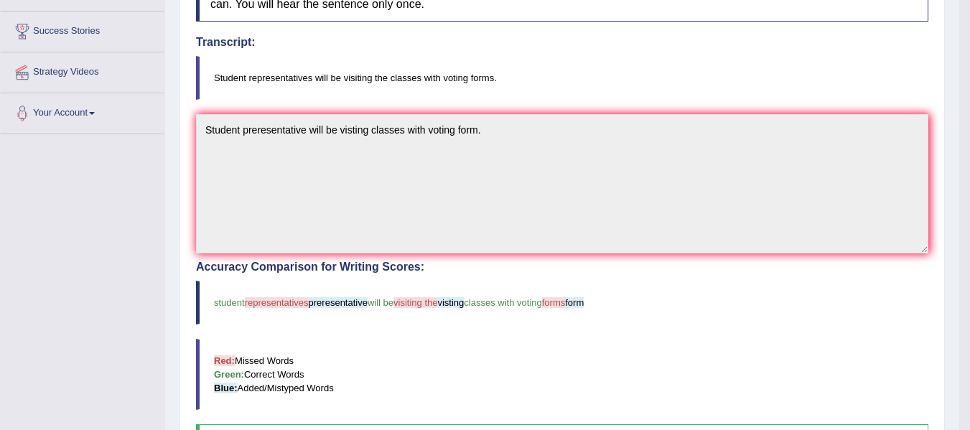
scroll to position [215, 0]
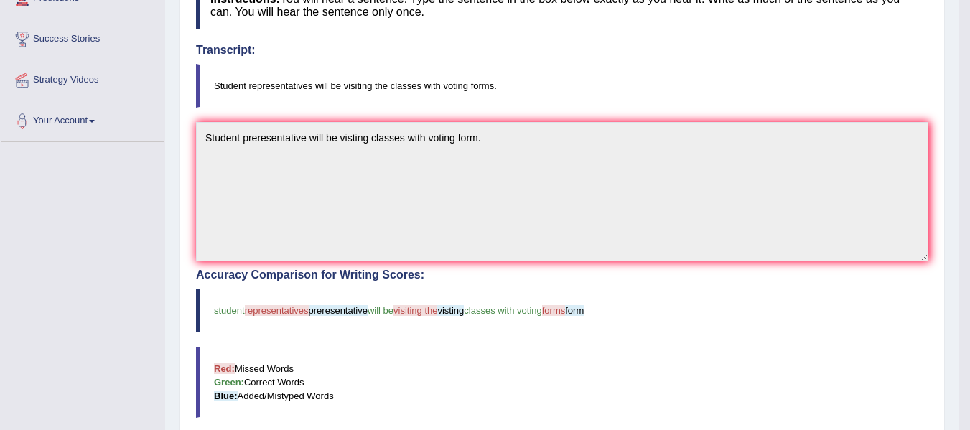
click at [107, 155] on div "Toggle navigation Home Practice Questions Speaking Practice Read Aloud Repeat S…" at bounding box center [480, 246] width 960 height 923
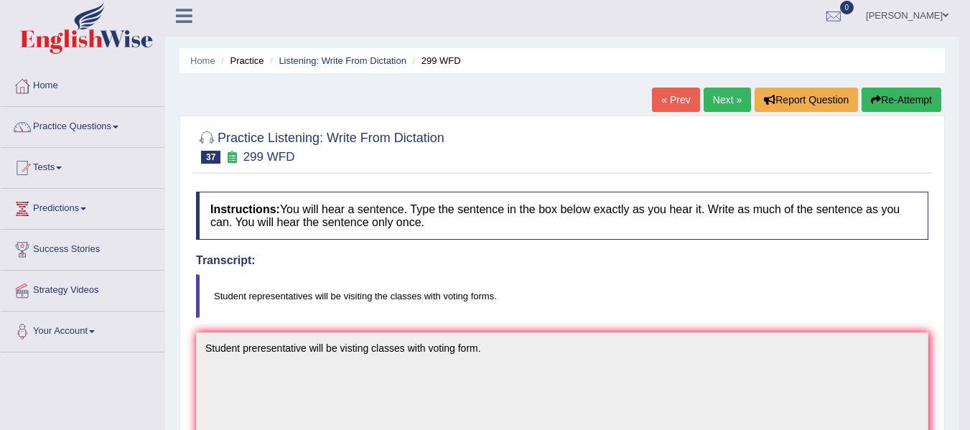
scroll to position [0, 0]
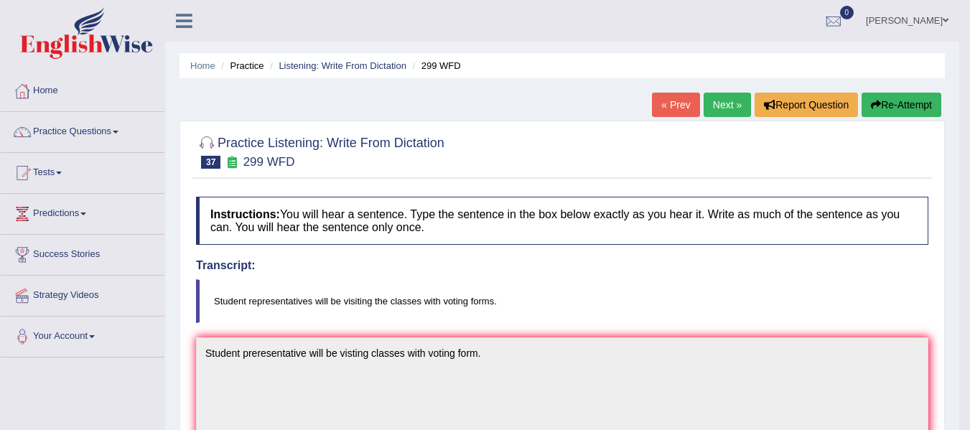
click at [728, 106] on link "Next »" at bounding box center [727, 105] width 47 height 24
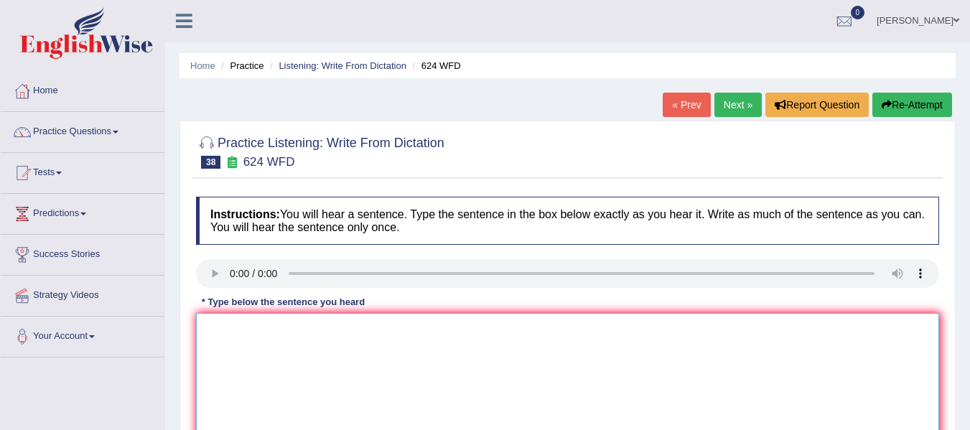
click at [261, 340] on textarea at bounding box center [567, 382] width 743 height 139
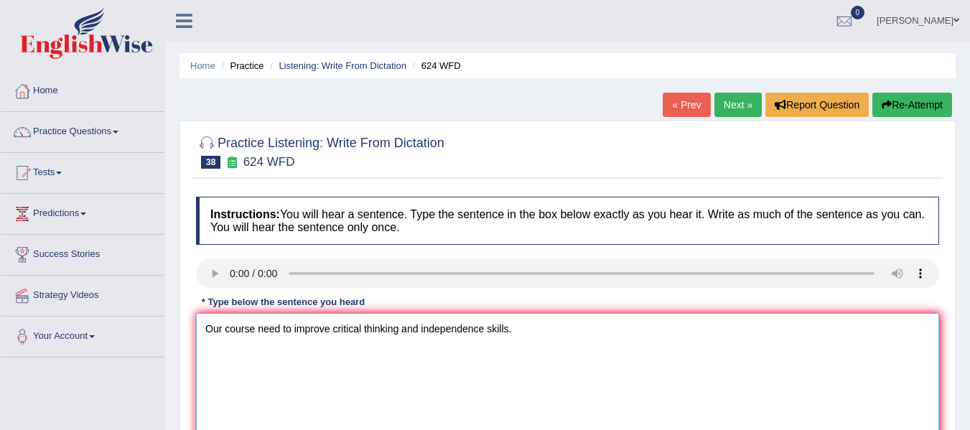
click at [274, 333] on textarea "Our course need to improve critical thinking and independence skills." at bounding box center [567, 382] width 743 height 139
click at [274, 332] on textarea "Our course need to improve critical thinking and independence skills." at bounding box center [567, 382] width 743 height 139
click at [489, 337] on textarea "Our course need to improve critical thinking and independence skills." at bounding box center [567, 382] width 743 height 139
click at [273, 335] on textarea "Our course need to improve critical thinking and independence leaing skills." at bounding box center [567, 382] width 743 height 139
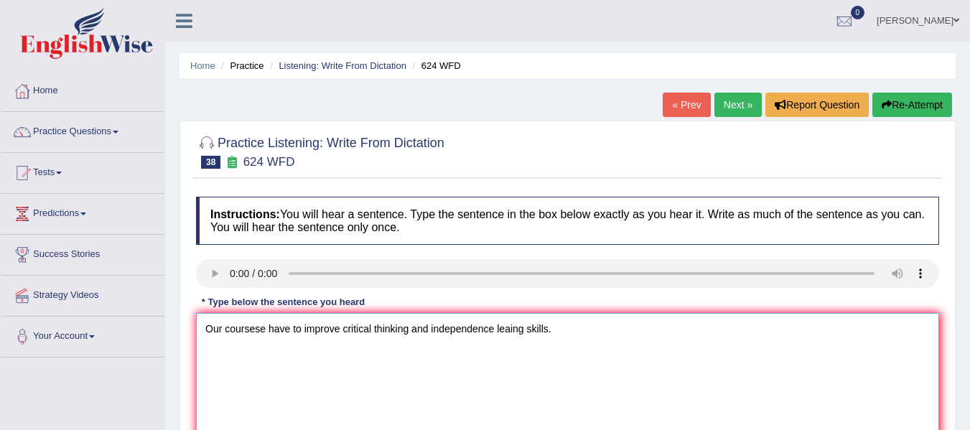
click at [491, 328] on textarea "Our coursese have to improve critical thinking and independence leaing skills." at bounding box center [567, 382] width 743 height 139
click at [262, 328] on textarea "Our coursese have to improve critical thinking and independence leaing skills." at bounding box center [567, 382] width 743 height 139
click at [490, 331] on textarea "Our courses have to improve critical thinking and independence leaing skills." at bounding box center [567, 382] width 743 height 139
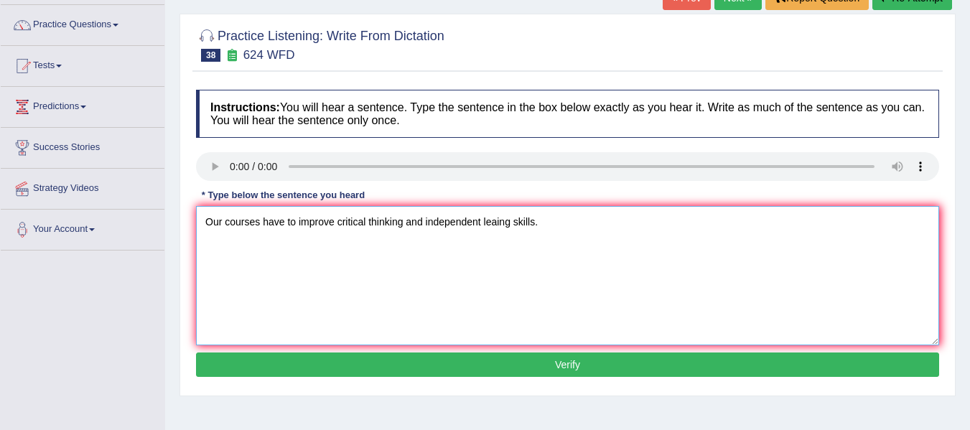
scroll to position [144, 0]
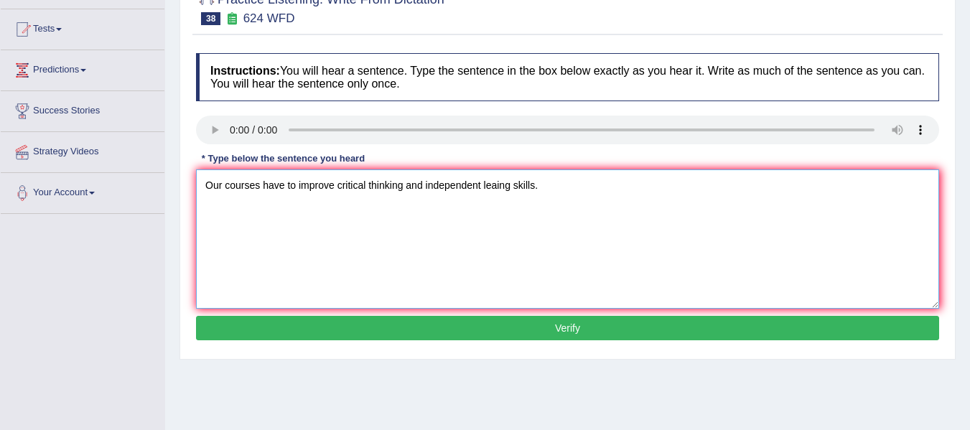
click at [493, 186] on textarea "Our courses have to improve critical thinking and independent leaing skills." at bounding box center [567, 239] width 743 height 139
type textarea "Our courses have to improve critical thinking and independent learning skills."
click at [570, 321] on button "Verify" at bounding box center [567, 328] width 743 height 24
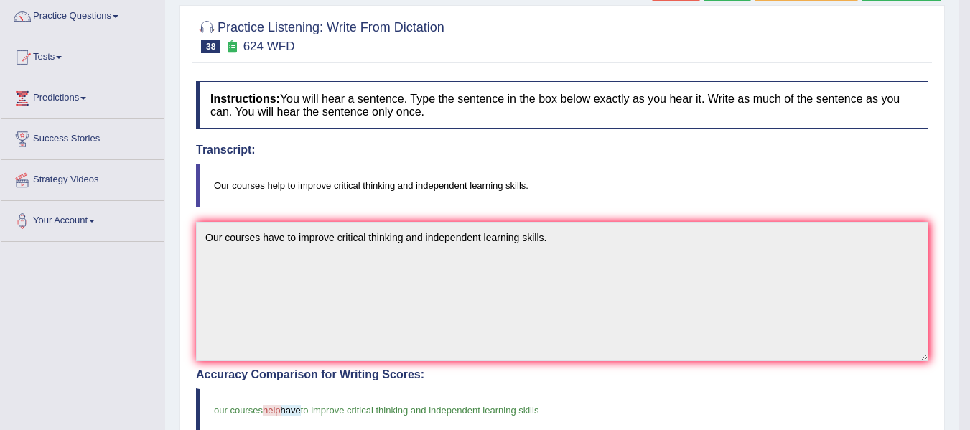
scroll to position [96, 0]
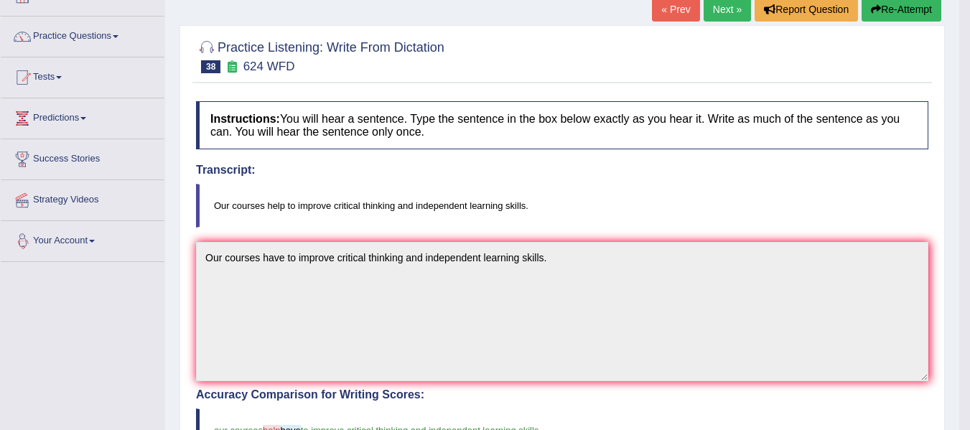
click at [150, 243] on div "Toggle navigation Home Practice Questions Speaking Practice Read Aloud Repeat S…" at bounding box center [480, 365] width 960 height 923
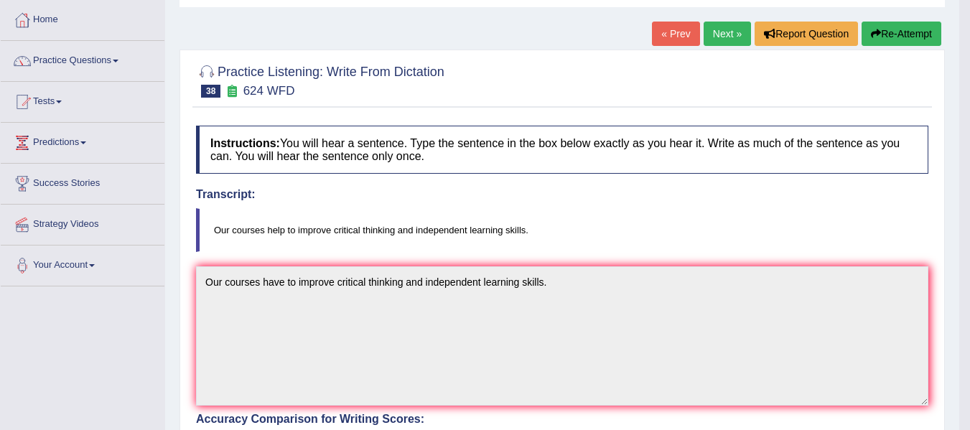
scroll to position [48, 0]
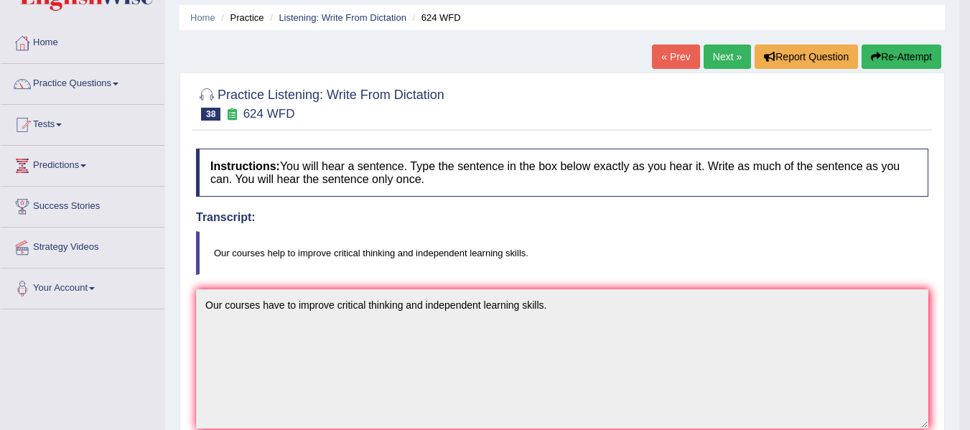
click at [894, 54] on button "Re-Attempt" at bounding box center [902, 57] width 80 height 24
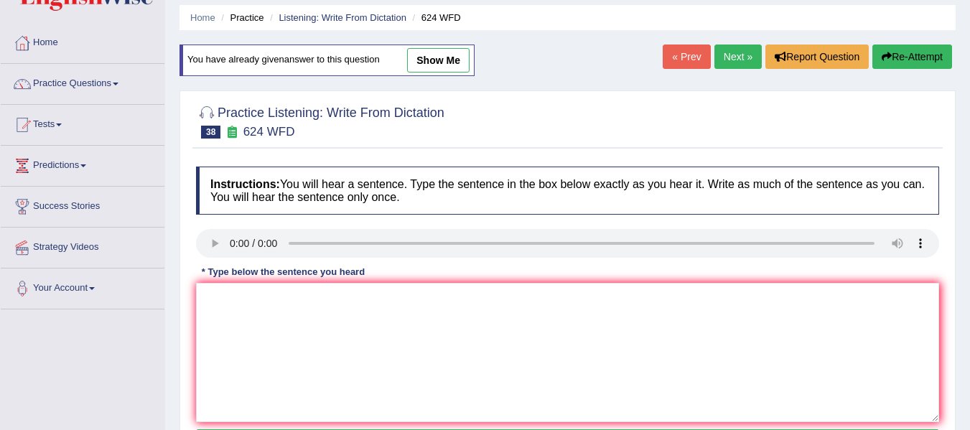
click at [744, 56] on link "Next »" at bounding box center [738, 57] width 47 height 24
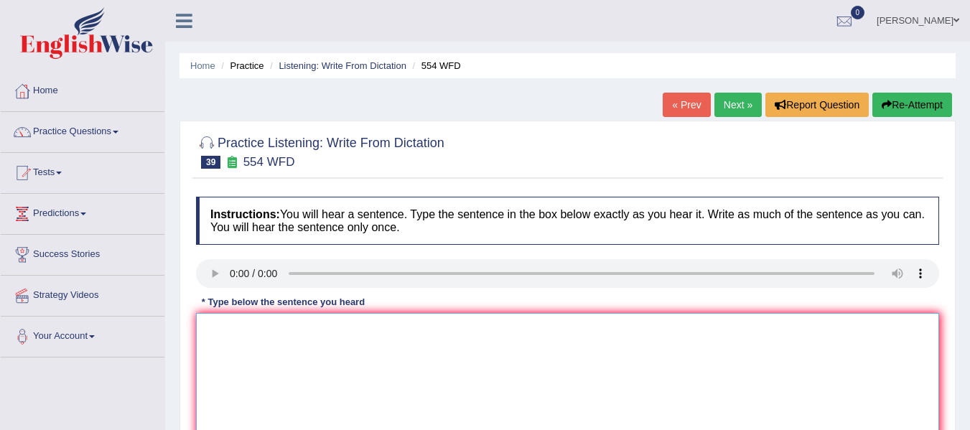
click at [263, 333] on textarea at bounding box center [567, 382] width 743 height 139
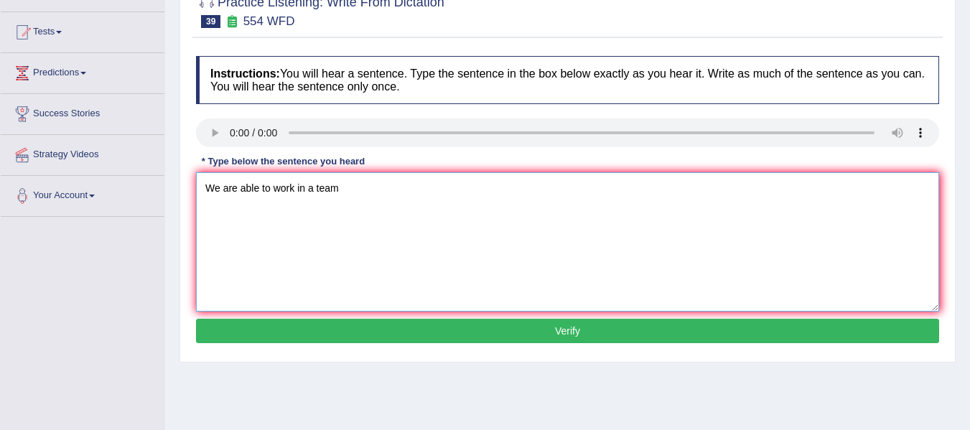
scroll to position [167, 0]
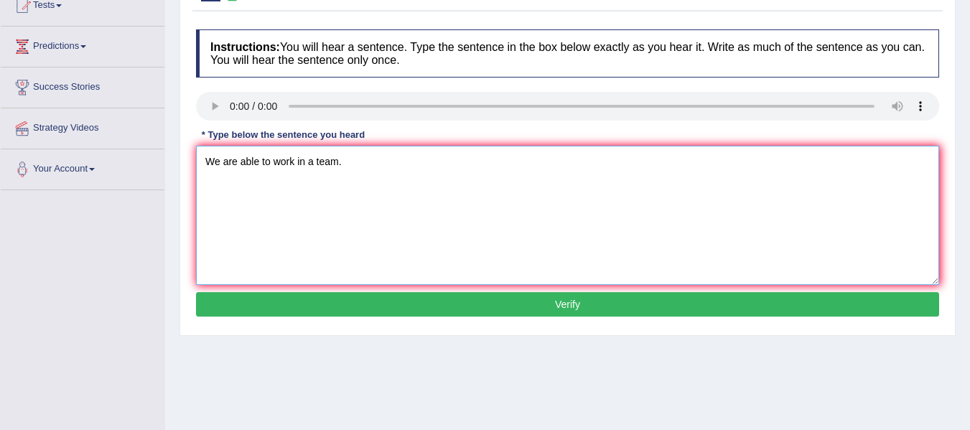
type textarea "We are able to work in a team."
click at [352, 297] on button "Verify" at bounding box center [567, 304] width 743 height 24
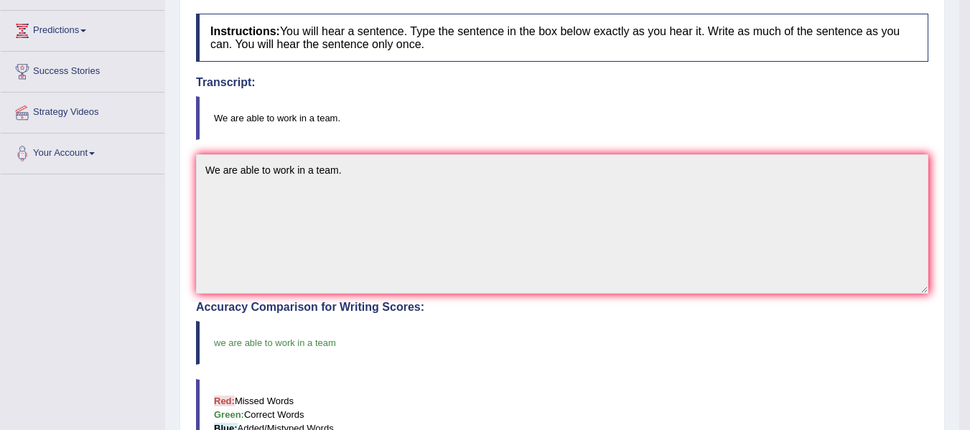
scroll to position [192, 0]
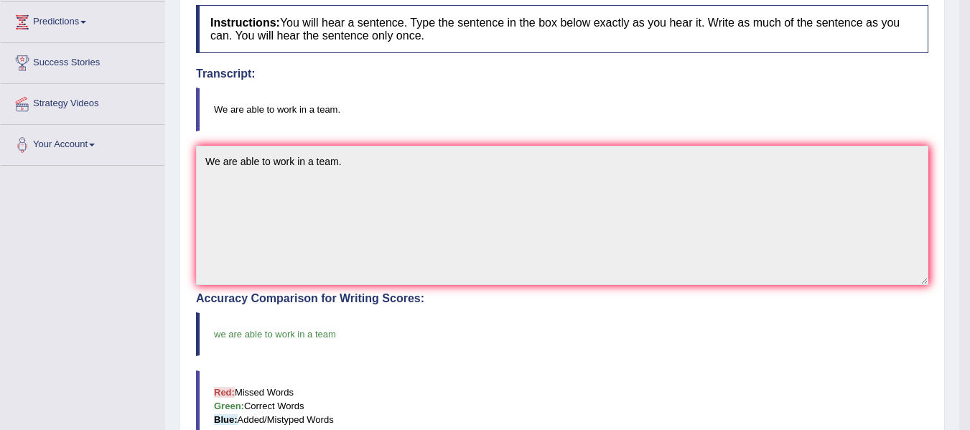
click at [172, 144] on div "Home Practice Listening: Write From Dictation 554 WFD « Prev Next » Report Ques…" at bounding box center [562, 255] width 794 height 894
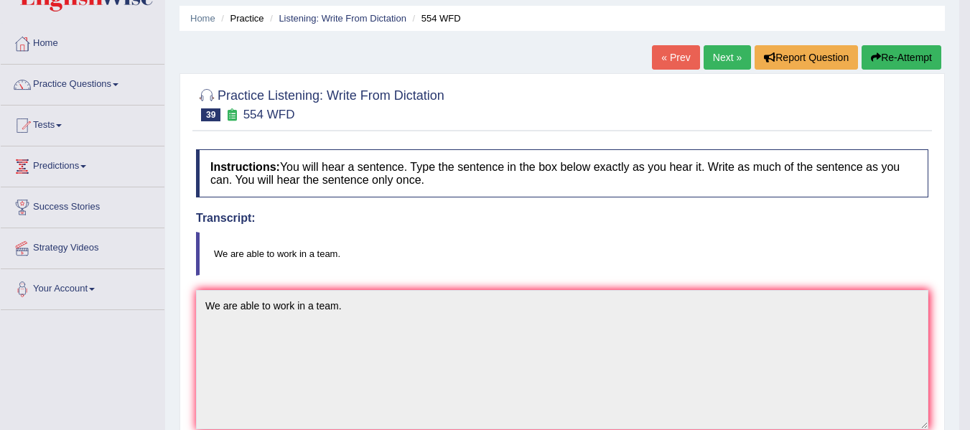
scroll to position [0, 0]
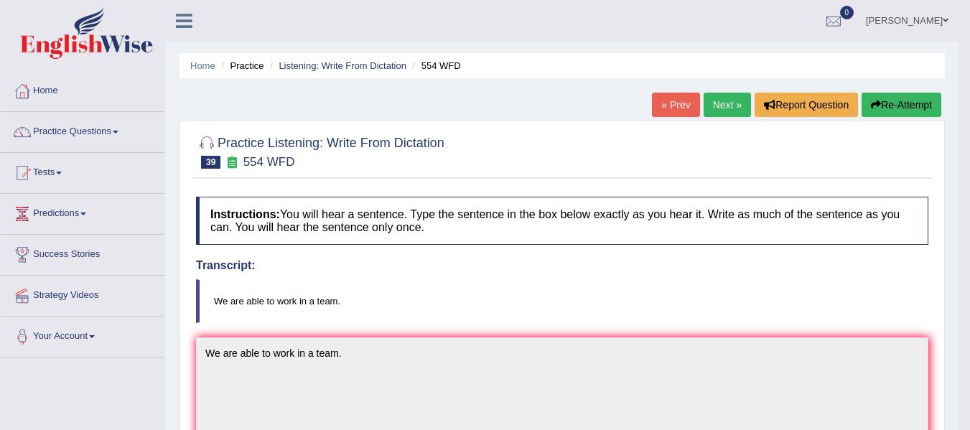
click at [730, 107] on link "Next »" at bounding box center [727, 105] width 47 height 24
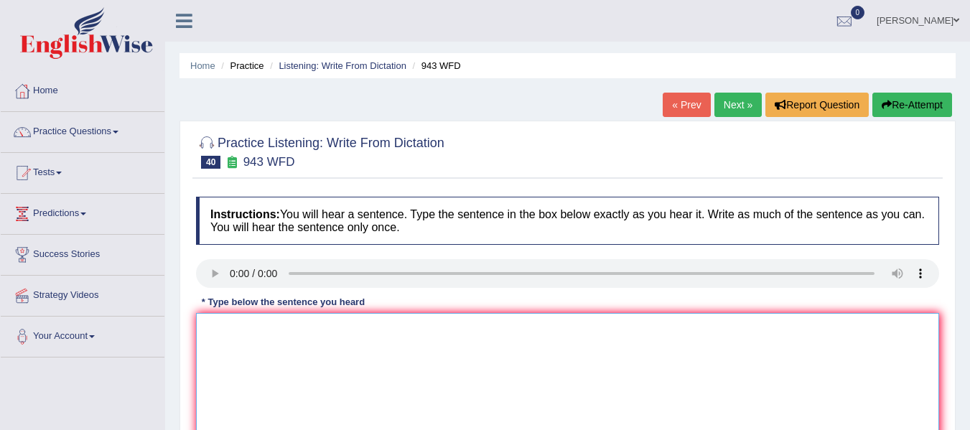
click at [229, 334] on textarea at bounding box center [567, 382] width 743 height 139
click at [240, 330] on textarea "Farming across the world has been raised recently." at bounding box center [567, 382] width 743 height 139
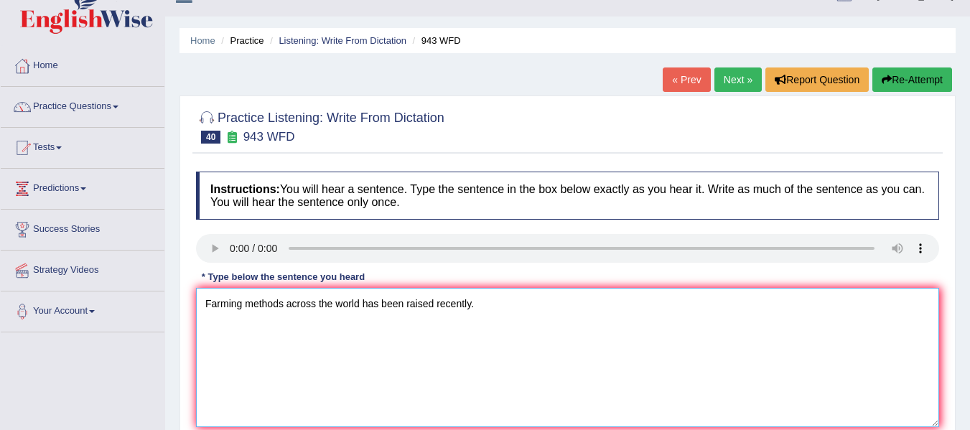
scroll to position [48, 0]
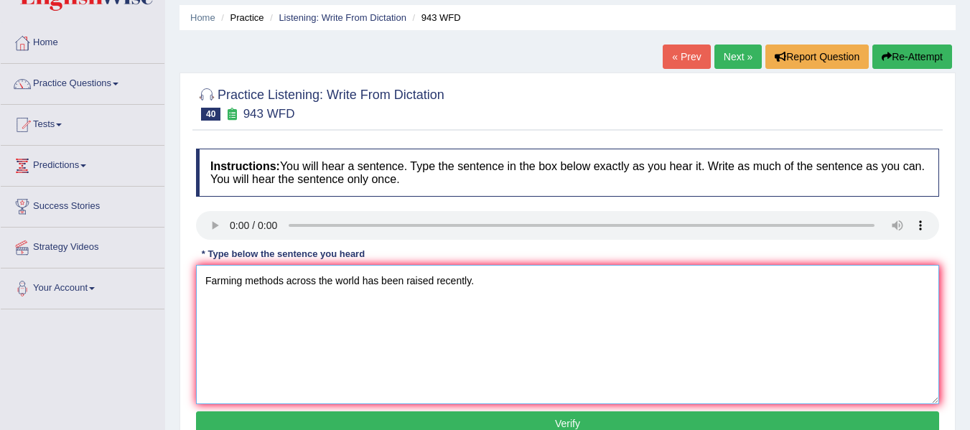
click at [435, 282] on textarea "Farming methods across the world has been raised recently." at bounding box center [567, 334] width 743 height 139
type textarea "Farming methods across the world has been raising recently."
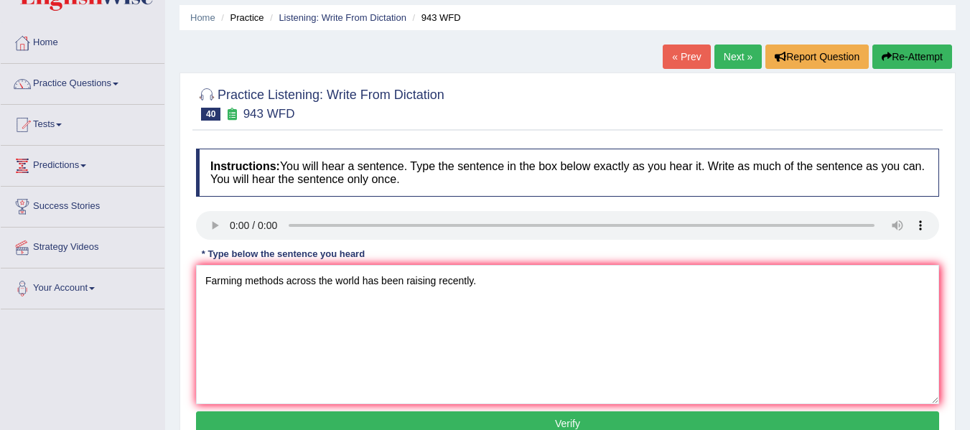
click at [509, 425] on button "Verify" at bounding box center [567, 424] width 743 height 24
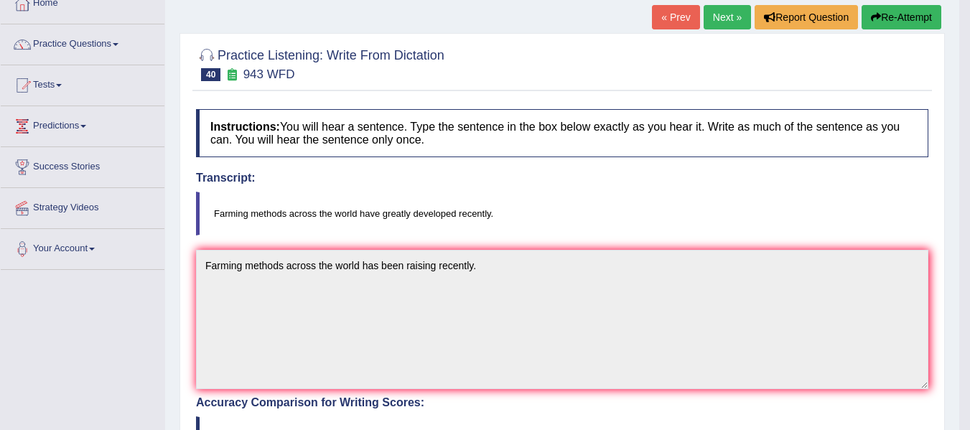
scroll to position [72, 0]
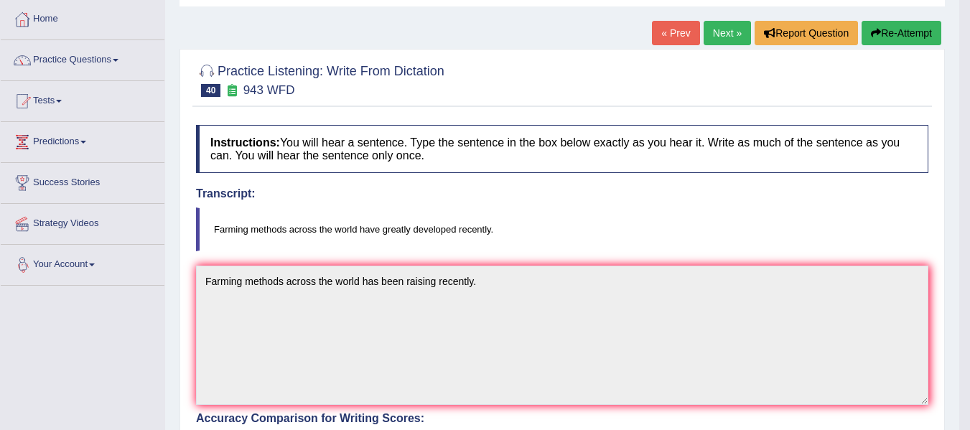
click at [64, 279] on div "Toggle navigation Home Practice Questions Speaking Practice Read Aloud Repeat S…" at bounding box center [480, 389] width 960 height 923
click at [886, 30] on button "Re-Attempt" at bounding box center [902, 33] width 80 height 24
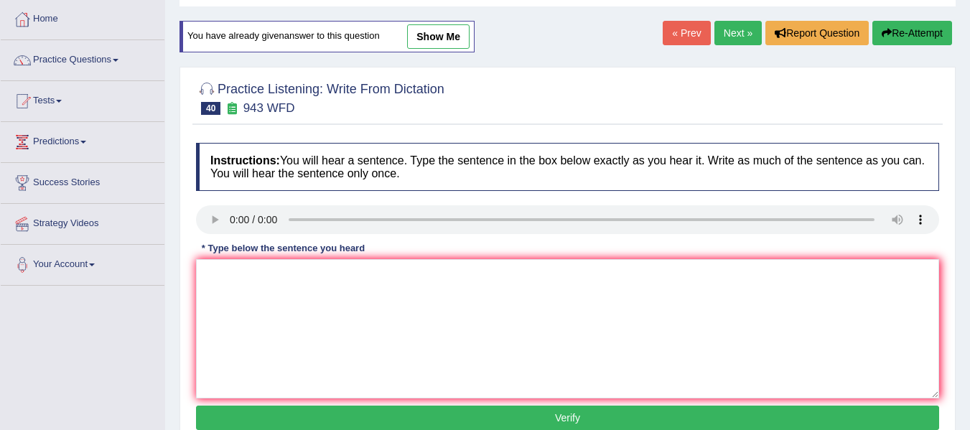
scroll to position [72, 0]
click at [242, 280] on textarea at bounding box center [567, 328] width 743 height 139
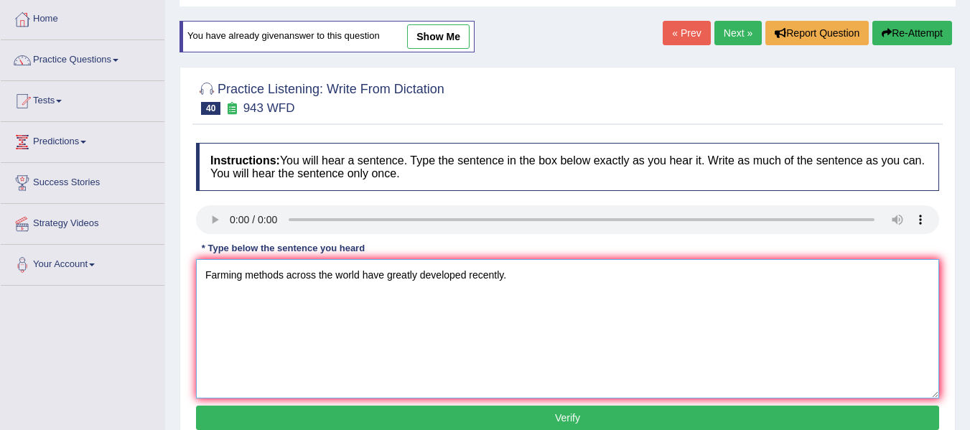
type textarea "Farming methods across the world have greatly developed recently."
click at [603, 417] on button "Verify" at bounding box center [567, 418] width 743 height 24
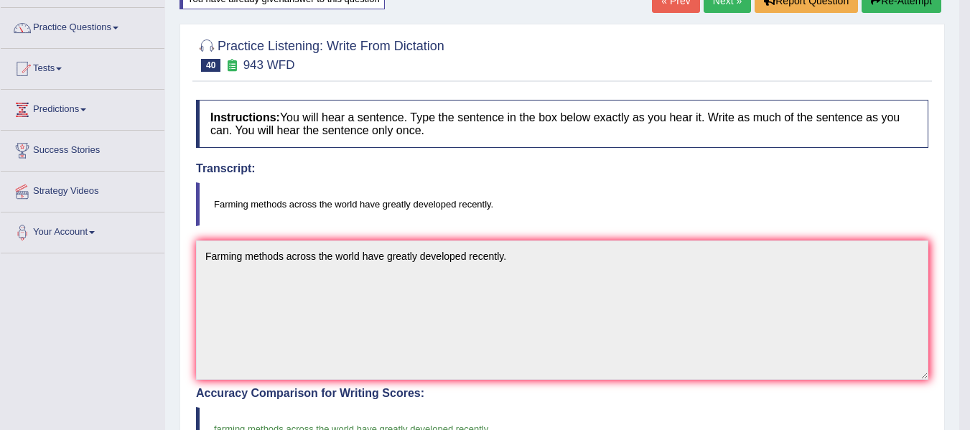
scroll to position [48, 0]
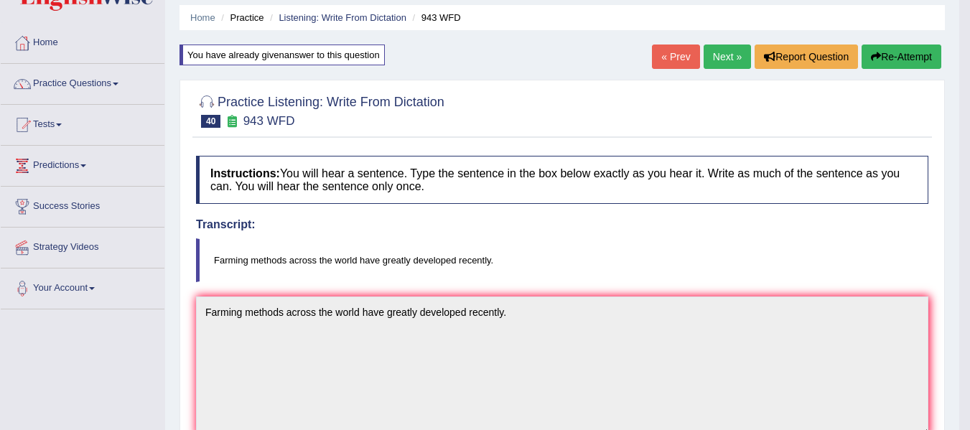
click at [724, 55] on link "Next »" at bounding box center [727, 57] width 47 height 24
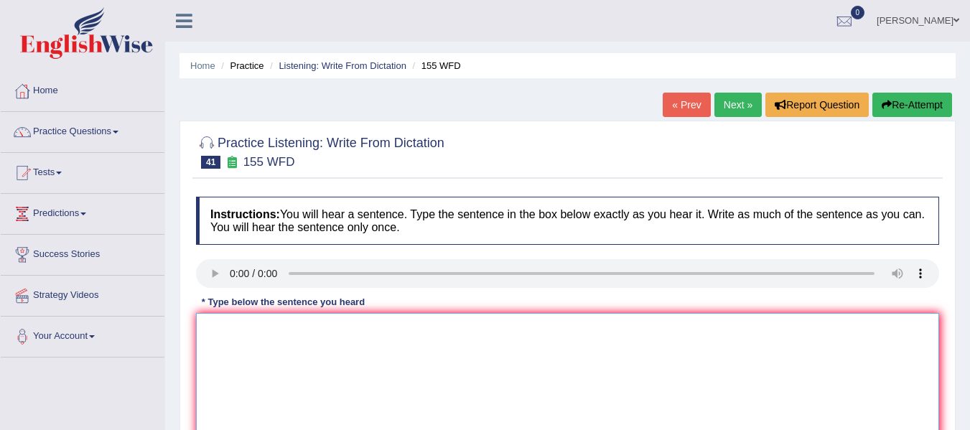
click at [284, 379] on textarea at bounding box center [567, 382] width 743 height 139
drag, startPoint x: 295, startPoint y: 330, endPoint x: 304, endPoint y: 328, distance: 8.9
click at [304, 328] on textarea "The important detail in the argument is missing in the summary." at bounding box center [567, 382] width 743 height 139
click at [294, 328] on textarea "The important detail from the argument is missing in the summary." at bounding box center [567, 382] width 743 height 139
click at [390, 330] on textarea "The important details from the argument is missing in the summary." at bounding box center [567, 382] width 743 height 139
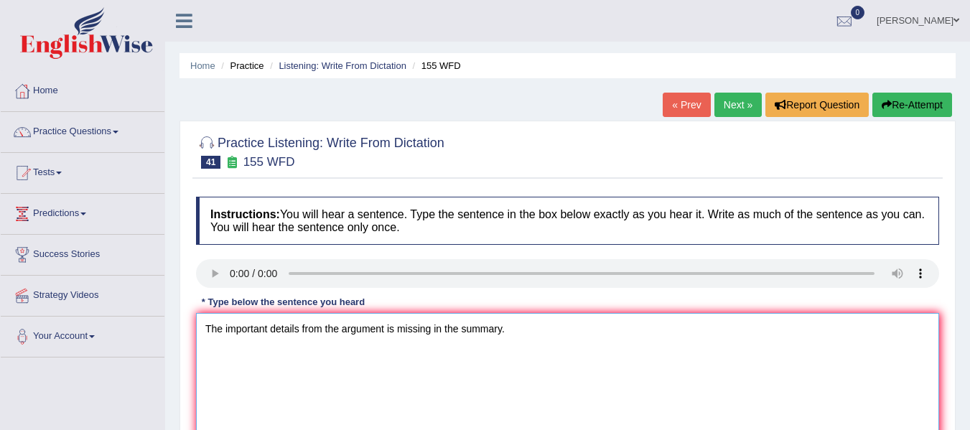
click at [390, 330] on textarea "The important details from the argument is missing in the summary." at bounding box center [567, 382] width 743 height 139
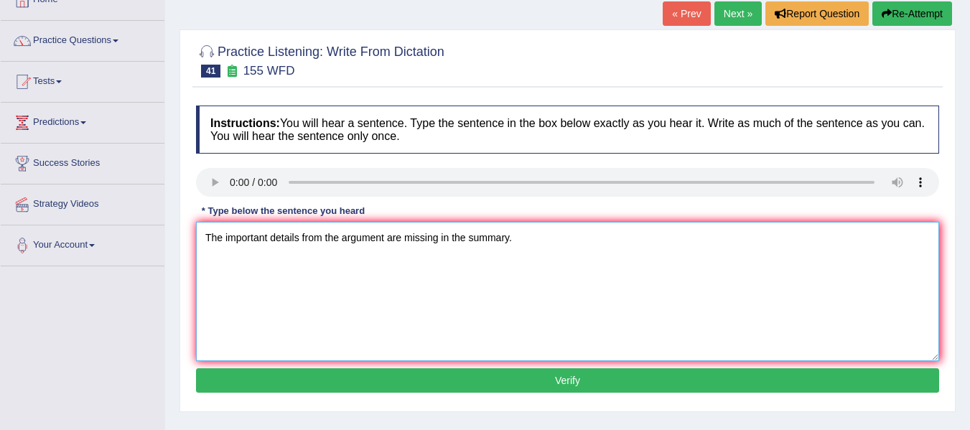
scroll to position [96, 0]
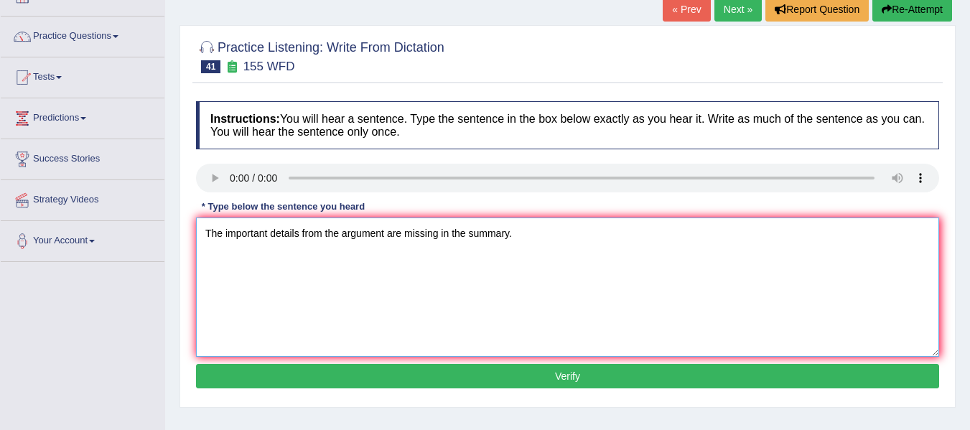
type textarea "The important details from the argument are missing in the summary."
click at [441, 371] on button "Verify" at bounding box center [567, 376] width 743 height 24
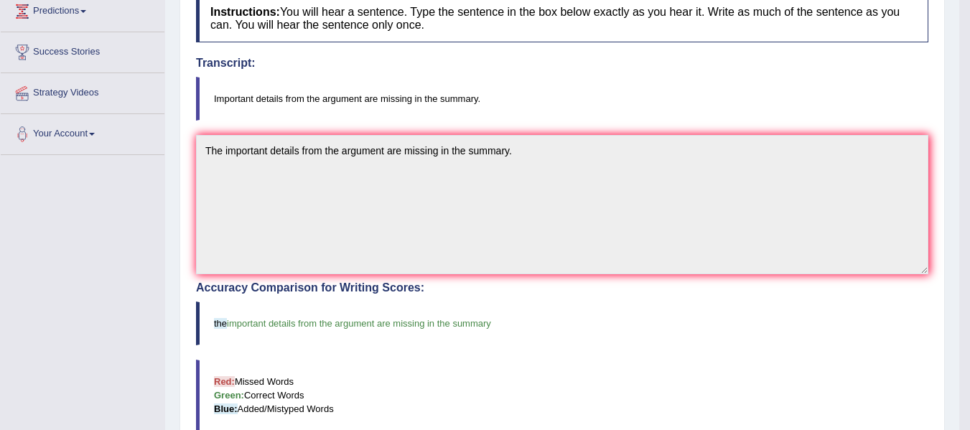
scroll to position [120, 0]
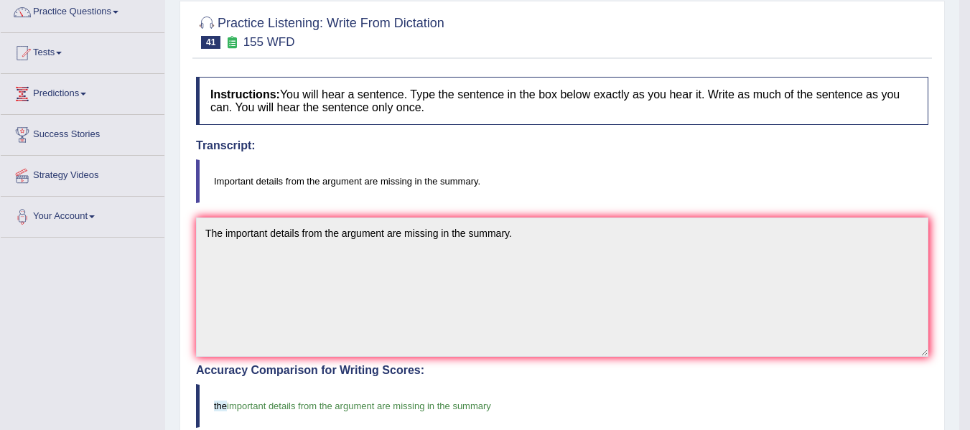
click at [175, 229] on div "Home Practice Listening: Write From Dictation 155 WFD « Prev Next » Report Ques…" at bounding box center [562, 327] width 794 height 894
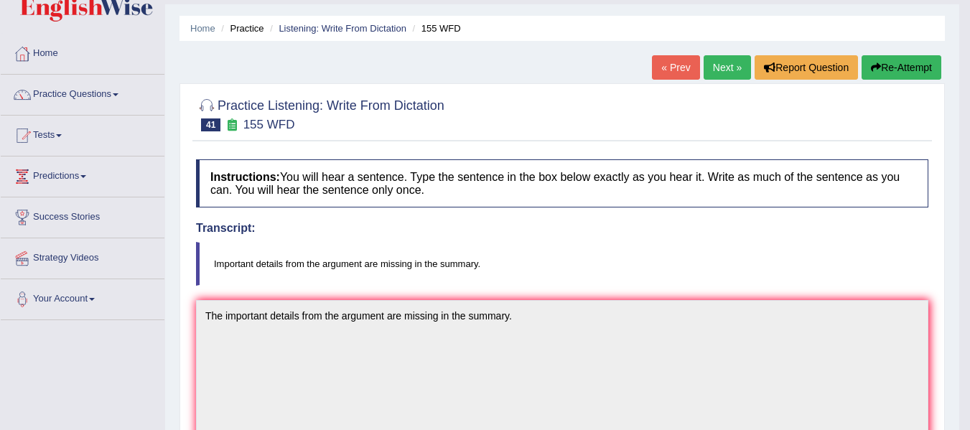
scroll to position [24, 0]
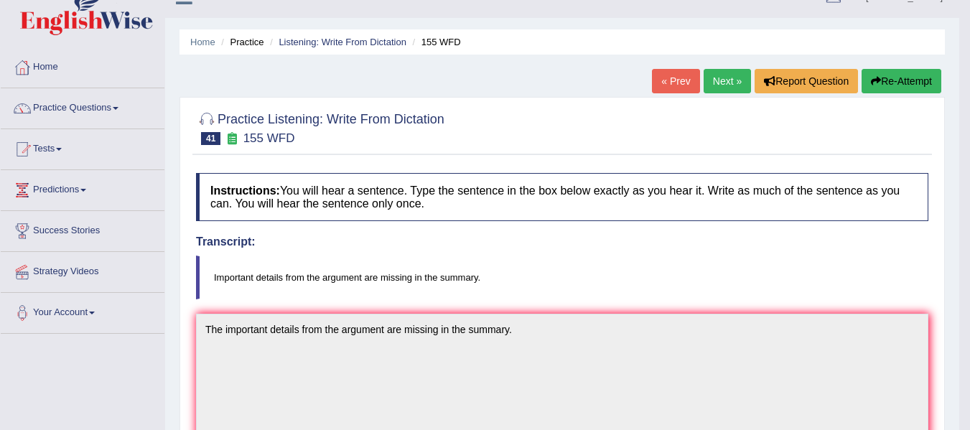
click at [723, 79] on link "Next »" at bounding box center [727, 81] width 47 height 24
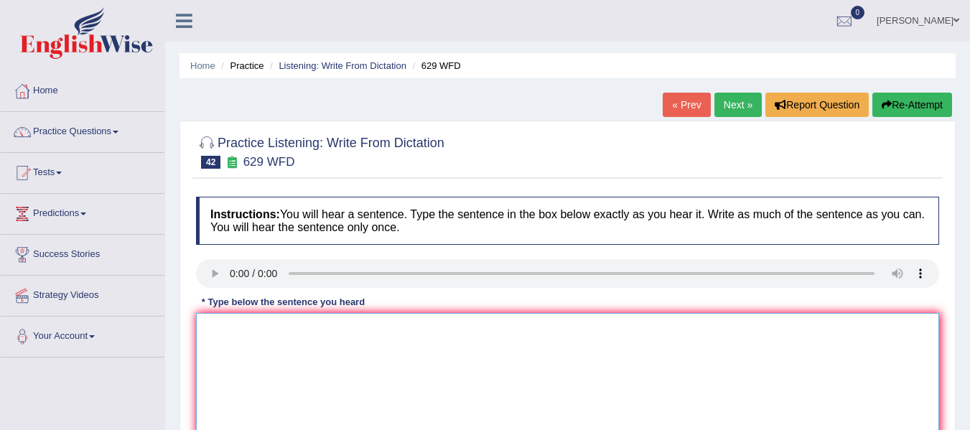
click at [236, 318] on textarea at bounding box center [567, 382] width 743 height 139
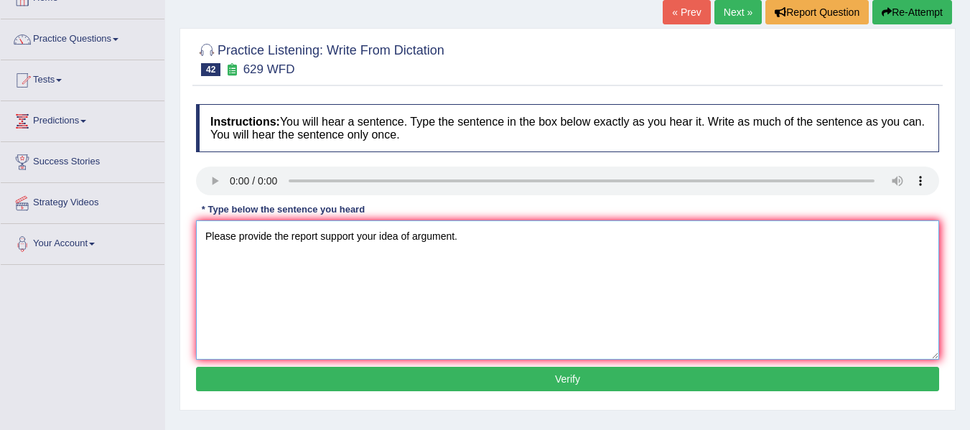
scroll to position [96, 0]
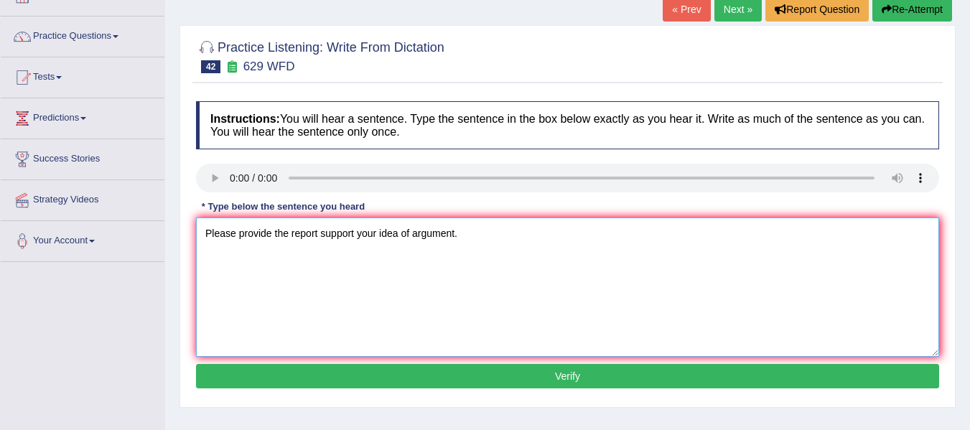
click at [318, 235] on textarea "Please provide the report support your idea of argument." at bounding box center [567, 287] width 743 height 139
type textarea "Please provide the reports to support your idea of argument."
click at [608, 386] on button "Verify" at bounding box center [567, 376] width 743 height 24
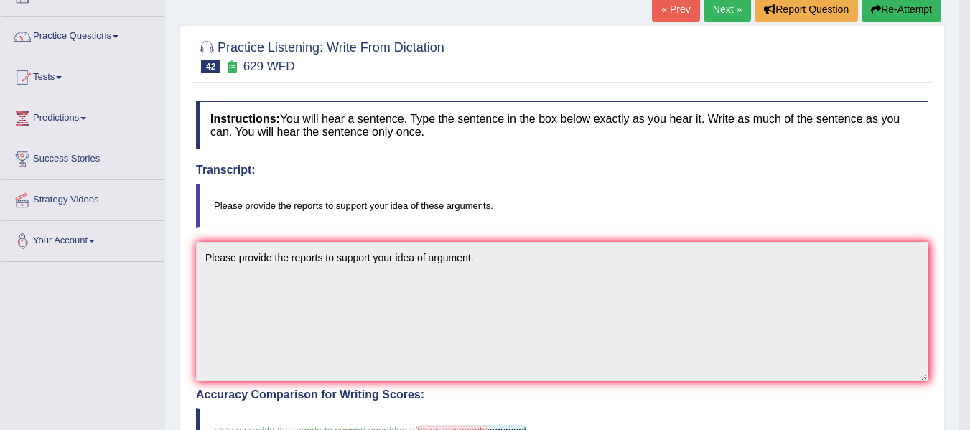
click at [91, 233] on div "Toggle navigation Home Practice Questions Speaking Practice Read Aloud Repeat S…" at bounding box center [480, 365] width 960 height 923
click at [913, 15] on button "Re-Attempt" at bounding box center [902, 9] width 80 height 24
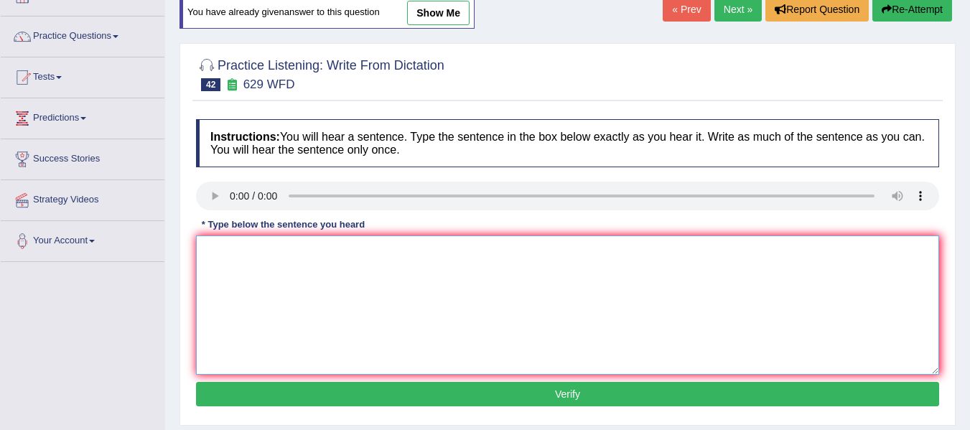
click at [337, 309] on textarea at bounding box center [567, 305] width 743 height 139
type textarea "p"
type textarea "Please provide the reports to support your idea of these arguments."
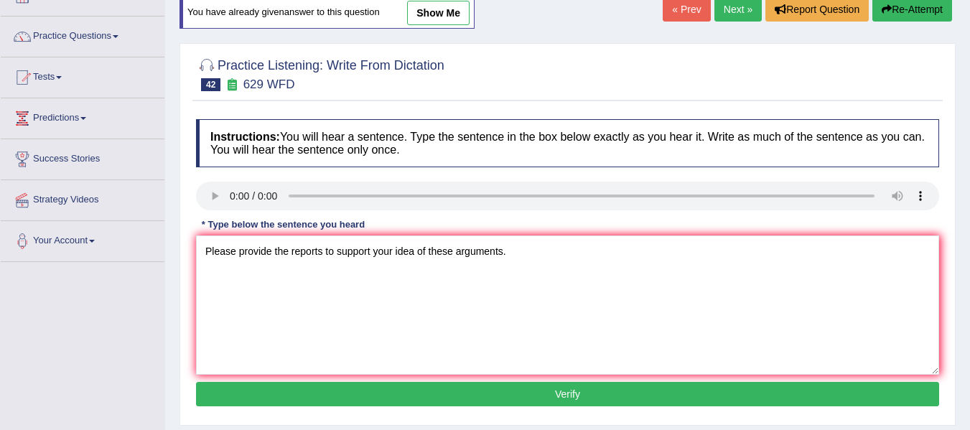
click at [455, 395] on button "Verify" at bounding box center [567, 394] width 743 height 24
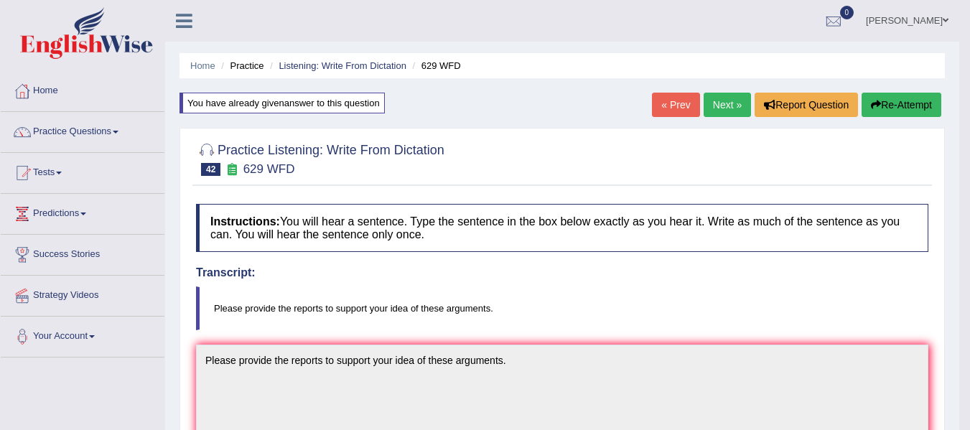
click at [723, 108] on link "Next »" at bounding box center [727, 105] width 47 height 24
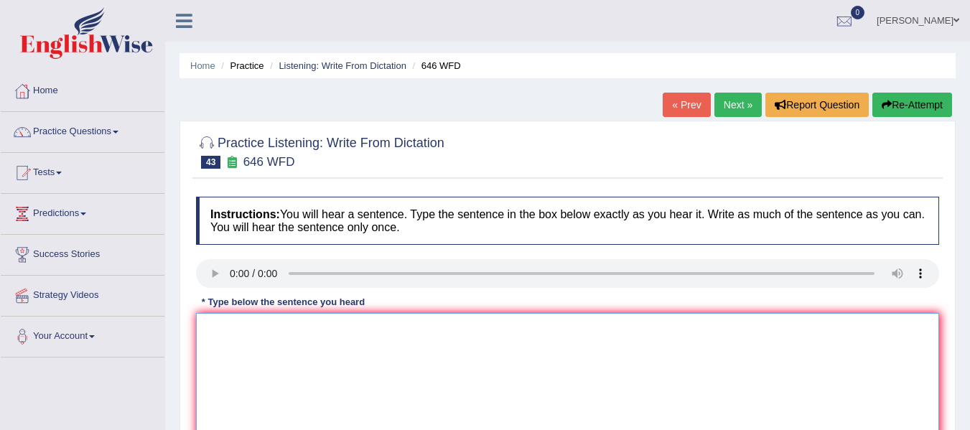
click at [240, 340] on textarea at bounding box center [567, 382] width 743 height 139
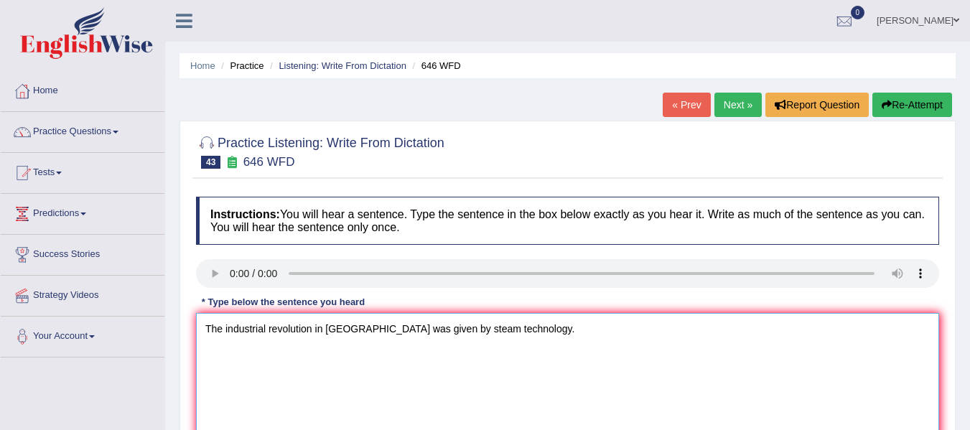
type textarea "The industrial revolution in [GEOGRAPHIC_DATA] was given by steam technology."
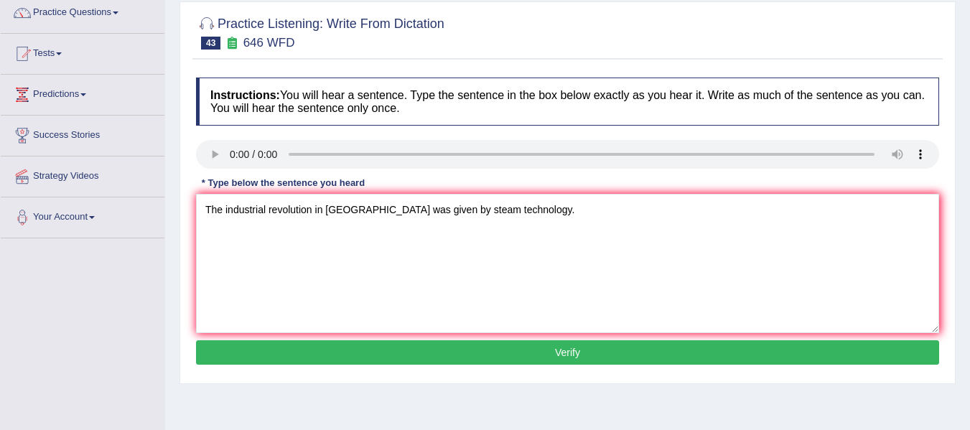
scroll to position [120, 0]
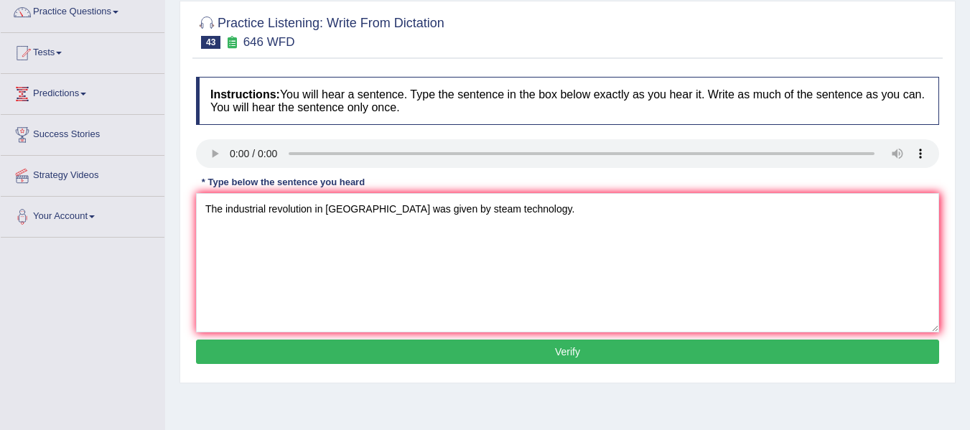
click at [494, 358] on button "Verify" at bounding box center [567, 352] width 743 height 24
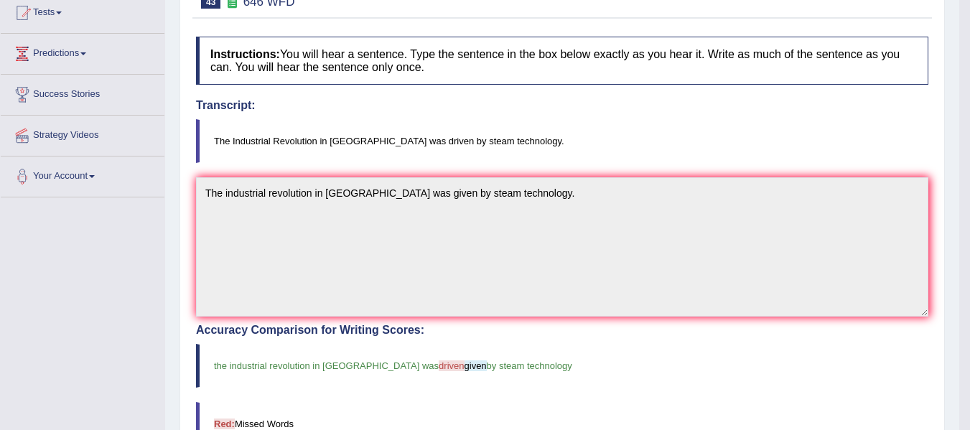
scroll to position [144, 0]
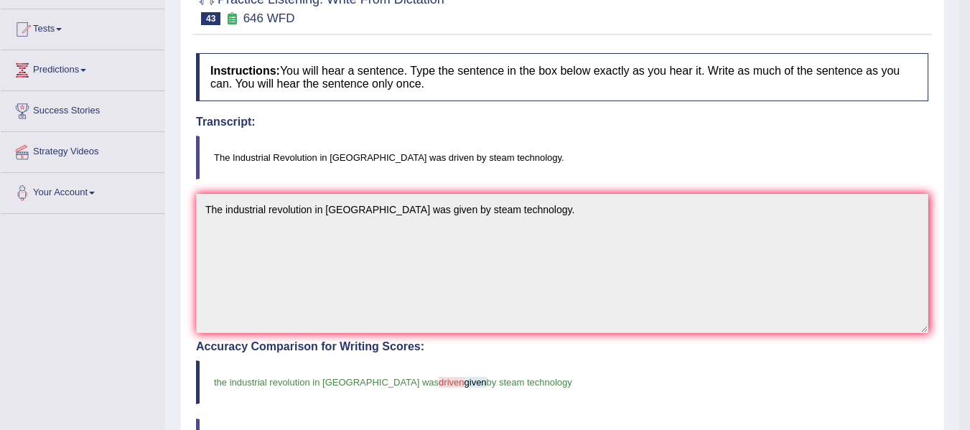
click at [160, 186] on div "Toggle navigation Home Practice Questions Speaking Practice Read Aloud Repeat S…" at bounding box center [480, 317] width 960 height 923
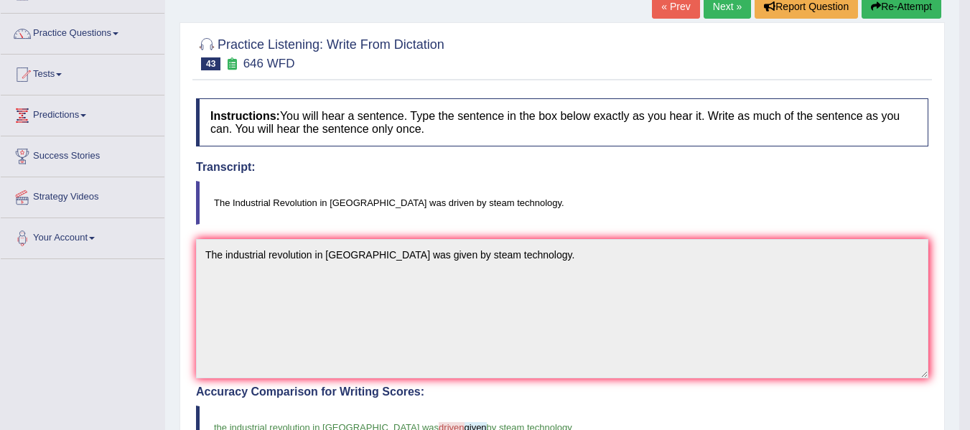
scroll to position [0, 0]
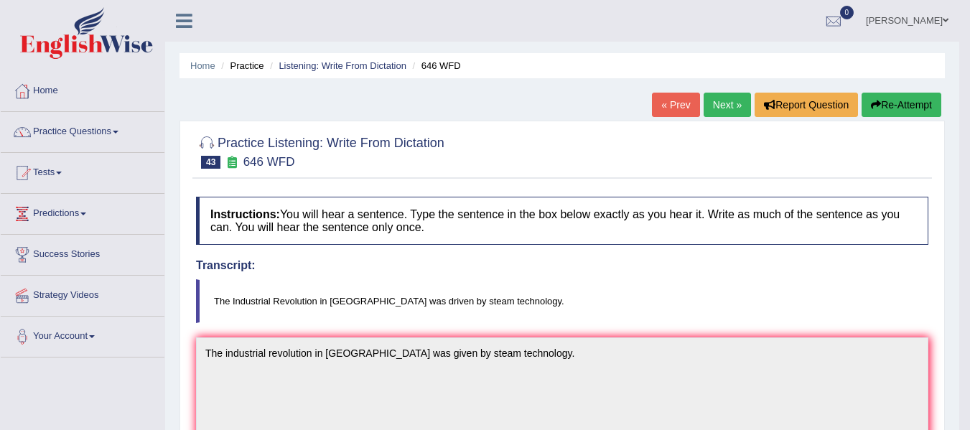
click at [909, 103] on button "Re-Attempt" at bounding box center [902, 105] width 80 height 24
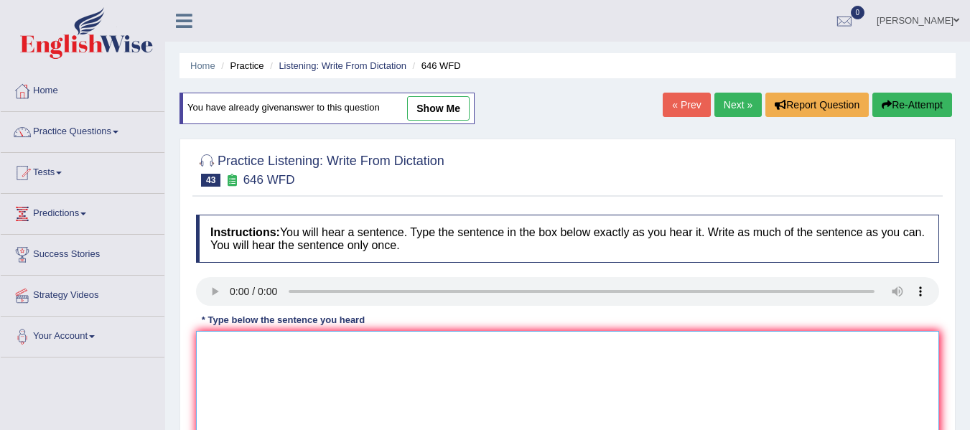
click at [417, 344] on textarea at bounding box center [567, 400] width 743 height 139
type textarea "t"
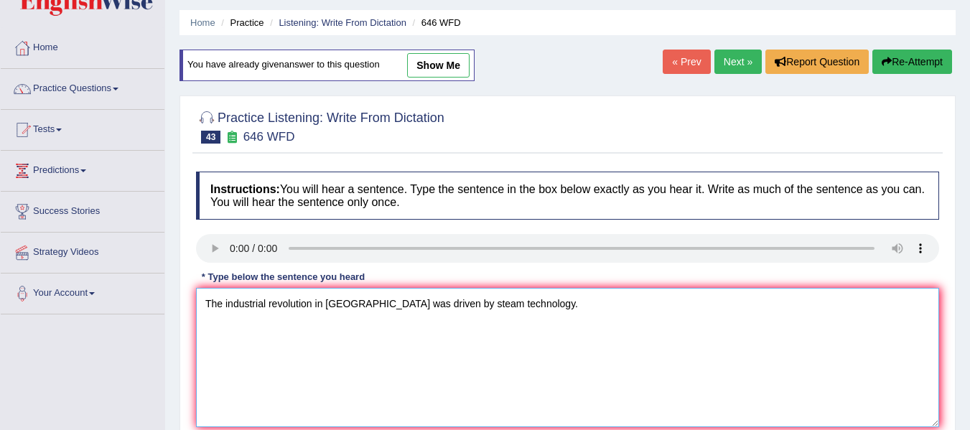
scroll to position [215, 0]
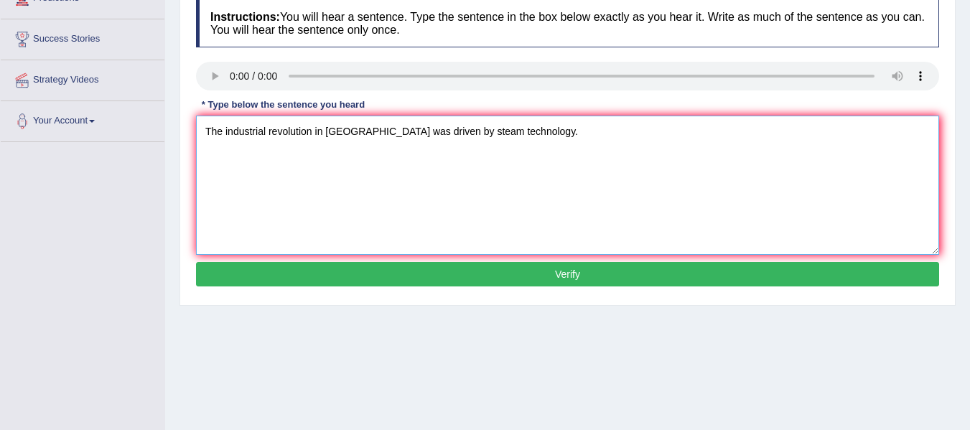
type textarea "The industrial revolution in Europe was driven by steam technology."
click at [430, 272] on button "Verify" at bounding box center [567, 274] width 743 height 24
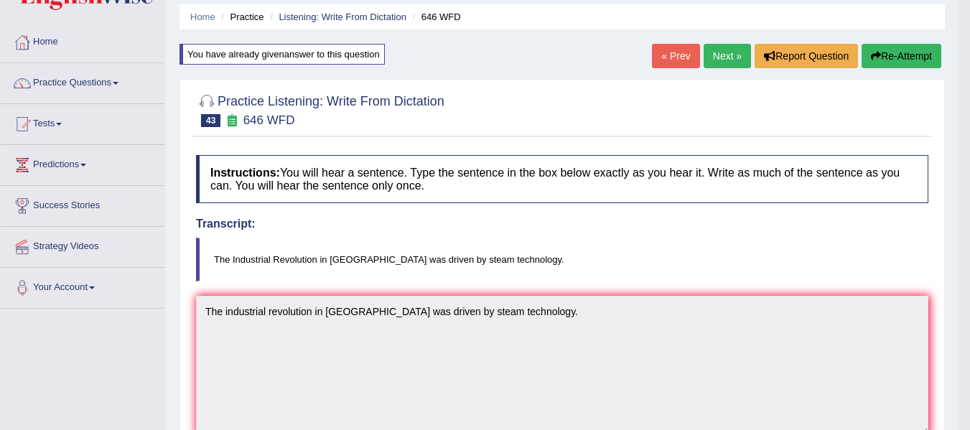
scroll to position [0, 0]
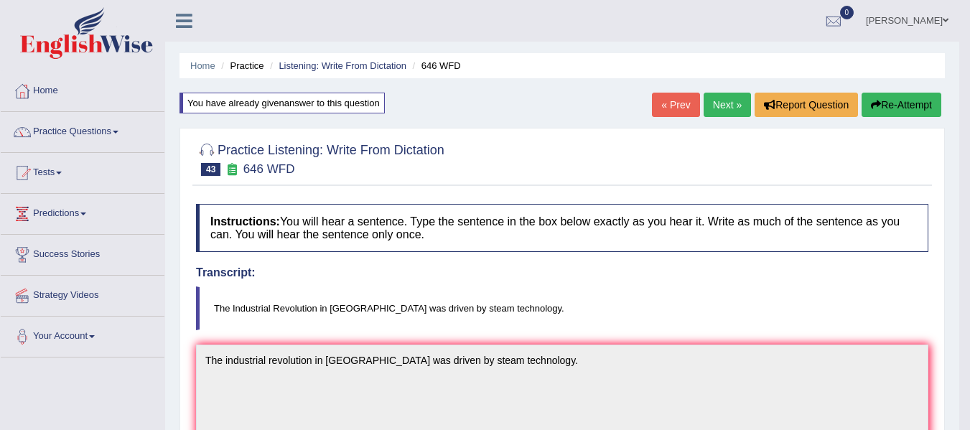
click at [735, 101] on link "Next »" at bounding box center [727, 105] width 47 height 24
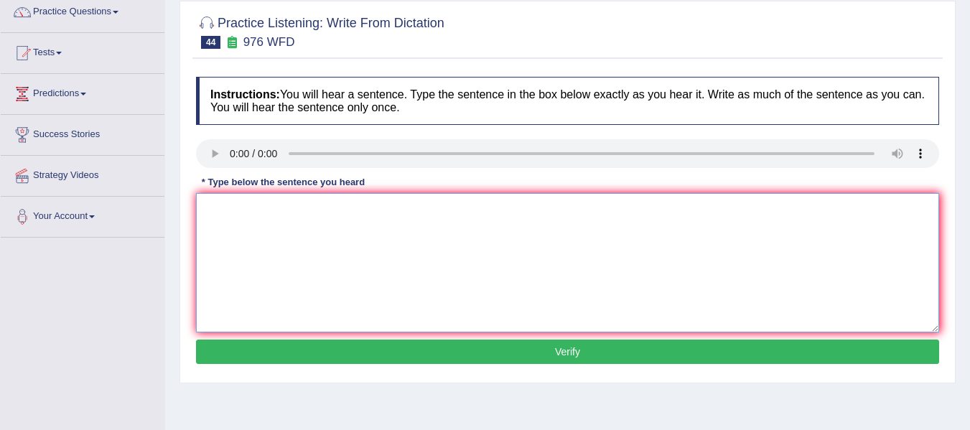
click at [246, 214] on textarea at bounding box center [567, 262] width 743 height 139
click at [334, 214] on textarea "The studies of the ecnomy are tricky subject to research." at bounding box center [567, 262] width 743 height 139
click at [247, 212] on textarea "The studies of the ecnomy is a tricky subject to research." at bounding box center [567, 262] width 743 height 139
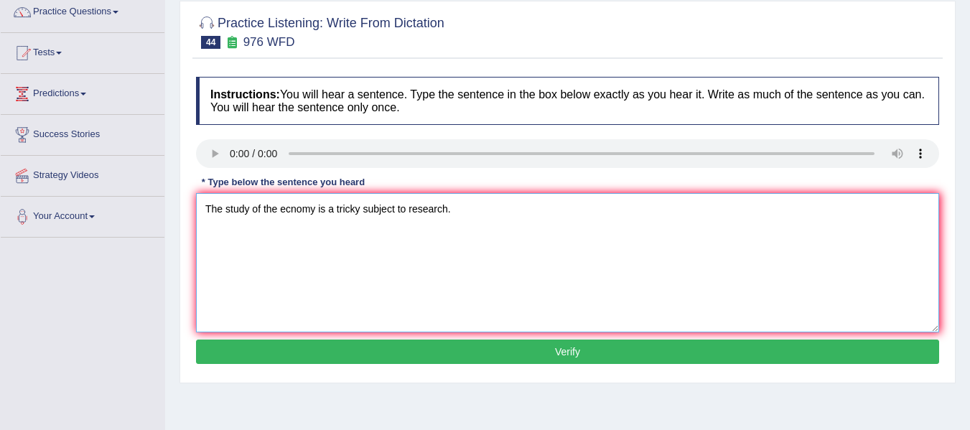
click at [292, 213] on textarea "The study of the ecnomy is a tricky subject to research." at bounding box center [567, 262] width 743 height 139
type textarea "The study of the economy is a tricky subject to research."
click at [424, 358] on button "Verify" at bounding box center [567, 352] width 743 height 24
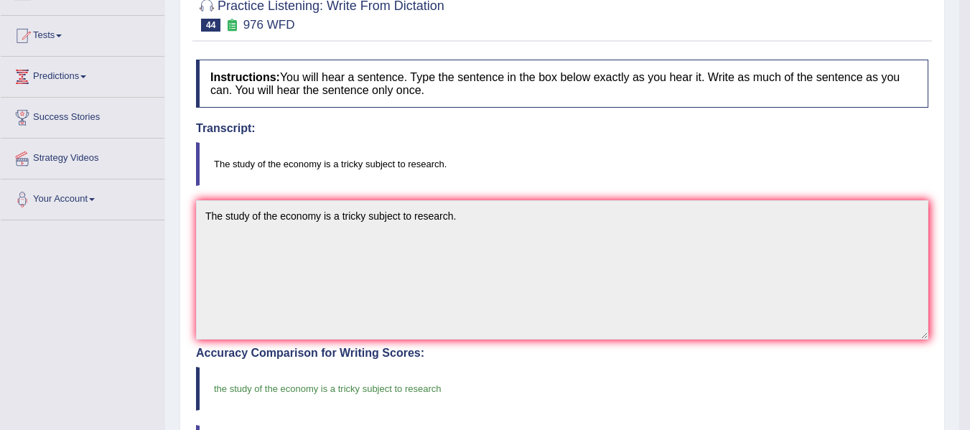
scroll to position [120, 0]
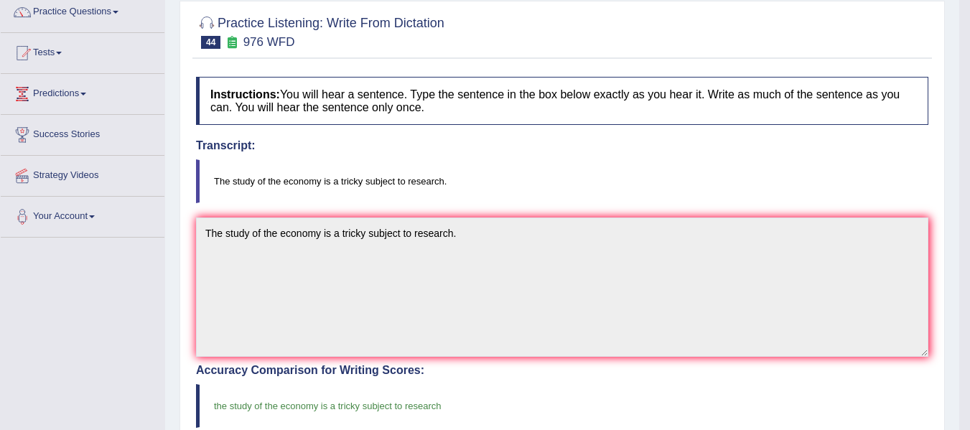
click at [165, 193] on div "Home Practice Listening: Write From Dictation 976 WFD « Prev Next » Report Ques…" at bounding box center [562, 327] width 794 height 894
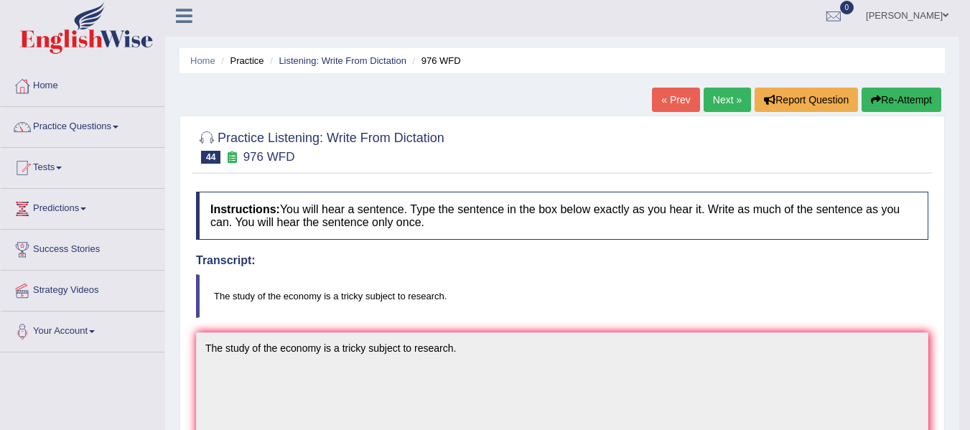
scroll to position [0, 0]
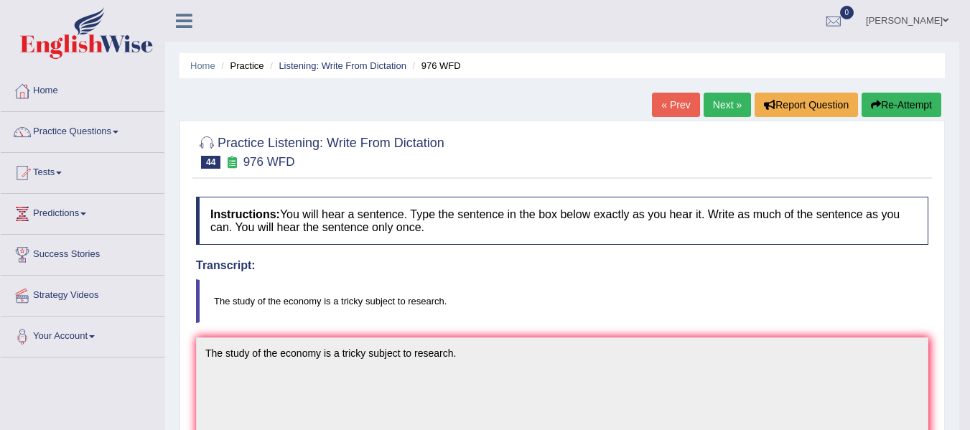
click at [733, 109] on link "Next »" at bounding box center [727, 105] width 47 height 24
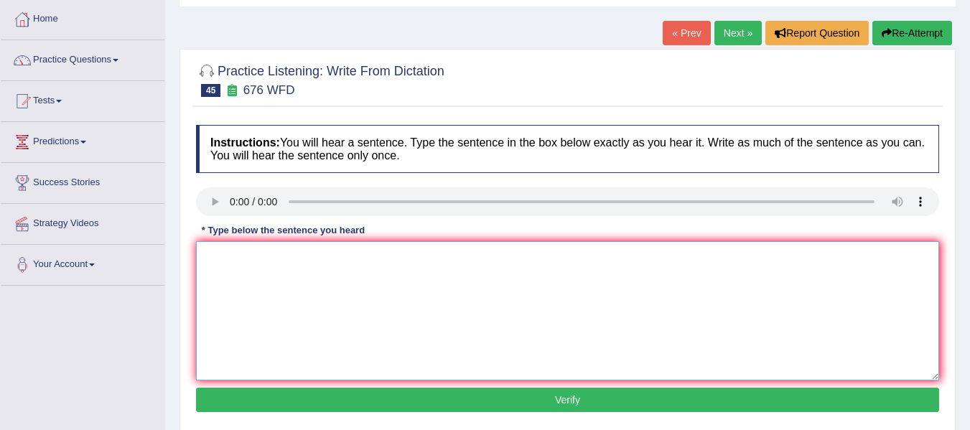
click at [275, 282] on textarea at bounding box center [567, 310] width 743 height 139
click at [339, 251] on textarea "Universities need to" at bounding box center [567, 310] width 743 height 139
click at [371, 259] on textarea "Universities need to secure grant for subject." at bounding box center [567, 310] width 743 height 139
click at [365, 258] on textarea "Universities need to secure grant for research subject." at bounding box center [567, 310] width 743 height 139
click at [373, 267] on textarea "Universities need to secure grant for research subject." at bounding box center [567, 310] width 743 height 139
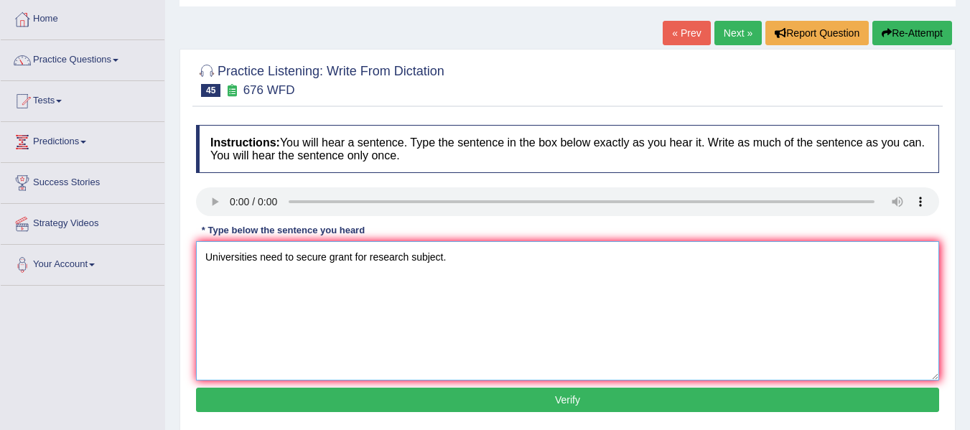
click at [367, 258] on textarea "Universities need to secure grant for research subject." at bounding box center [567, 310] width 743 height 139
click at [368, 257] on textarea "Universities need to secure grant forthe research subject." at bounding box center [567, 310] width 743 height 139
click at [463, 260] on textarea "Universities need to secure grant for the research subject." at bounding box center [567, 310] width 743 height 139
click at [462, 260] on textarea "Universities need to secure grant for the research subject." at bounding box center [567, 310] width 743 height 139
click at [458, 255] on textarea "Universities need to secure grant for the research subject." at bounding box center [567, 310] width 743 height 139
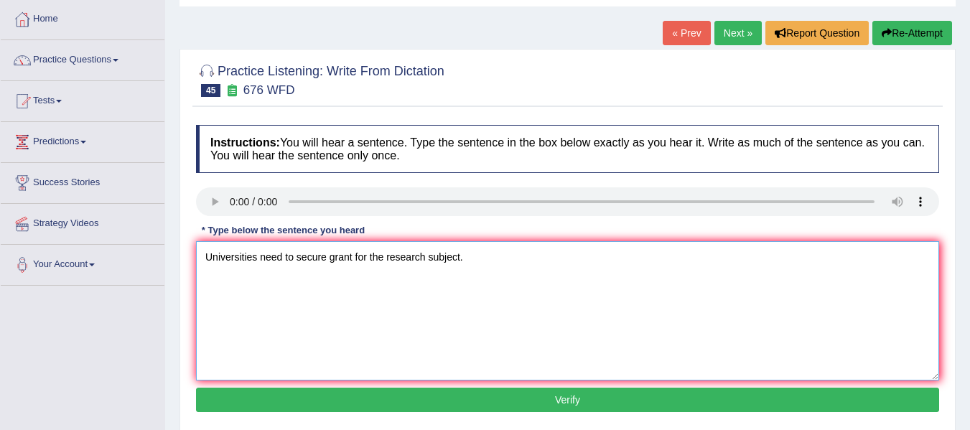
click at [460, 258] on textarea "Universities need to secure grant for the research subject." at bounding box center [567, 310] width 743 height 139
click at [330, 256] on textarea "Universities need to secure grant for the research subjects." at bounding box center [567, 310] width 743 height 139
type textarea "Universities need to secure the grant for the research subjects."
click at [524, 391] on button "Verify" at bounding box center [567, 400] width 743 height 24
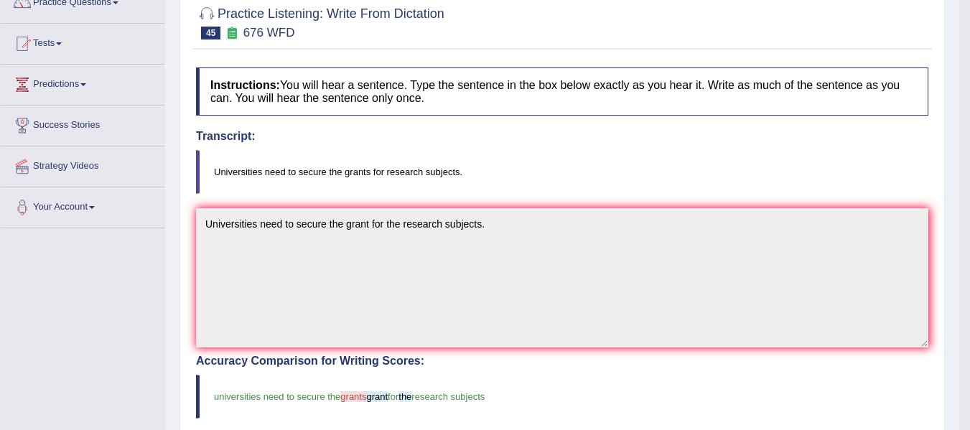
scroll to position [120, 0]
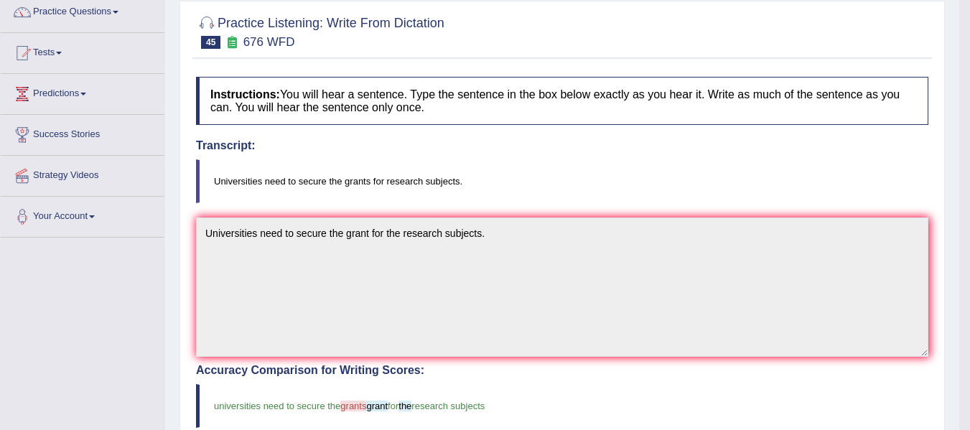
click at [217, 217] on div "Instructions: You will hear a sentence. Type the sentence in the box below exac…" at bounding box center [563, 413] width 740 height 686
click at [77, 223] on div "Toggle navigation Home Practice Questions Speaking Practice Read Aloud Repeat S…" at bounding box center [480, 341] width 960 height 923
click at [561, 184] on blockquote "Universities need to secure the grants for research subjects." at bounding box center [562, 181] width 733 height 44
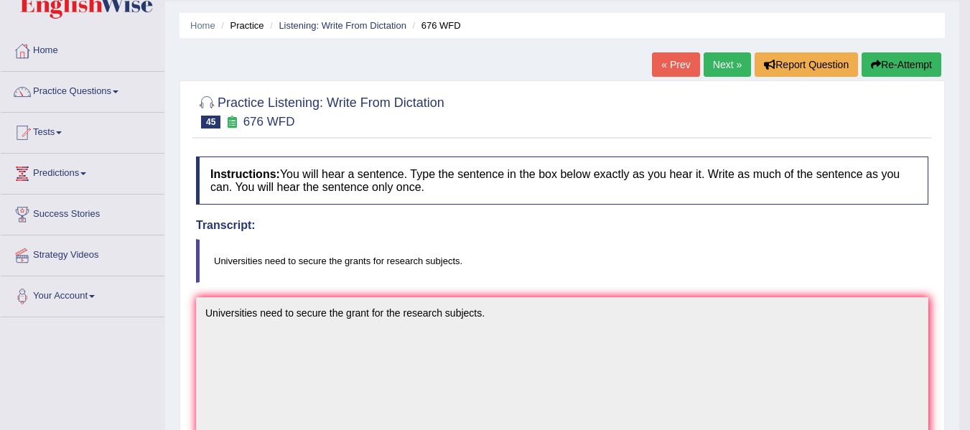
scroll to position [0, 0]
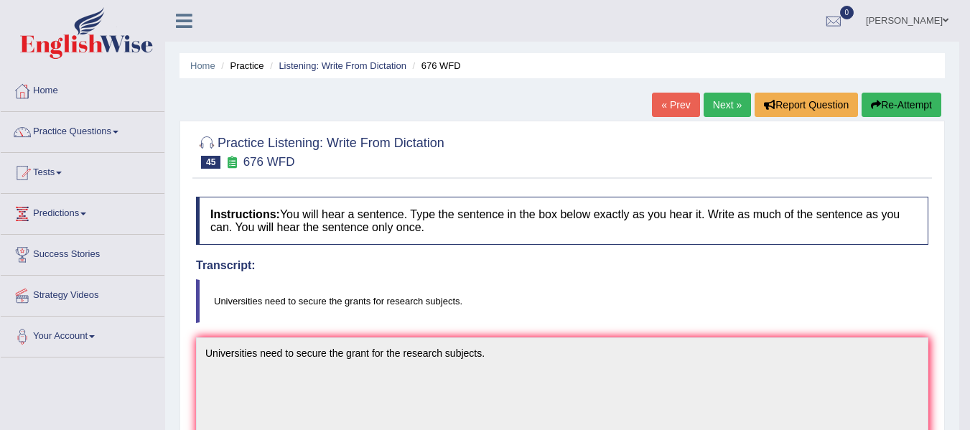
click at [730, 116] on link "Next »" at bounding box center [727, 105] width 47 height 24
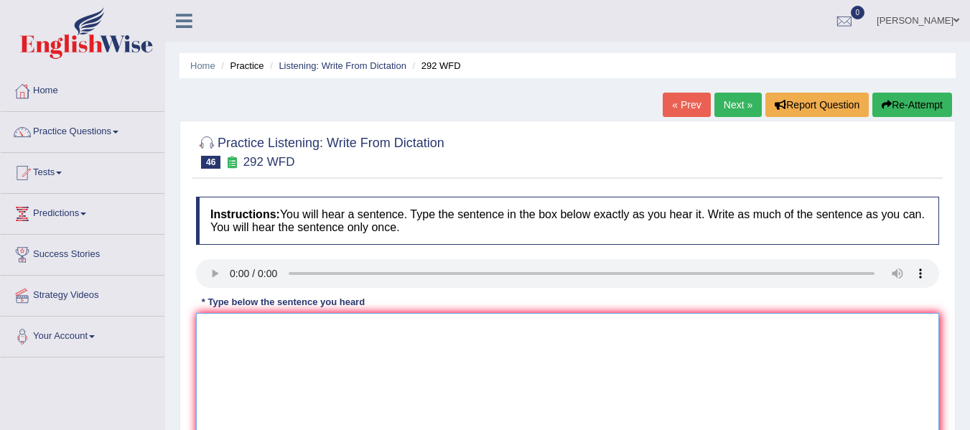
click at [256, 347] on textarea at bounding box center [567, 382] width 743 height 139
type textarea "Some people argue that education is not that importance."
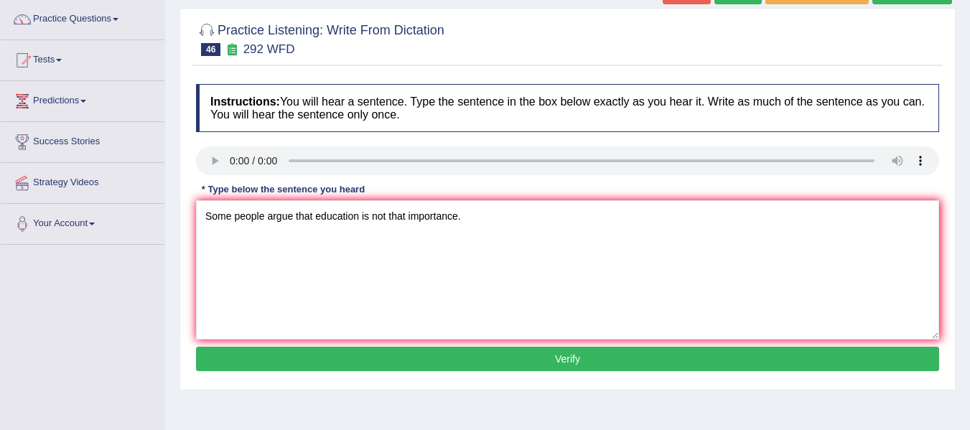
scroll to position [120, 0]
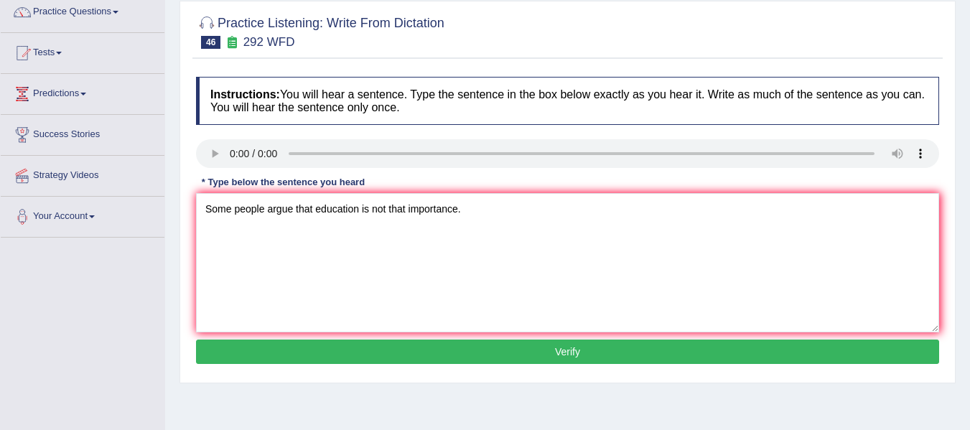
click at [312, 356] on button "Verify" at bounding box center [567, 352] width 743 height 24
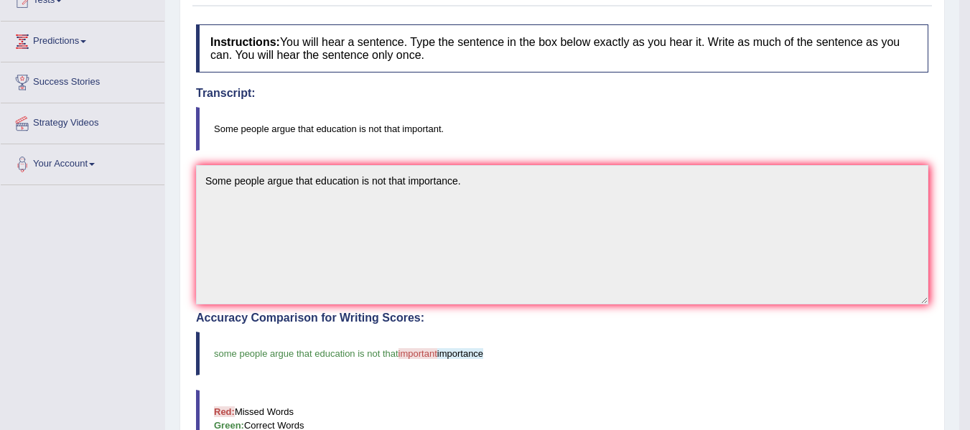
scroll to position [167, 0]
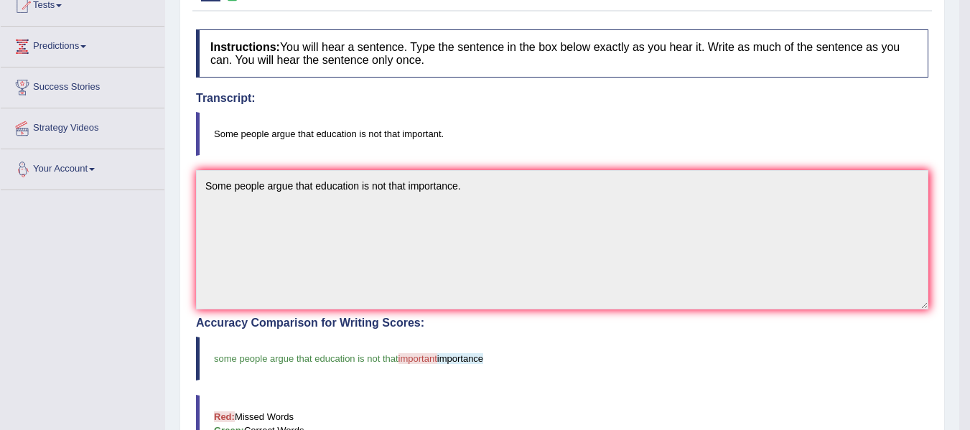
click at [154, 175] on div "Toggle navigation Home Practice Questions Speaking Practice Read Aloud Repeat S…" at bounding box center [480, 294] width 960 height 923
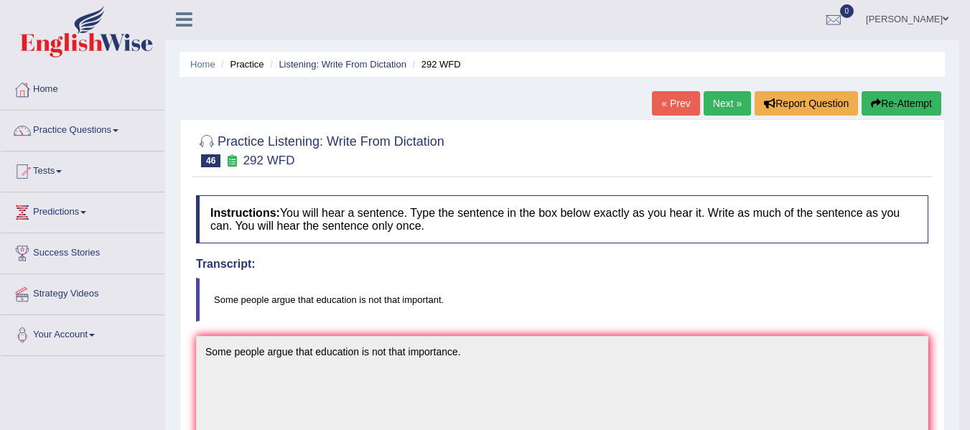
scroll to position [0, 0]
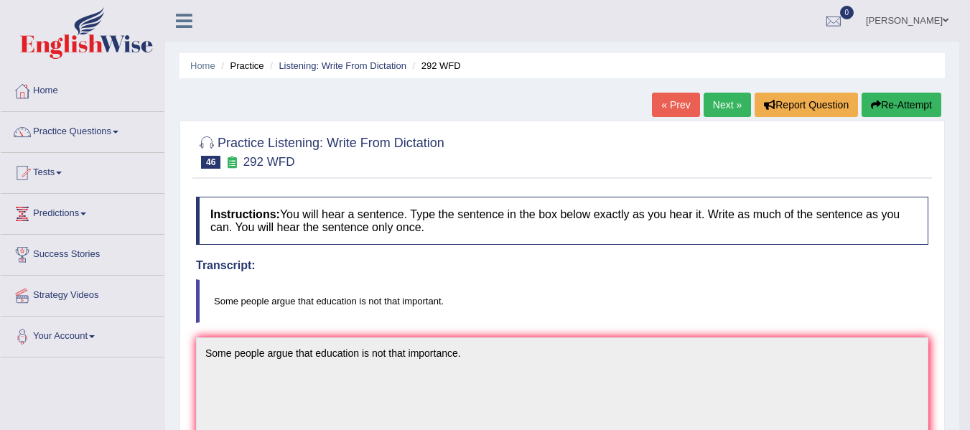
click at [713, 111] on link "Next »" at bounding box center [727, 105] width 47 height 24
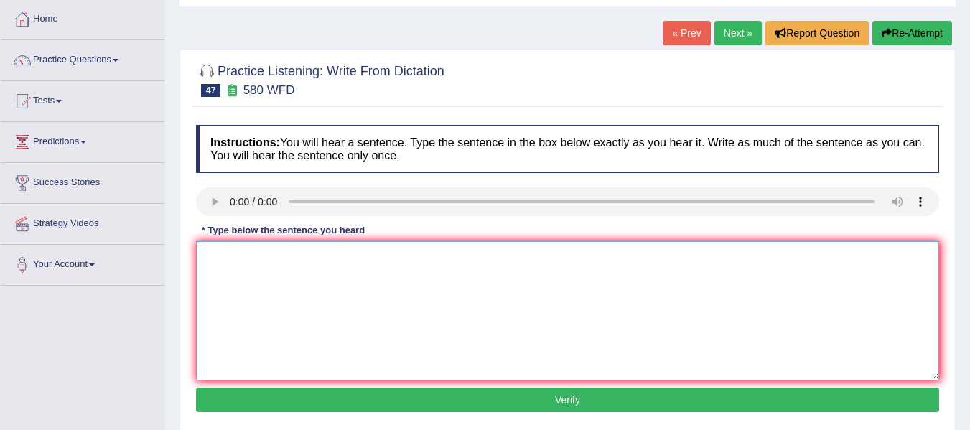
click at [231, 260] on textarea at bounding box center [567, 310] width 743 height 139
click at [366, 265] on textarea "You can use laptop in the lecture" at bounding box center [567, 310] width 743 height 139
click at [261, 264] on textarea "You can use laptop in the lecture." at bounding box center [567, 310] width 743 height 139
type textarea "You can use your laptop in the lecture."
click at [570, 420] on div "Instructions: You will hear a sentence. Type the sentence in the box below exac…" at bounding box center [568, 271] width 751 height 306
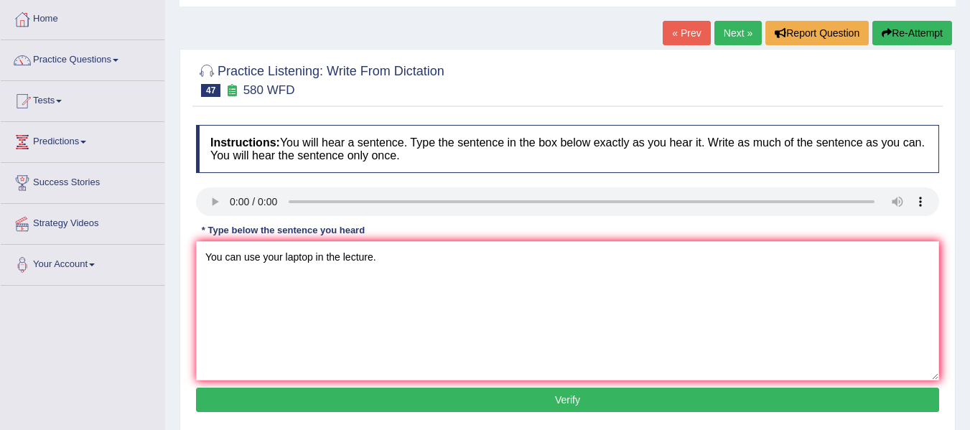
click at [550, 382] on div "Instructions: You will hear a sentence. Type the sentence in the box below exac…" at bounding box center [568, 271] width 751 height 306
click at [554, 396] on button "Verify" at bounding box center [567, 400] width 743 height 24
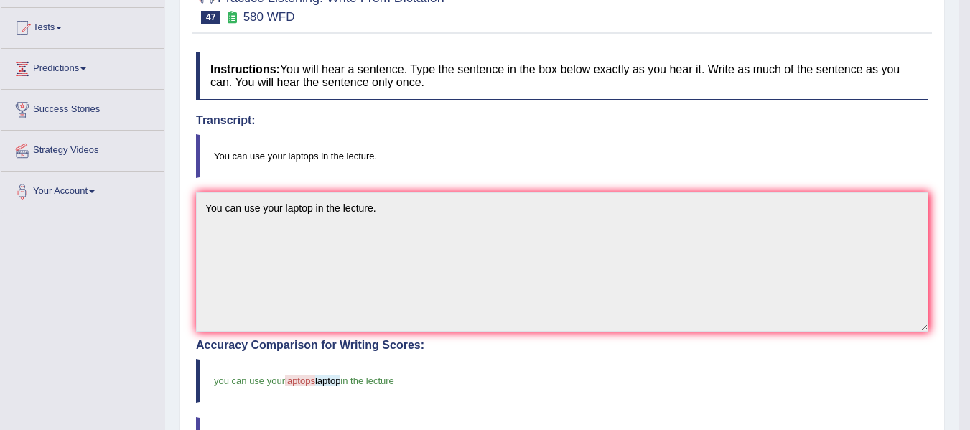
scroll to position [144, 0]
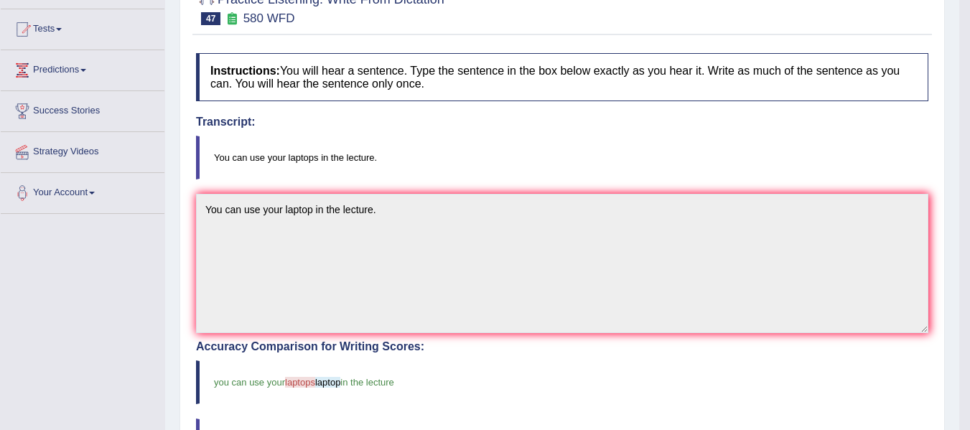
click at [121, 210] on div "Toggle navigation Home Practice Questions Speaking Practice Read Aloud Repeat S…" at bounding box center [480, 317] width 960 height 923
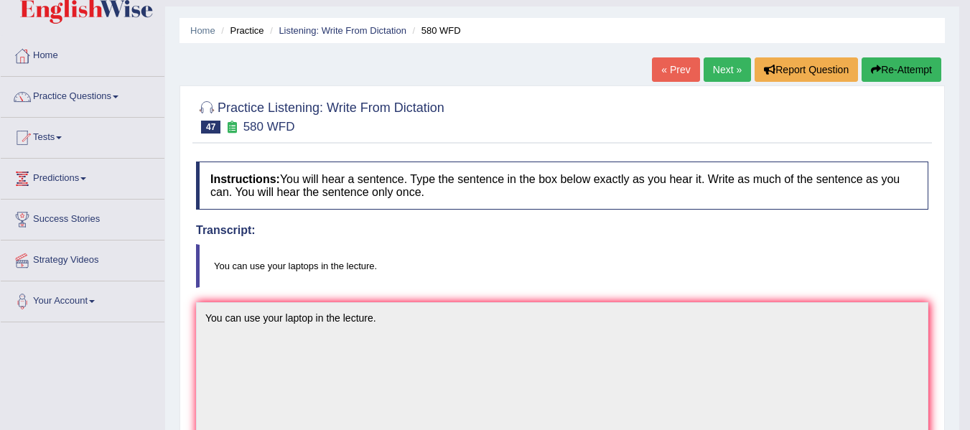
scroll to position [0, 0]
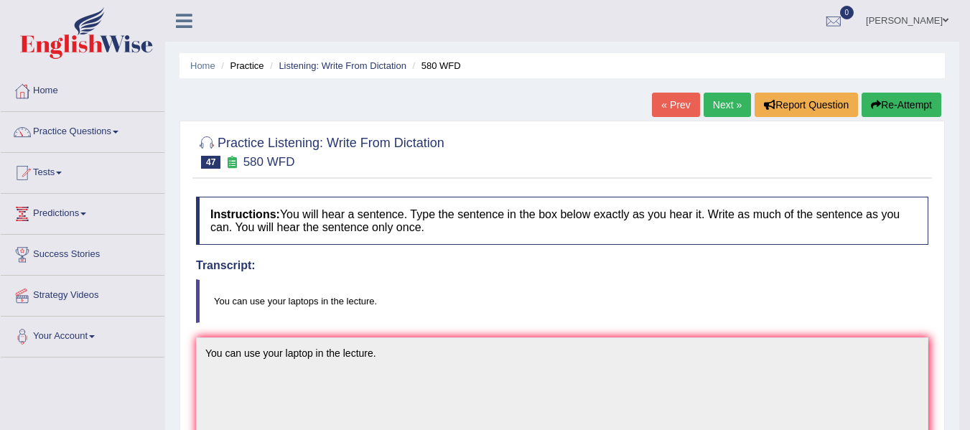
click at [715, 96] on link "Next »" at bounding box center [727, 105] width 47 height 24
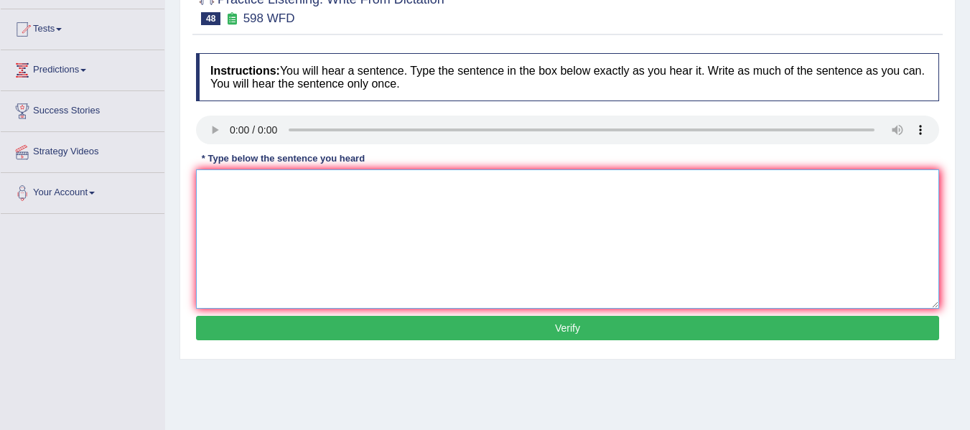
click at [275, 215] on textarea at bounding box center [567, 239] width 743 height 139
click at [244, 190] on textarea "Checking your websites if you are looking for discount in textbooks." at bounding box center [567, 239] width 743 height 139
click at [254, 185] on textarea "Checking your websites if you are looking for discount in textbooks." at bounding box center [567, 239] width 743 height 139
type textarea "Check the websites if you are looking for discount in textbooks."
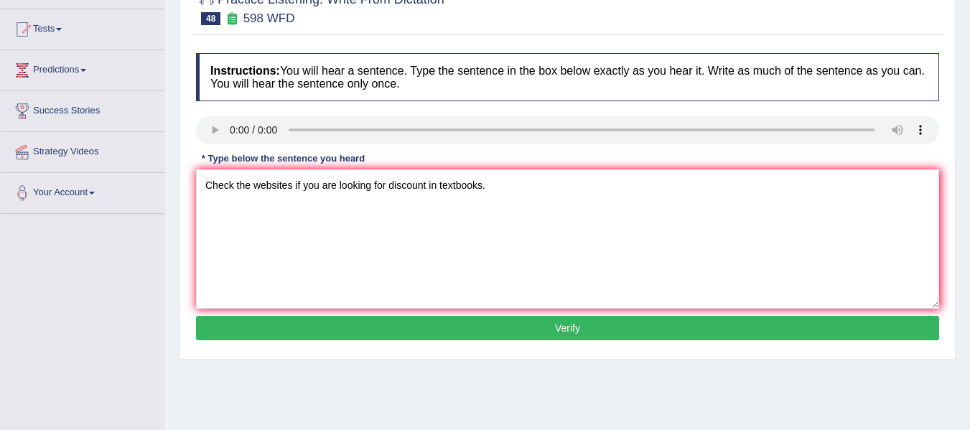
click at [403, 330] on button "Verify" at bounding box center [567, 328] width 743 height 24
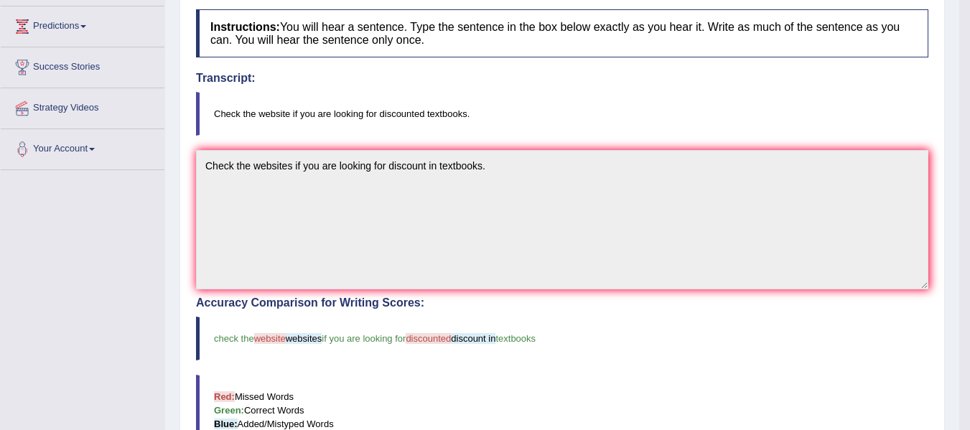
scroll to position [167, 0]
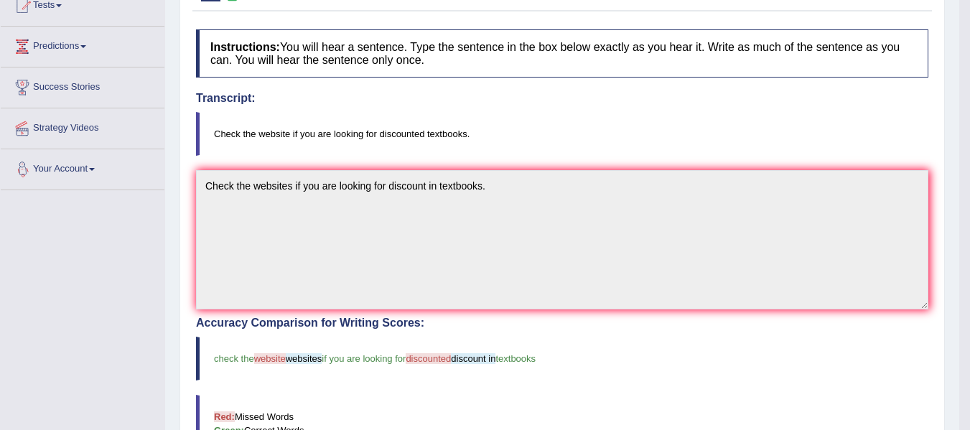
click at [95, 175] on div "Toggle navigation Home Practice Questions Speaking Practice Read Aloud Repeat S…" at bounding box center [480, 294] width 960 height 923
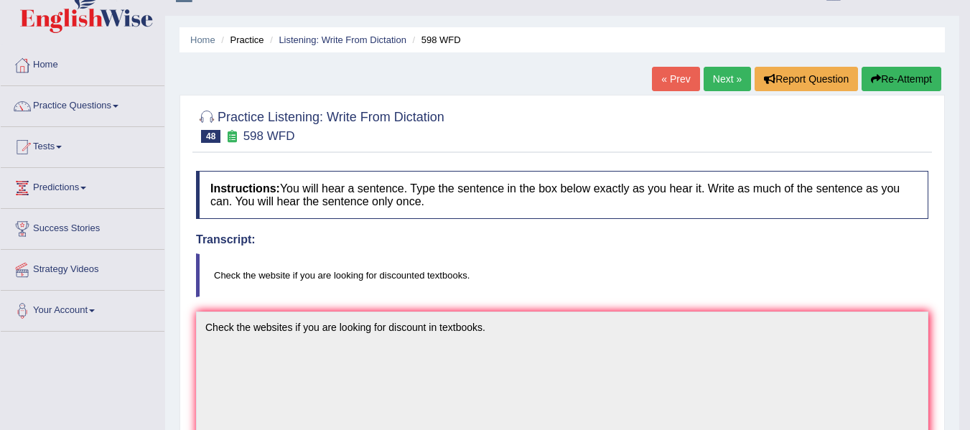
scroll to position [24, 0]
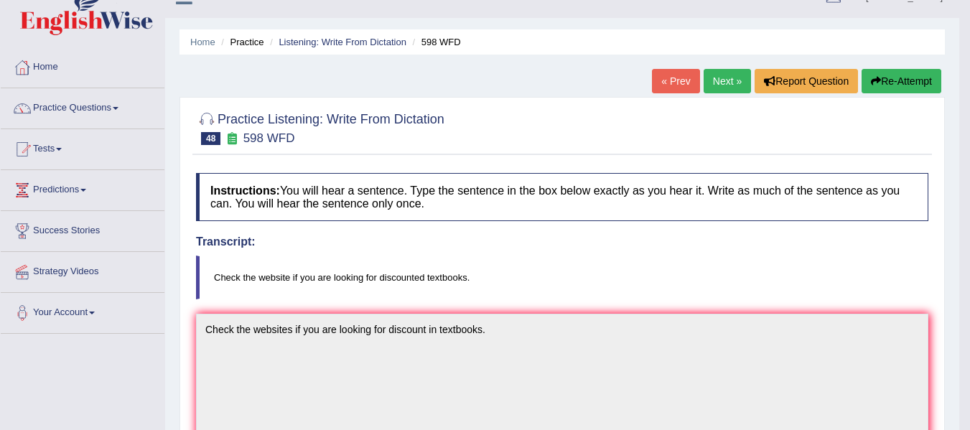
click at [912, 80] on button "Re-Attempt" at bounding box center [902, 81] width 80 height 24
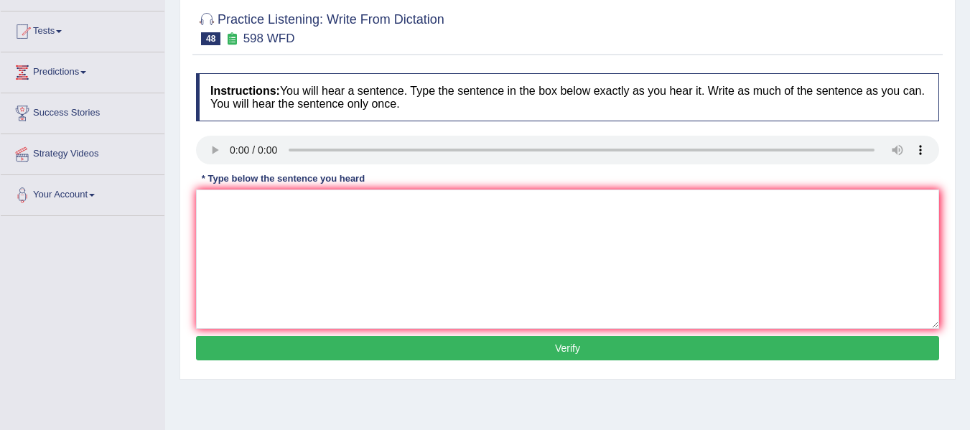
scroll to position [191, 0]
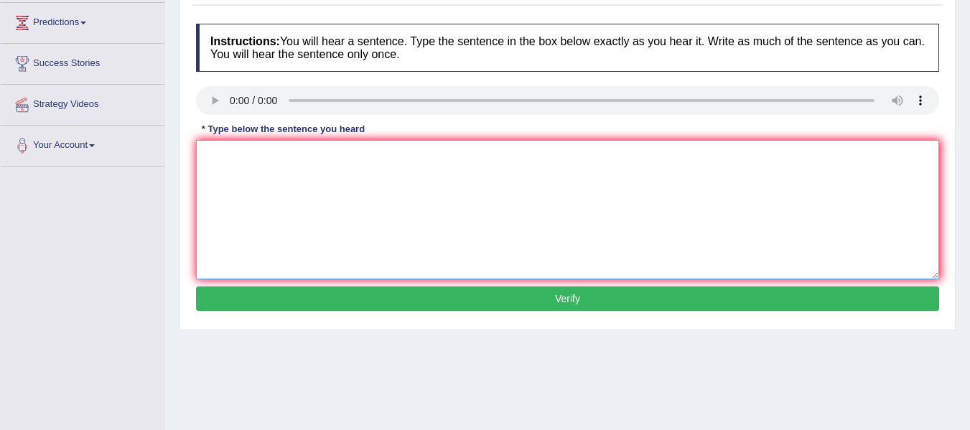
click at [323, 187] on textarea at bounding box center [567, 209] width 743 height 139
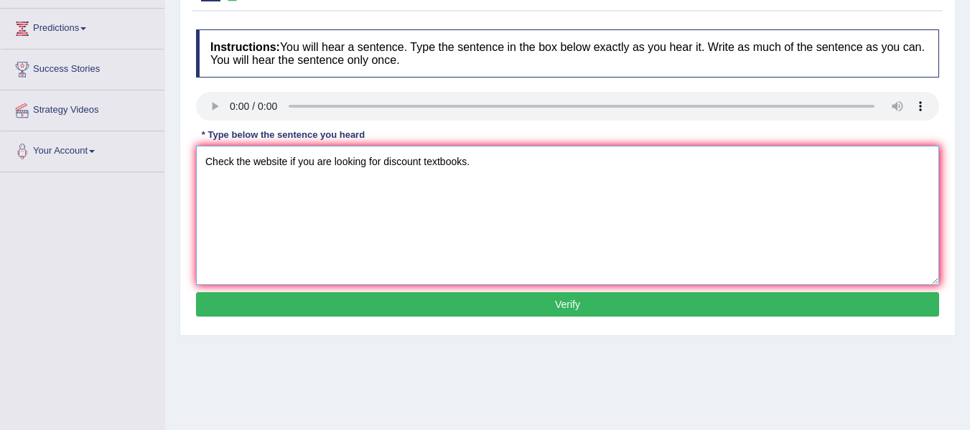
scroll to position [144, 0]
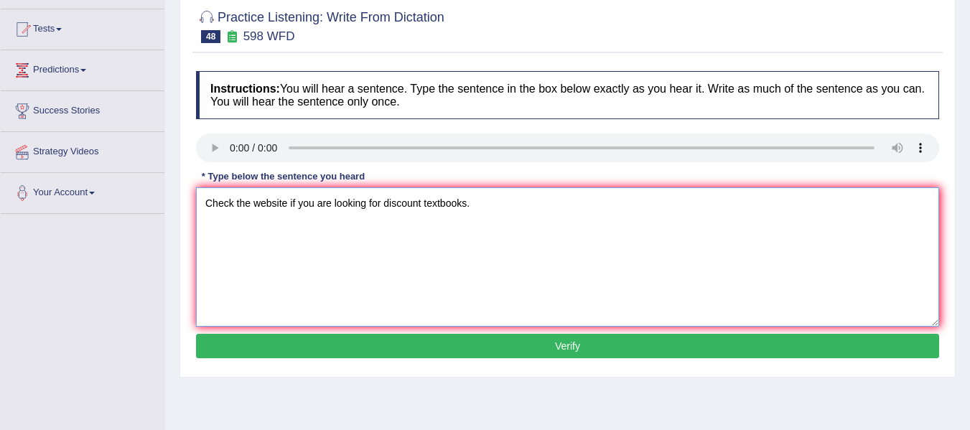
type textarea "Check the website if you are looking for discount textbooks."
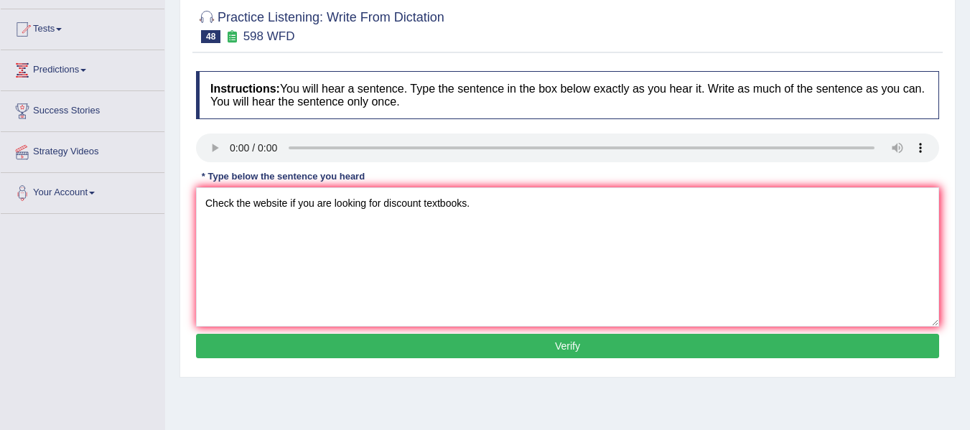
click at [549, 342] on button "Verify" at bounding box center [567, 346] width 743 height 24
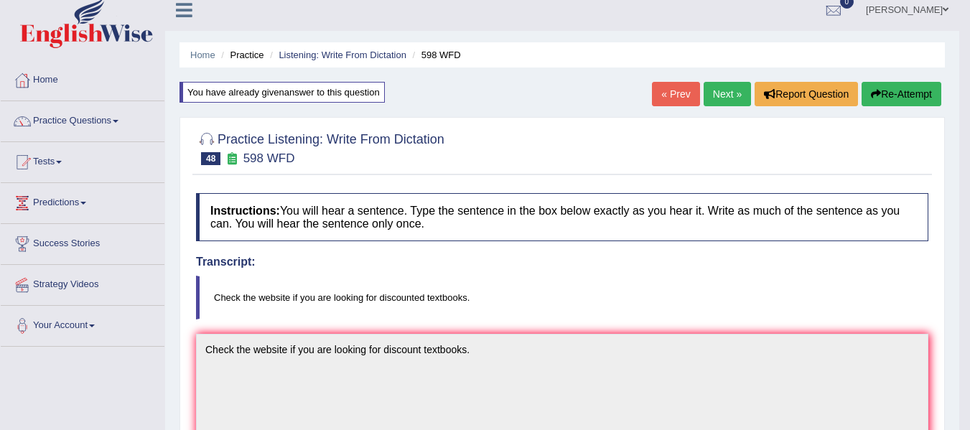
scroll to position [0, 0]
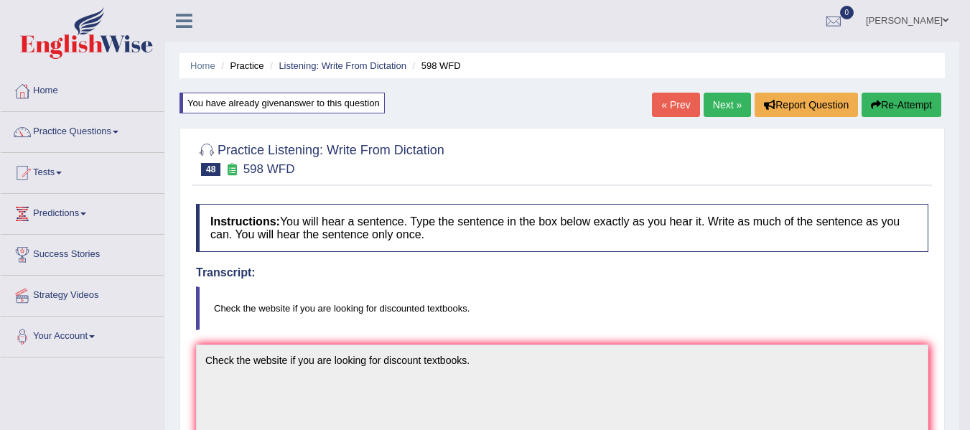
click at [911, 101] on button "Re-Attempt" at bounding box center [902, 105] width 80 height 24
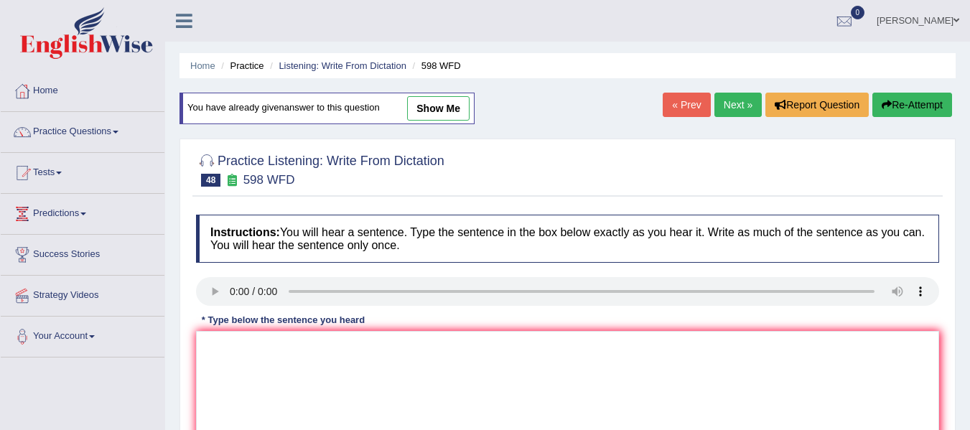
click at [746, 103] on link "Next »" at bounding box center [738, 105] width 47 height 24
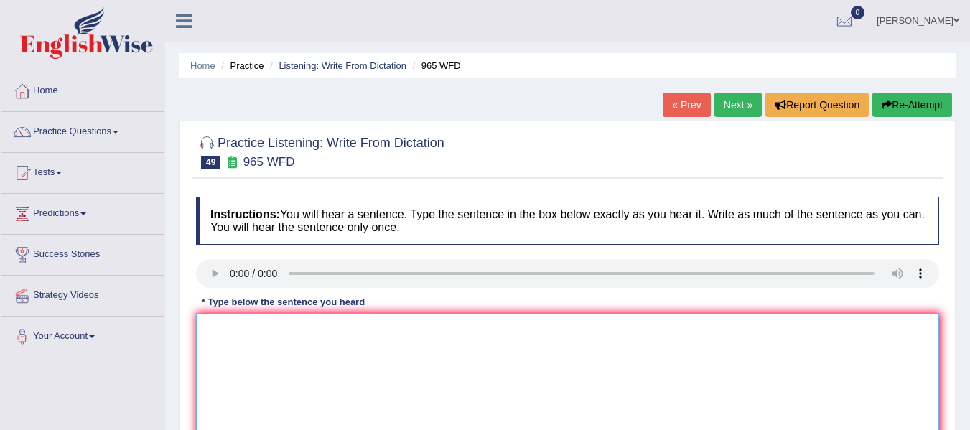
click at [329, 361] on textarea at bounding box center [567, 382] width 743 height 139
click at [327, 387] on textarea at bounding box center [567, 382] width 743 height 139
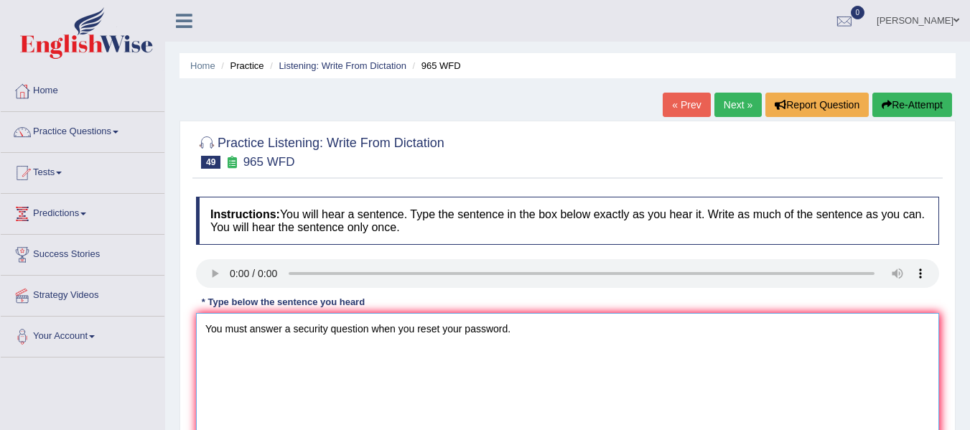
type textarea "You must answer a security question when you reset your password."
click at [288, 335] on textarea "You must answer a security question when you reset your password." at bounding box center [567, 382] width 743 height 139
click at [287, 335] on textarea "You must answer a security question when you reset your password." at bounding box center [567, 382] width 743 height 139
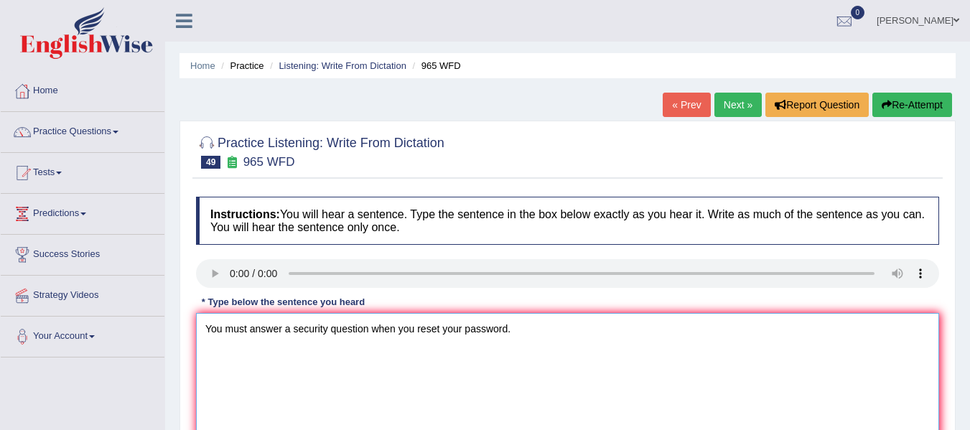
click at [377, 335] on textarea "You must answer a security question when you reset your password." at bounding box center [567, 382] width 743 height 139
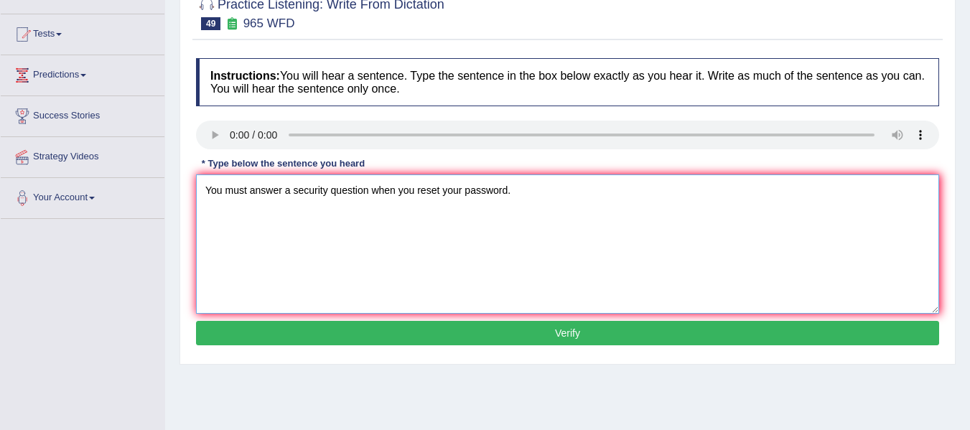
scroll to position [144, 0]
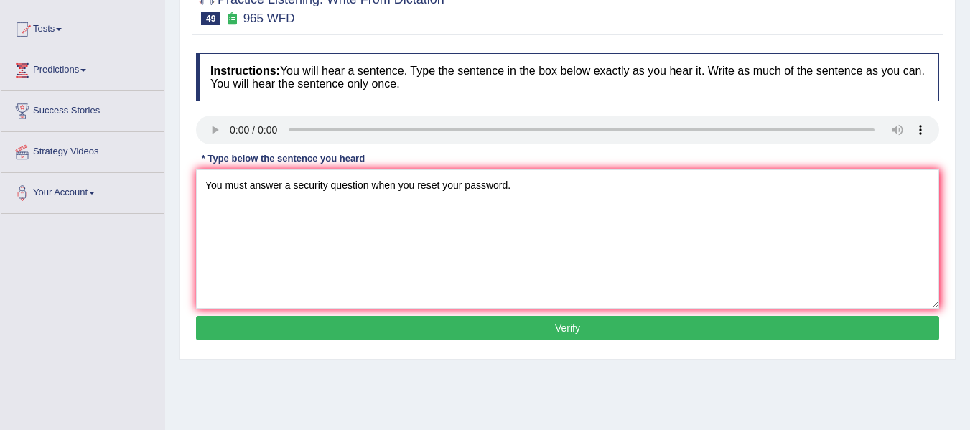
click at [379, 336] on button "Verify" at bounding box center [567, 328] width 743 height 24
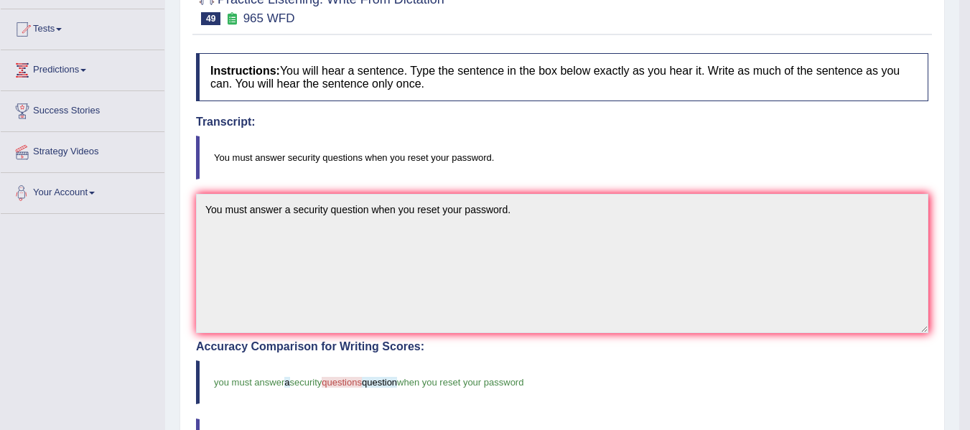
click at [105, 172] on div "Toggle navigation Home Practice Questions Speaking Practice Read Aloud Repeat S…" at bounding box center [480, 317] width 960 height 923
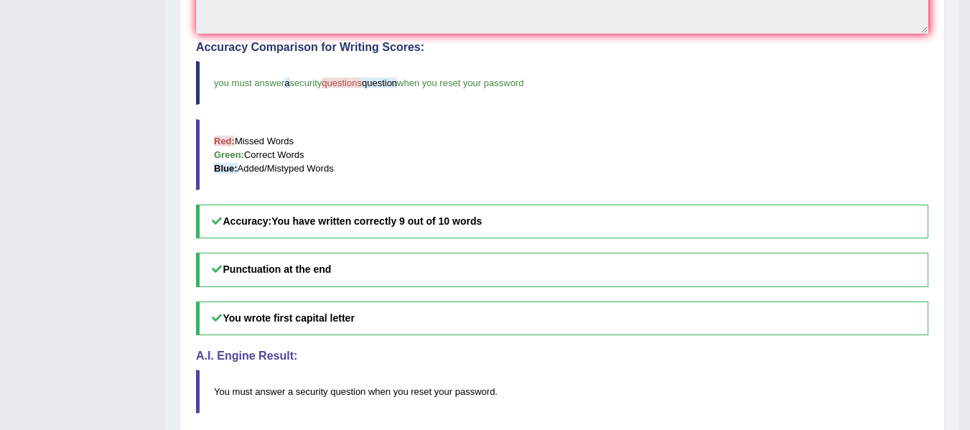
scroll to position [455, 0]
